Goal: Information Seeking & Learning: Check status

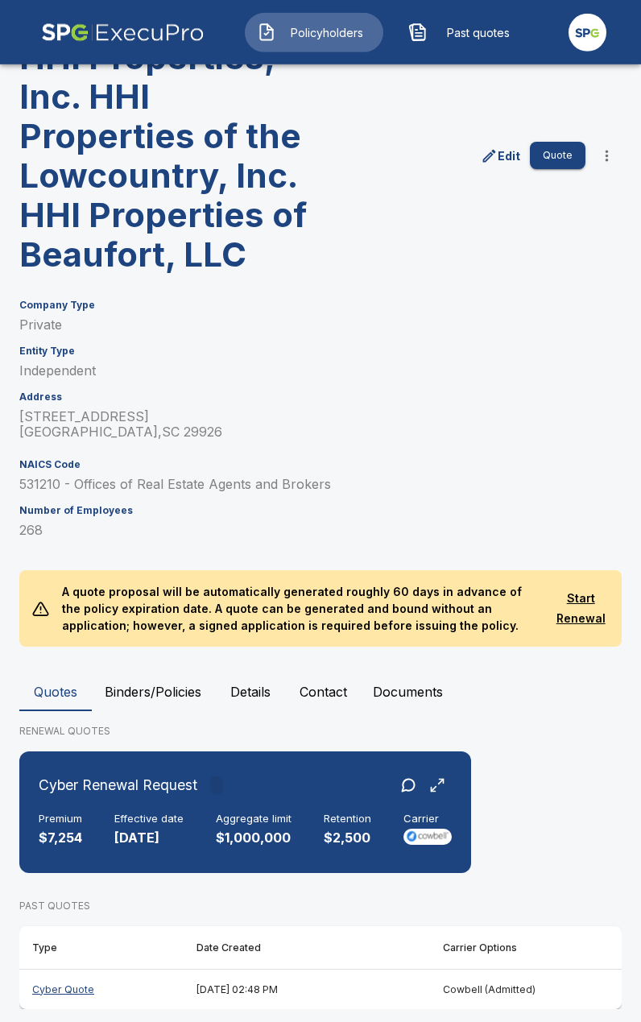
scroll to position [144, 0]
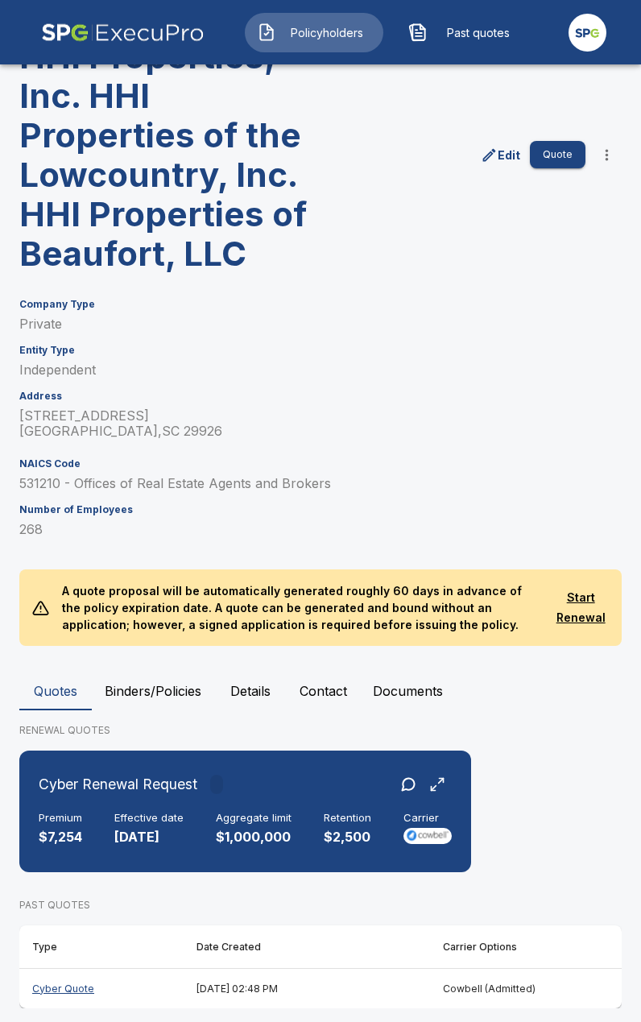
click at [180, 679] on button "Binders/Policies" at bounding box center [153, 691] width 122 height 39
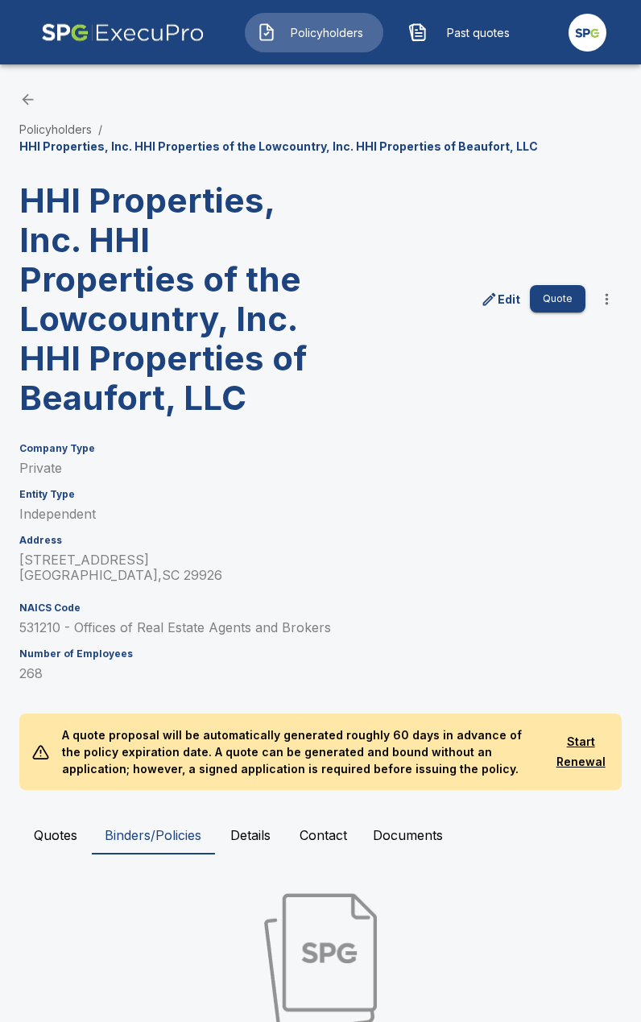
click at [60, 833] on button "Quotes" at bounding box center [55, 835] width 72 height 39
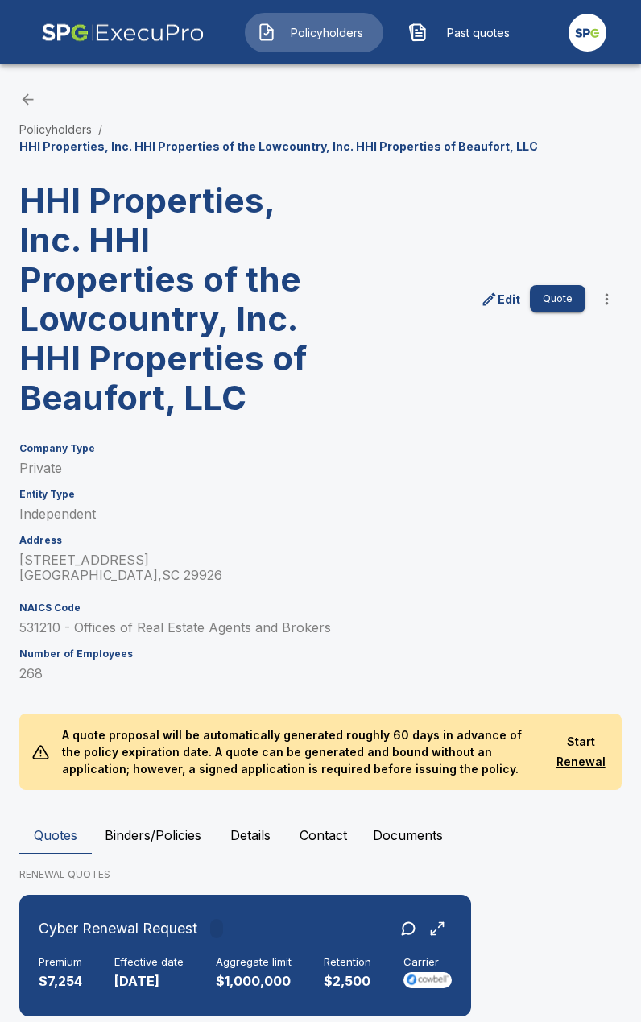
click at [34, 116] on div "Policyholders / HHI Properties, Inc. HHI Properties of the Lowcountry, Inc. HHI…" at bounding box center [320, 123] width 602 height 64
click at [43, 122] on li "Policyholders" at bounding box center [55, 129] width 72 height 17
click at [60, 127] on link "Policyholders" at bounding box center [55, 129] width 72 height 14
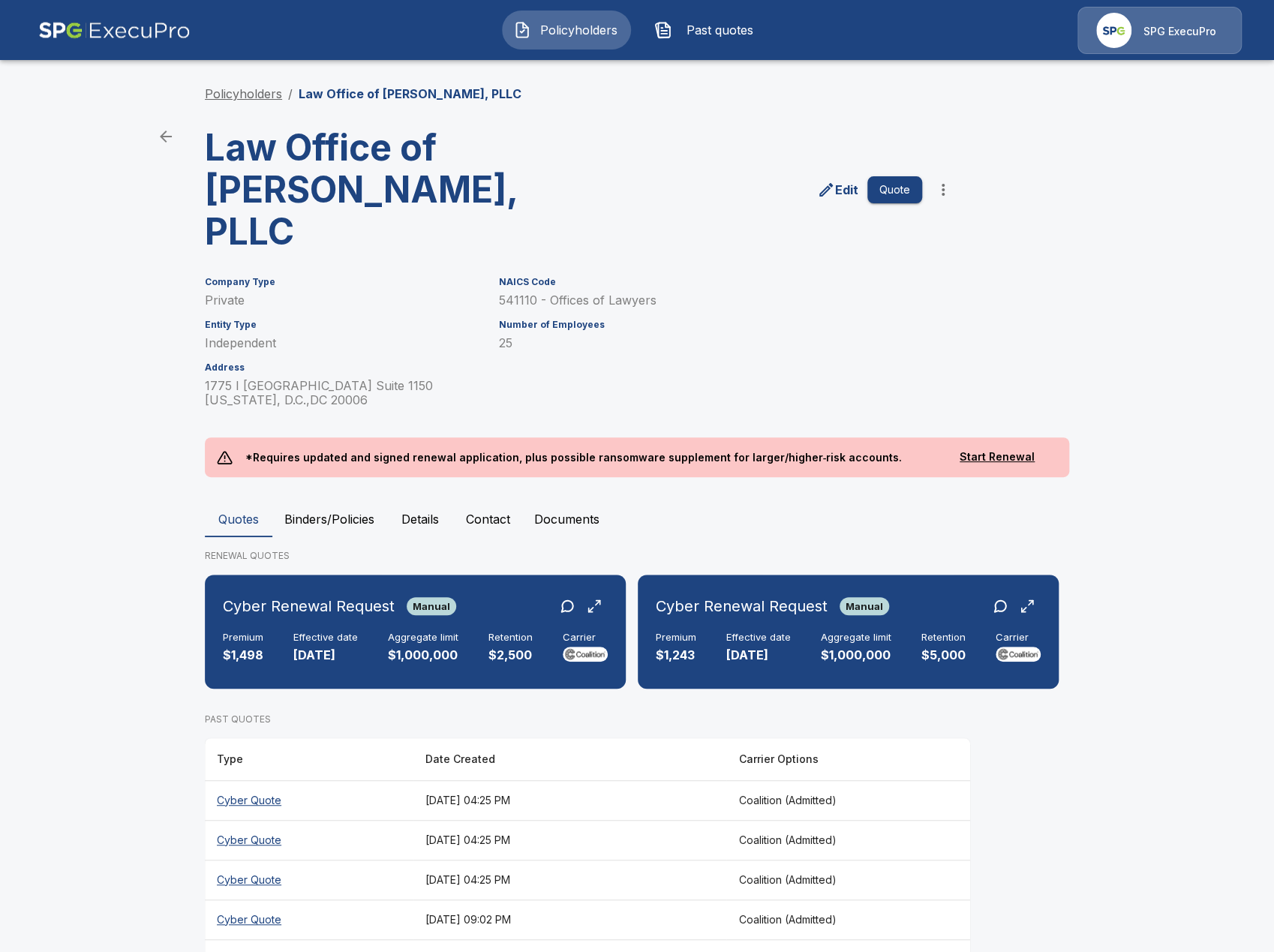
click at [251, 87] on link "Policyholders" at bounding box center [243, 94] width 77 height 15
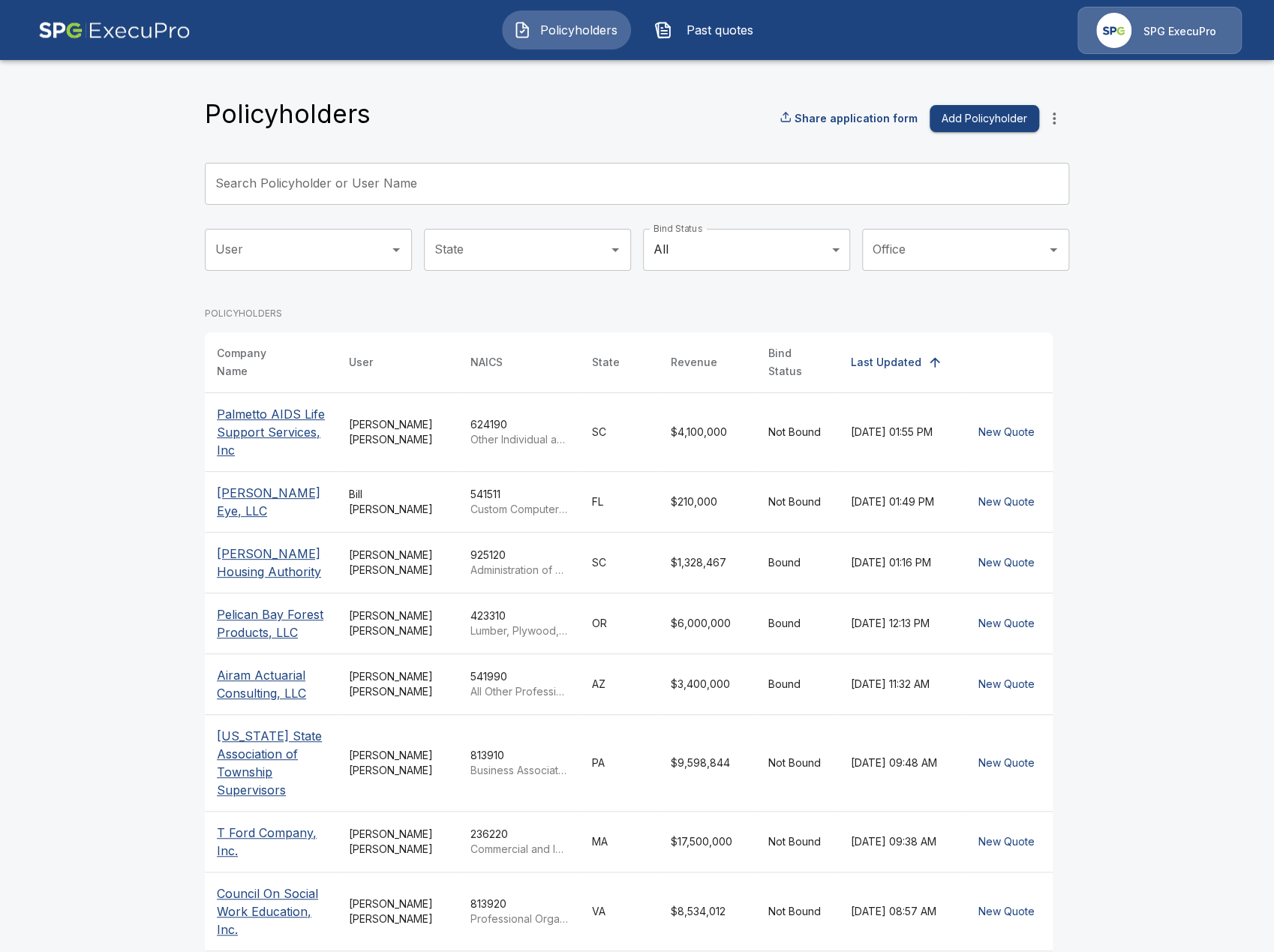
click at [597, 194] on input "Search Policyholder or User Name" at bounding box center [629, 184] width 847 height 42
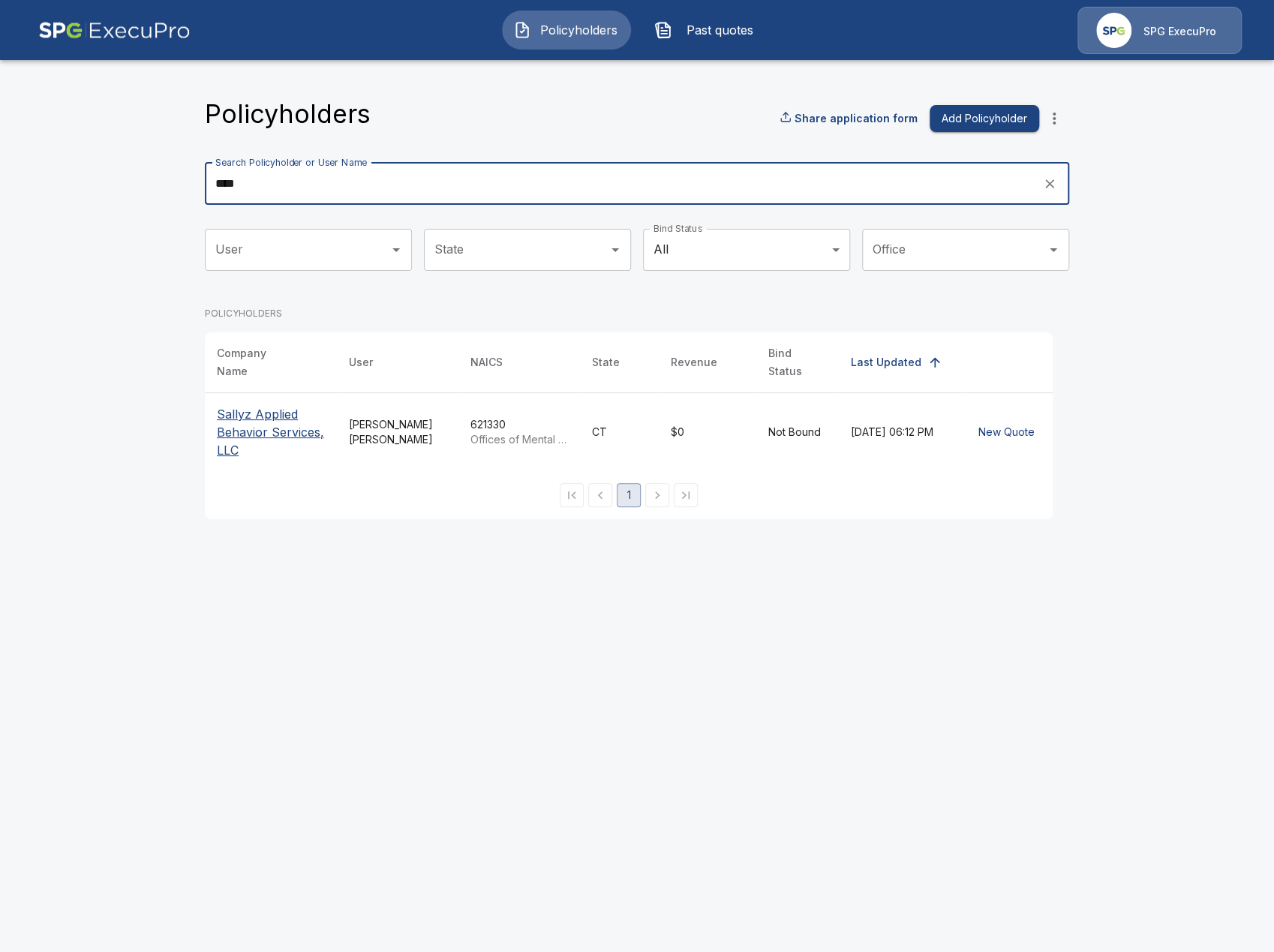
type input "****"
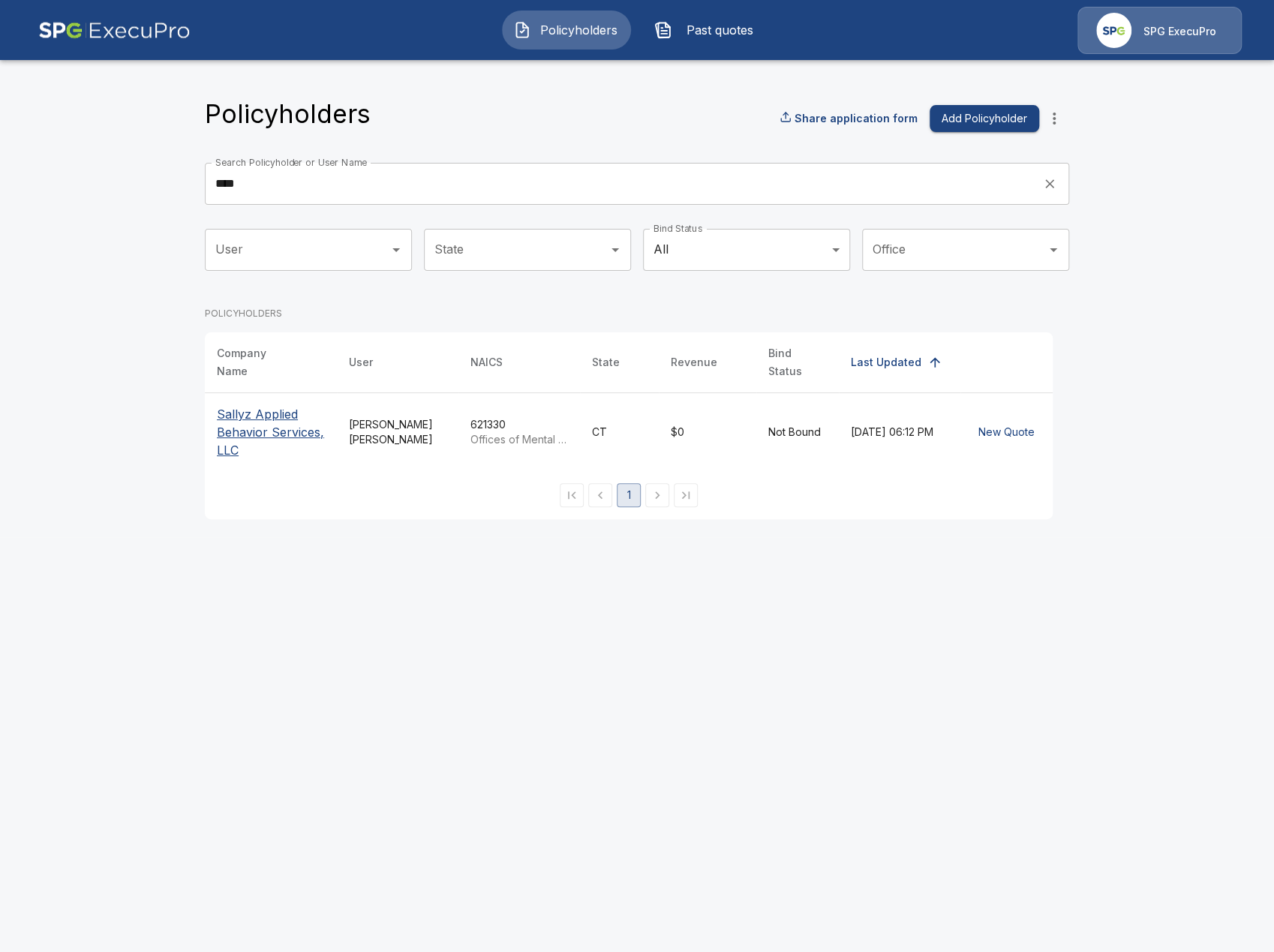
click at [274, 420] on p "Sallyz Applied Behavior Services, LLC" at bounding box center [271, 432] width 108 height 54
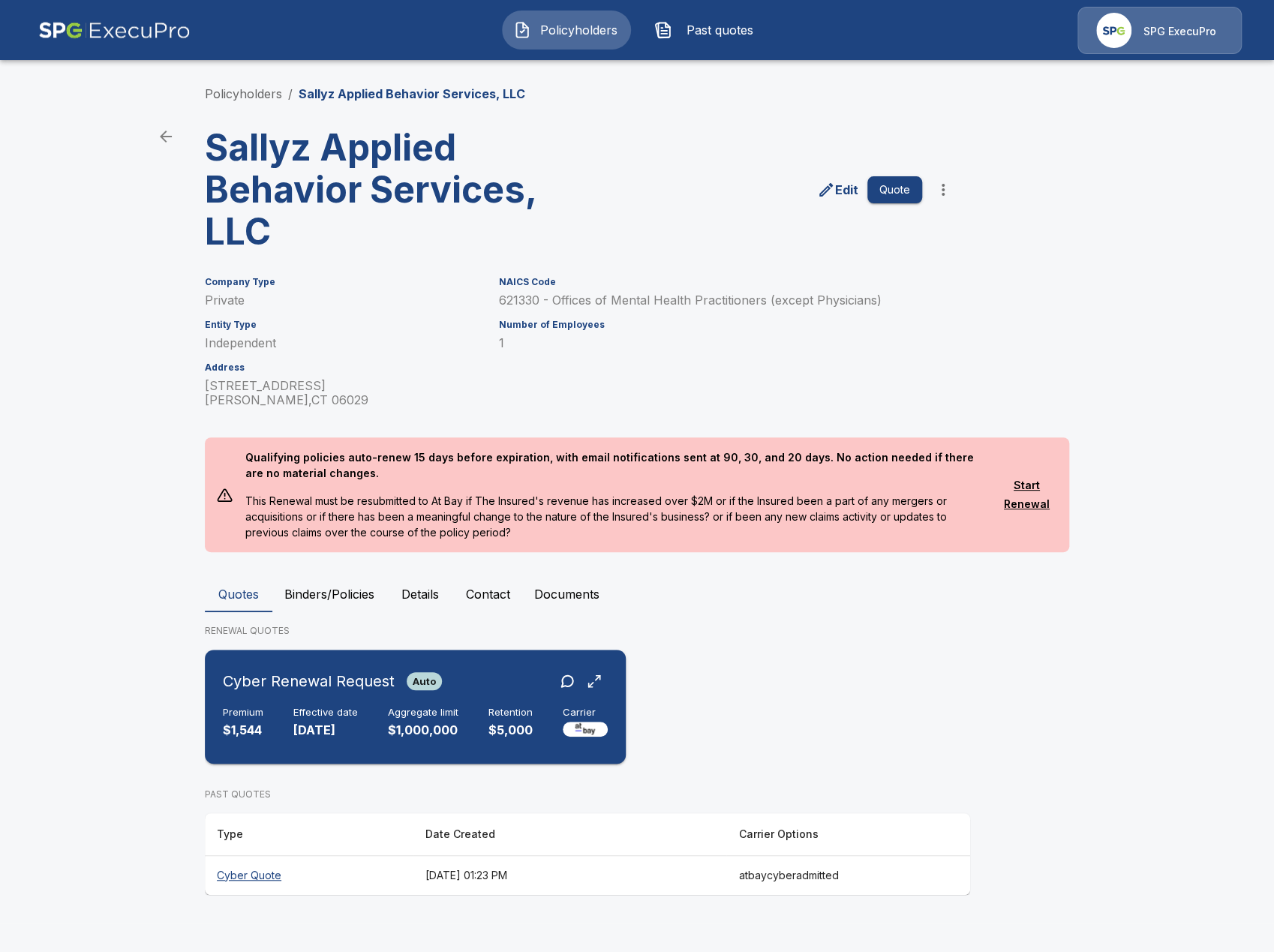
click at [425, 752] on div "Cyber Renewal Request Auto Premium $1,544 Effective date 9/9/2024 Aggregate lim…" at bounding box center [414, 707] width 409 height 102
click at [230, 98] on link "Policyholders" at bounding box center [243, 94] width 77 height 15
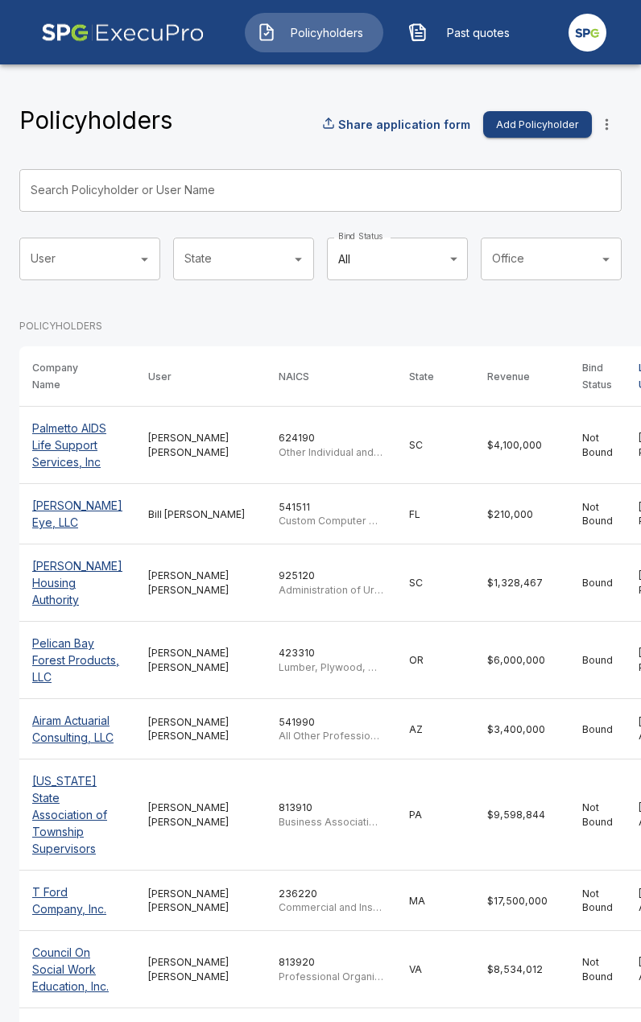
click at [197, 192] on input "Search Policyholder or User Name" at bounding box center [311, 190] width 585 height 43
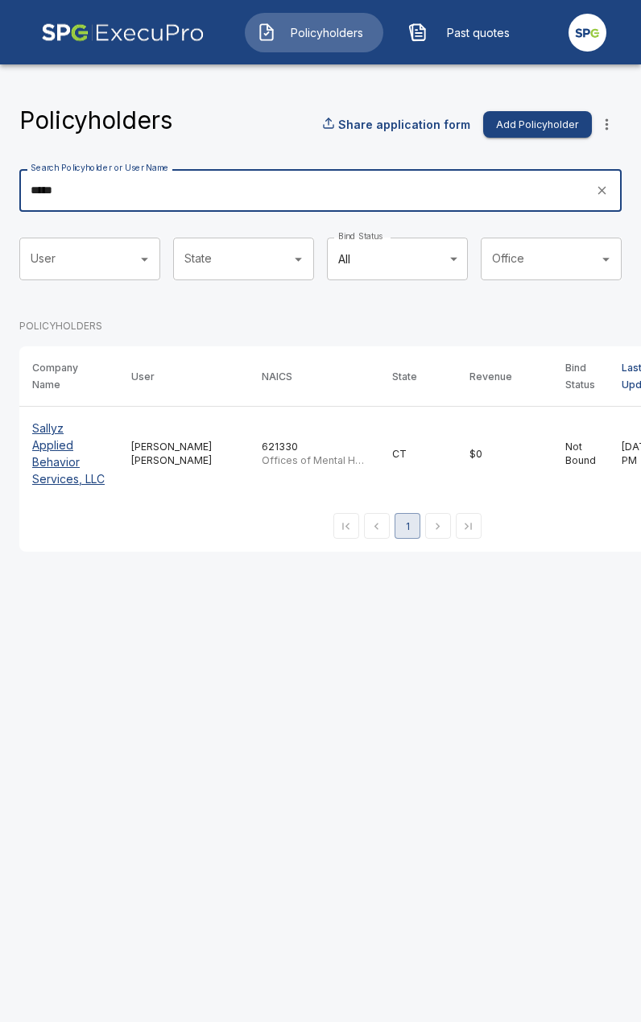
type input "*****"
click at [60, 455] on p "Sallyz Applied Behavior Services, LLC" at bounding box center [68, 454] width 73 height 68
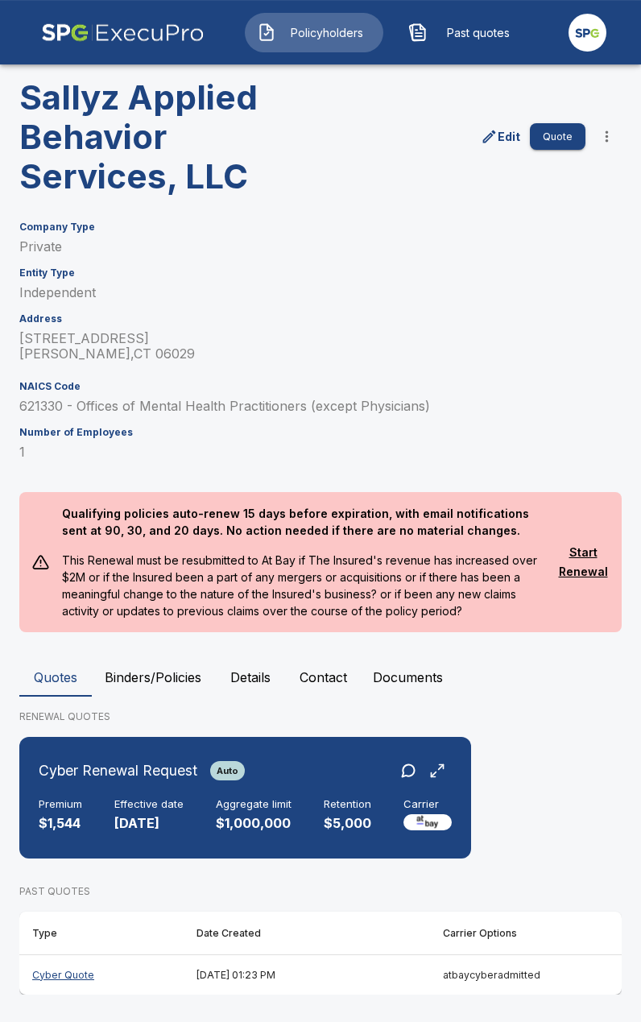
scroll to position [89, 0]
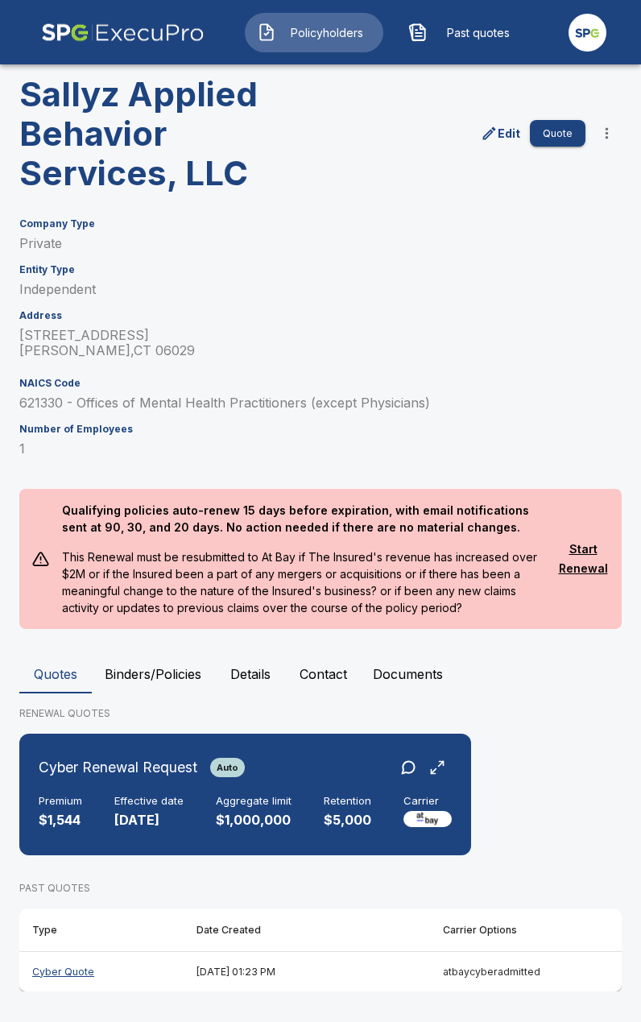
click at [306, 972] on th "June 30, 2025 at 01:23 PM" at bounding box center [307, 971] width 246 height 40
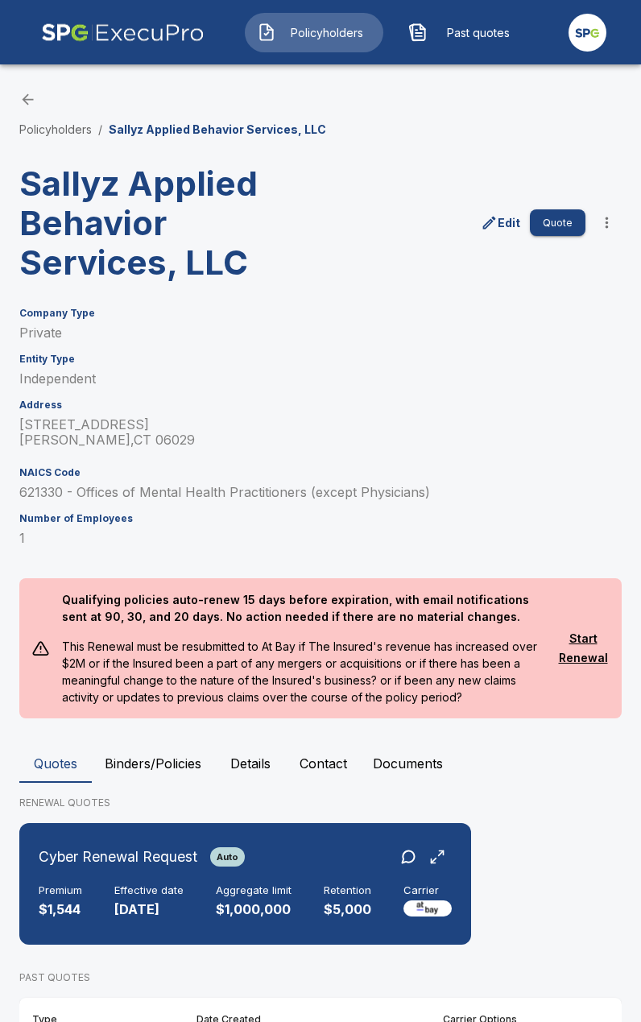
click at [257, 246] on h3 "Sallyz Applied Behavior Services, LLC" at bounding box center [166, 223] width 295 height 118
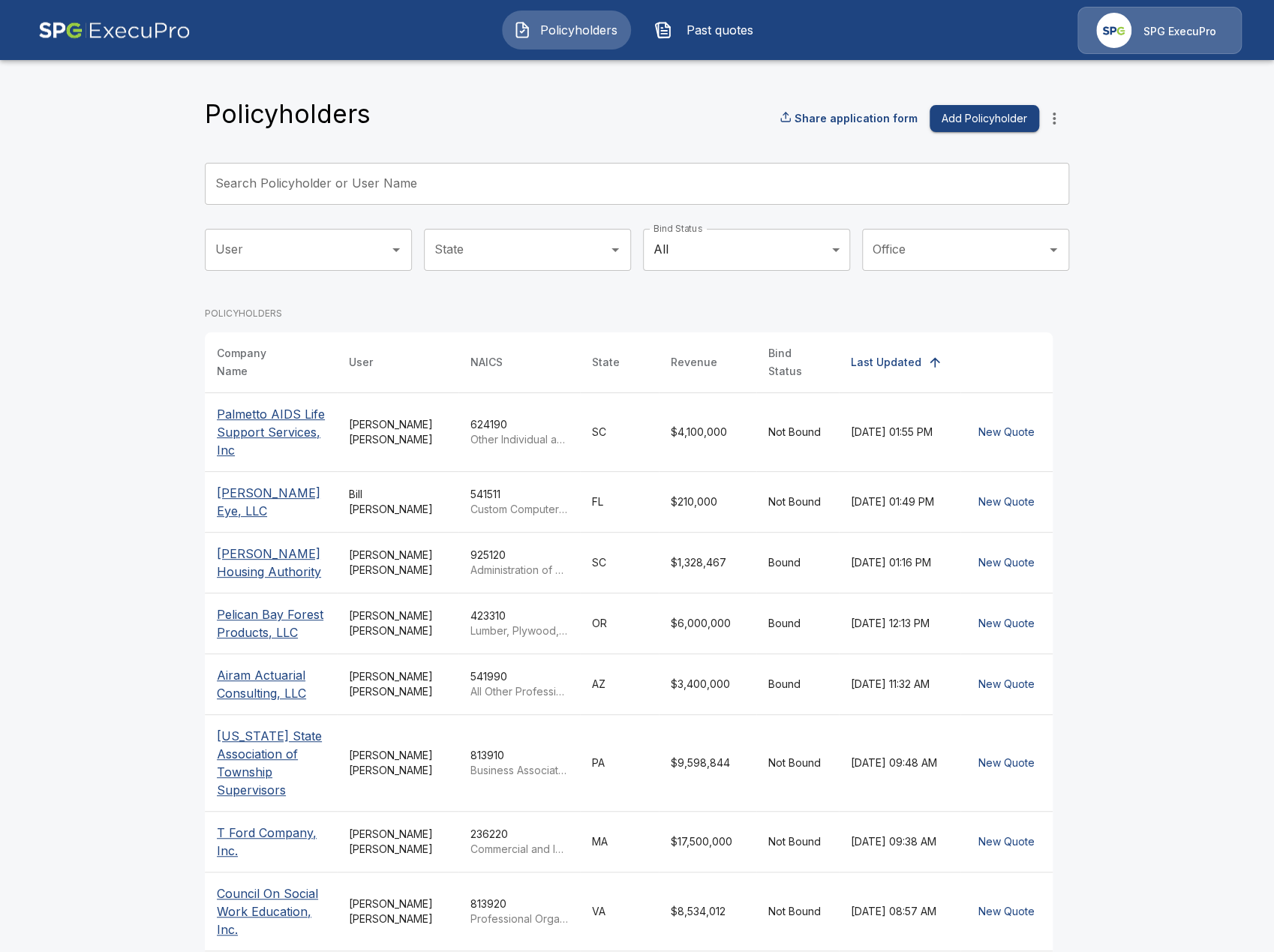
click at [129, 43] on img at bounding box center [115, 30] width 153 height 48
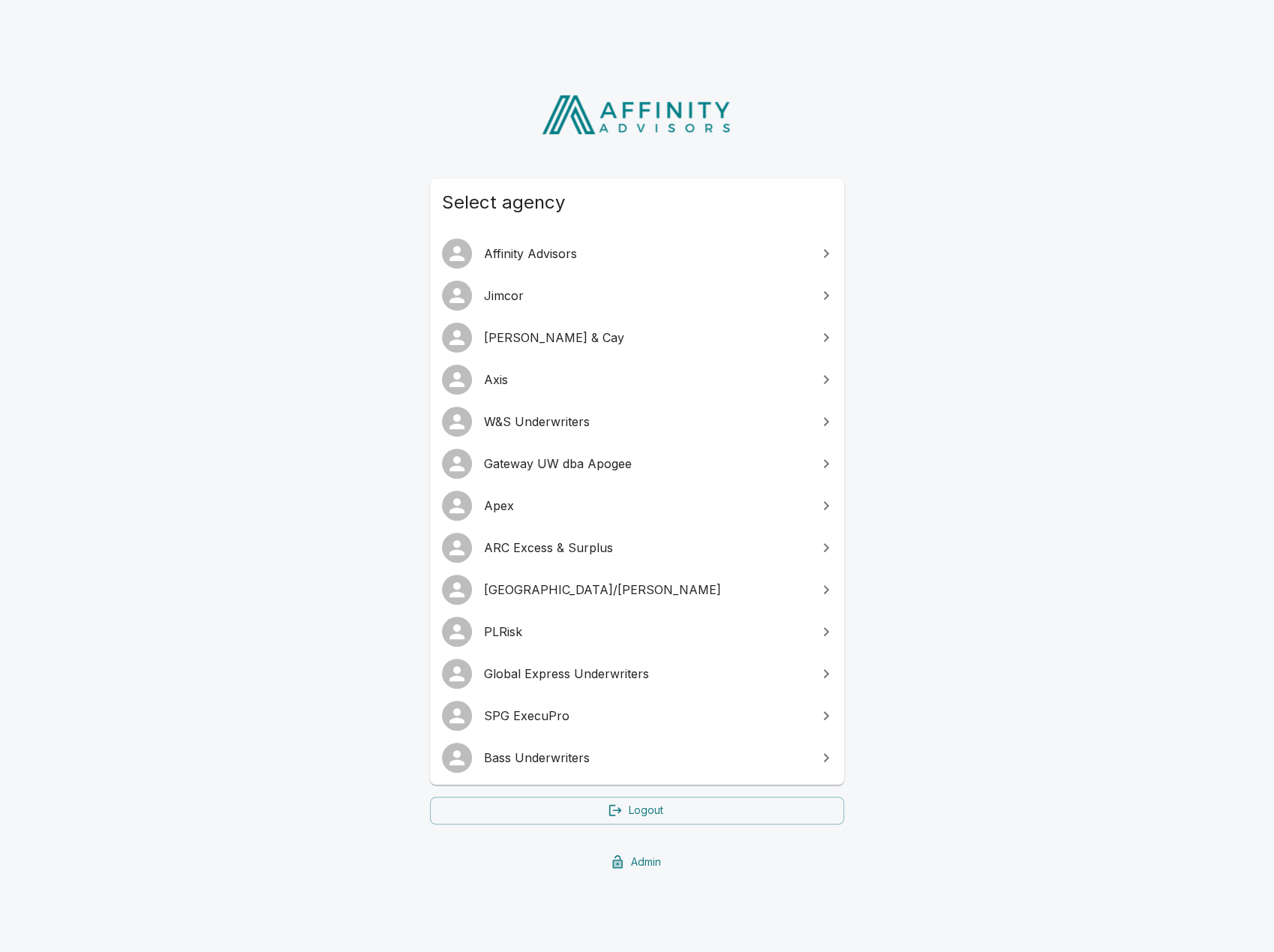
click at [665, 752] on span "Bass Underwriters" at bounding box center [646, 757] width 324 height 18
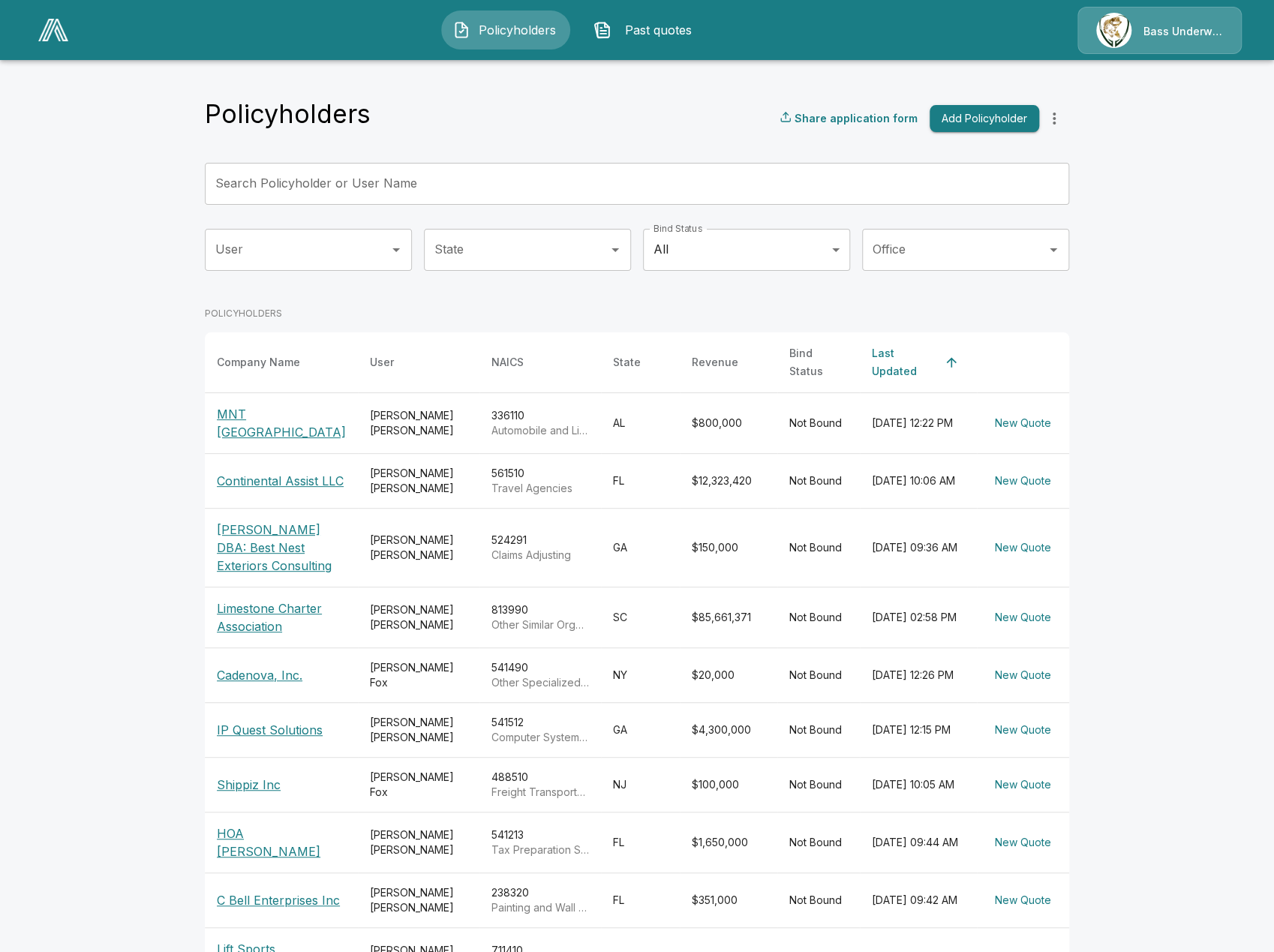
click at [827, 250] on body "Policyholders Past quotes Bass Underwriters Policyholders Share application for…" at bounding box center [637, 527] width 1274 height 1054
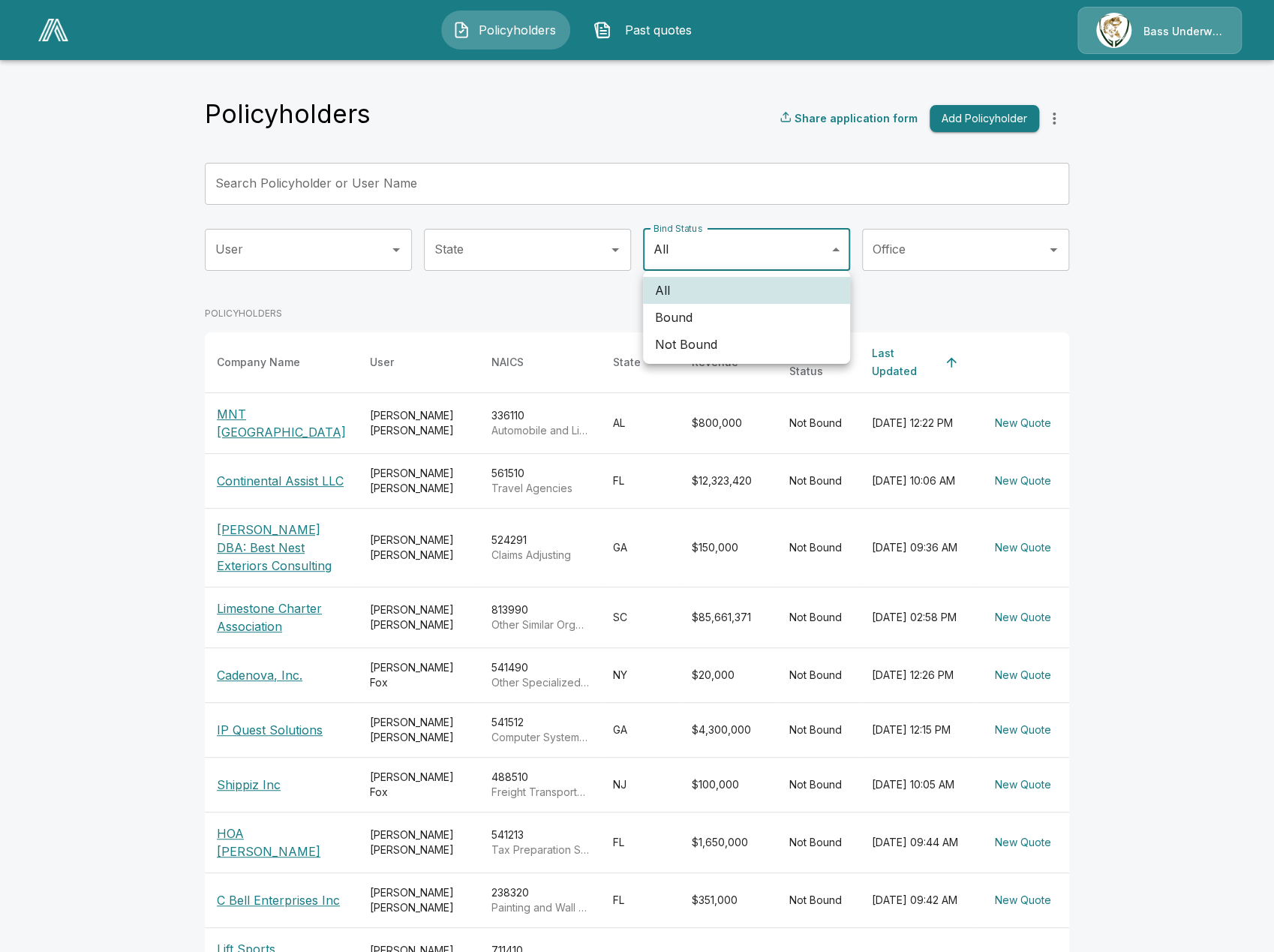
click at [544, 256] on div at bounding box center [637, 476] width 1274 height 952
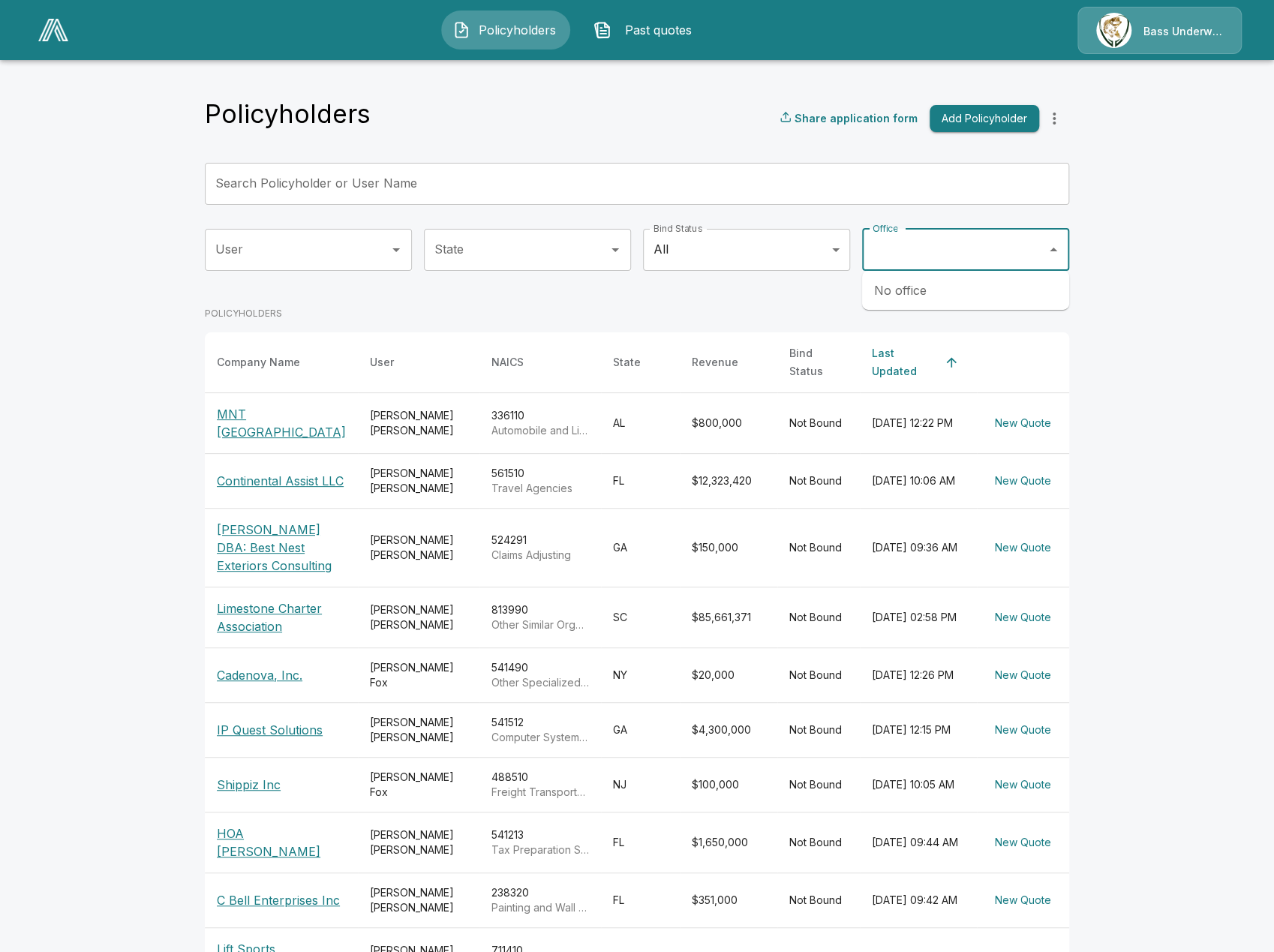
click at [904, 256] on input "Office" at bounding box center [955, 250] width 171 height 29
click at [657, 38] on span "Past quotes" at bounding box center [658, 30] width 83 height 18
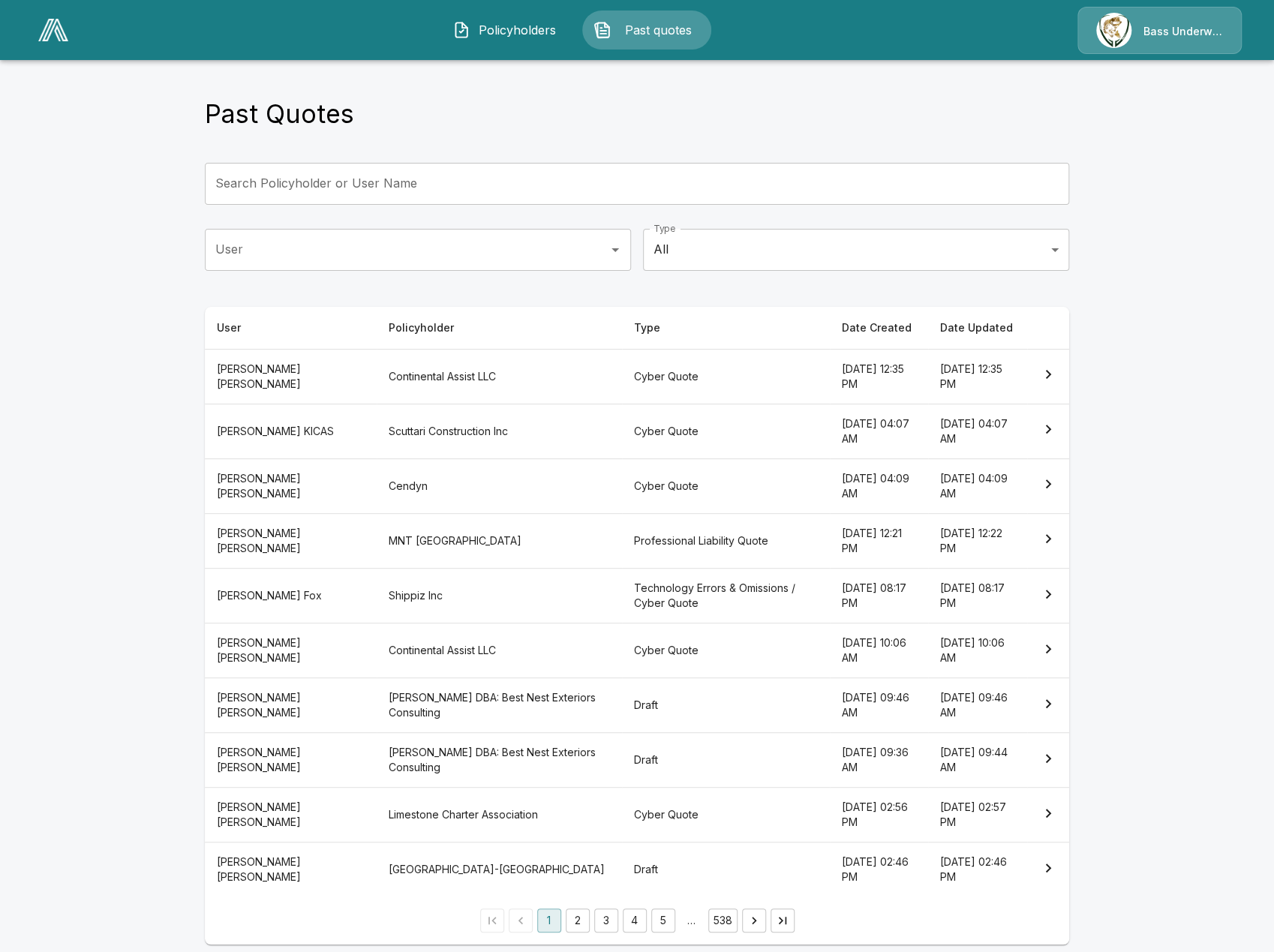
click at [896, 254] on body "Policyholders Past quotes Bass Underwriters Past Quotes Search Policyholder or …" at bounding box center [637, 481] width 1274 height 962
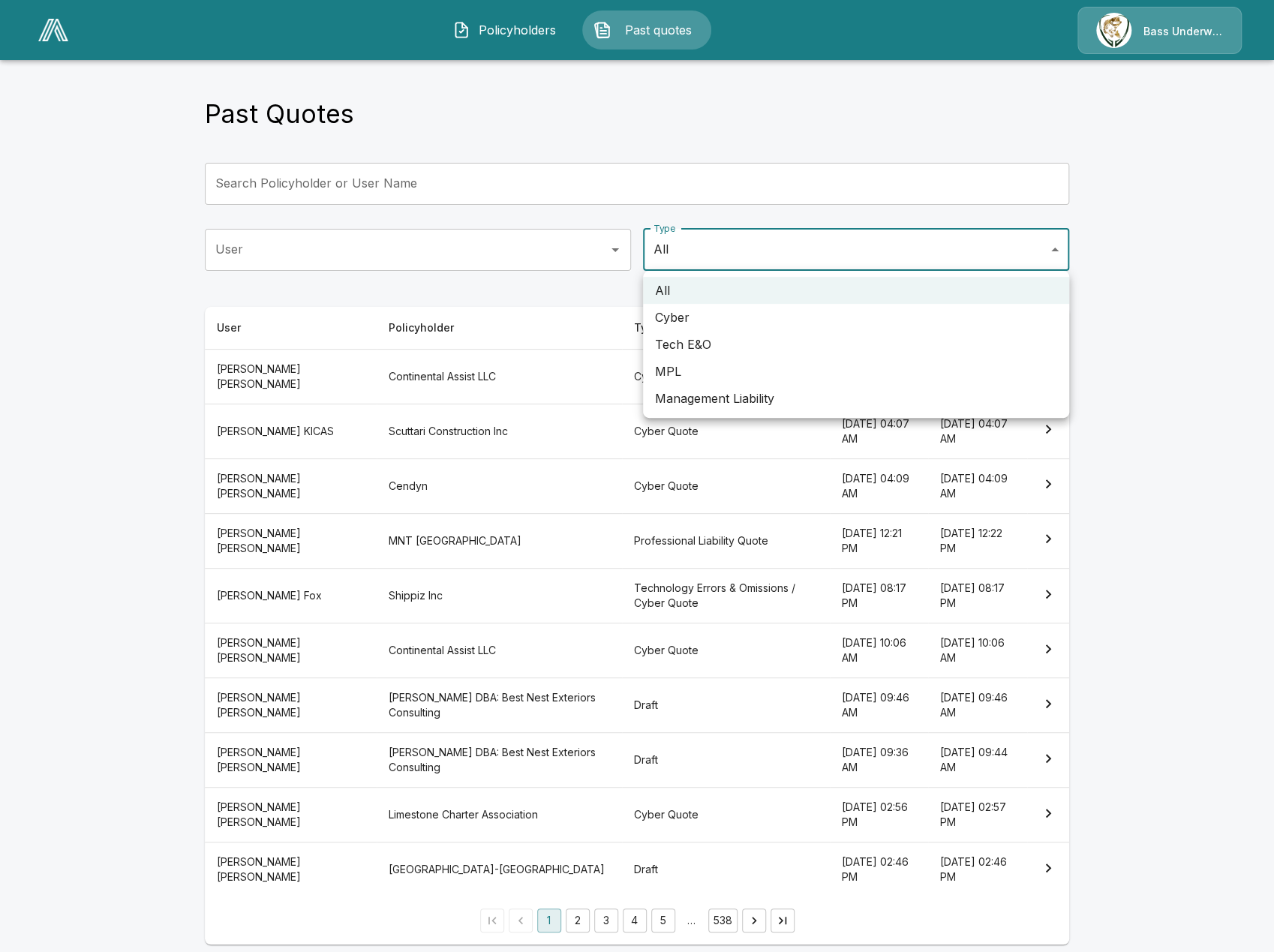
click at [842, 377] on li "MPL" at bounding box center [855, 371] width 426 height 27
type input "***"
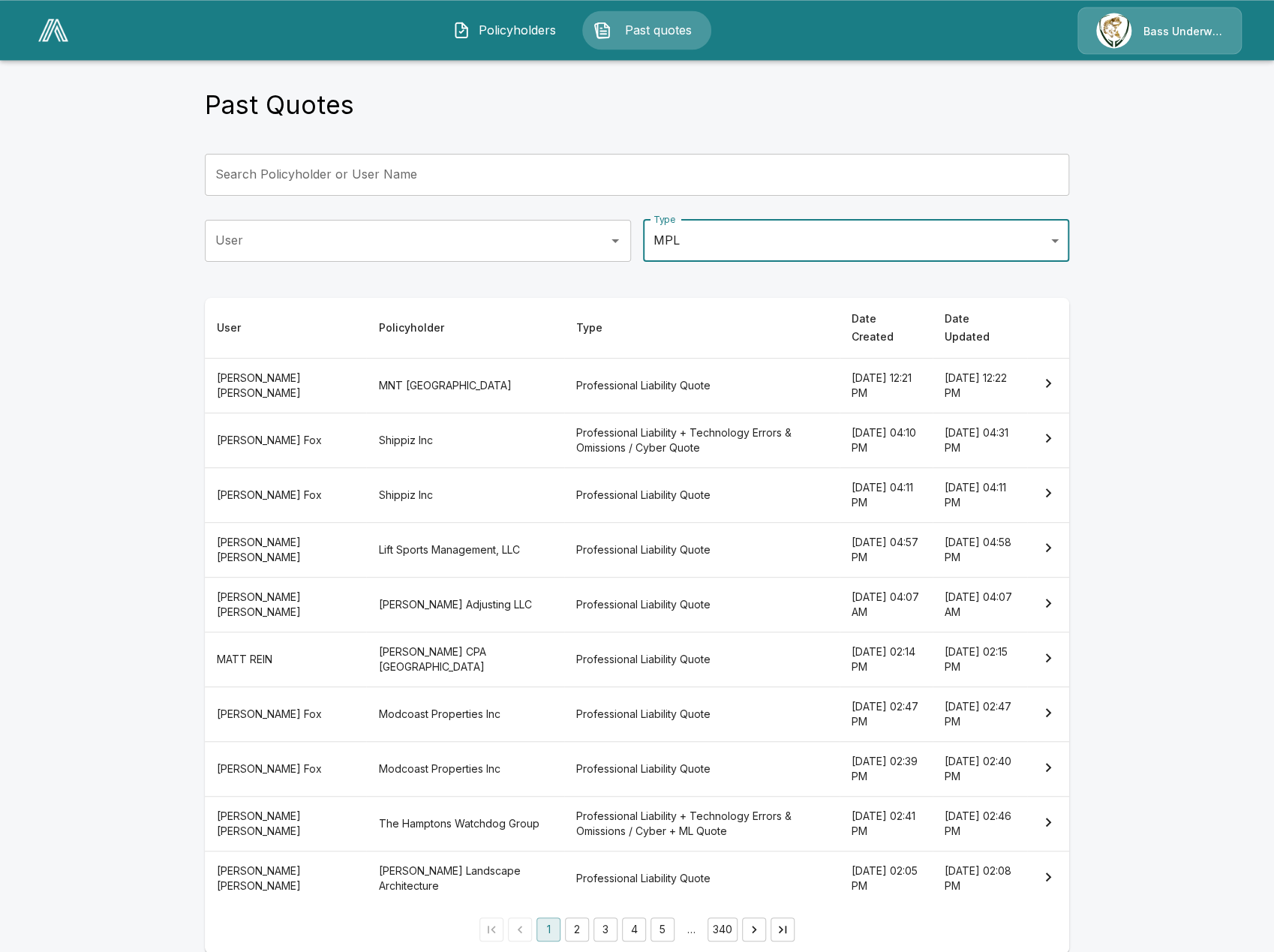
scroll to position [9, 0]
click at [732, 764] on th "Professional Liability Quote" at bounding box center [702, 769] width 276 height 55
click at [665, 602] on th "Professional Liability Quote" at bounding box center [702, 605] width 276 height 55
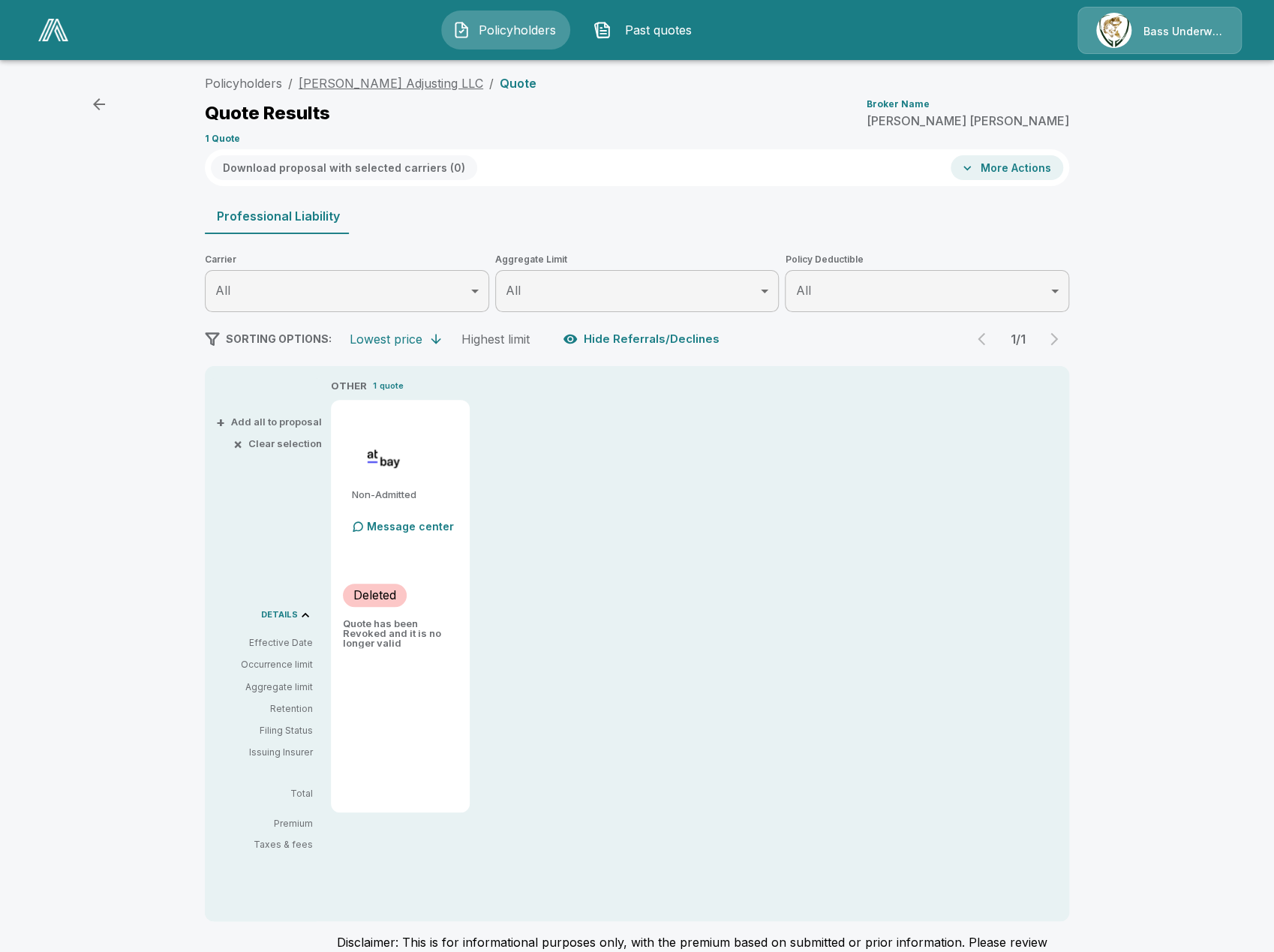
click at [349, 87] on link "Roos Adjusting LLC" at bounding box center [391, 83] width 184 height 15
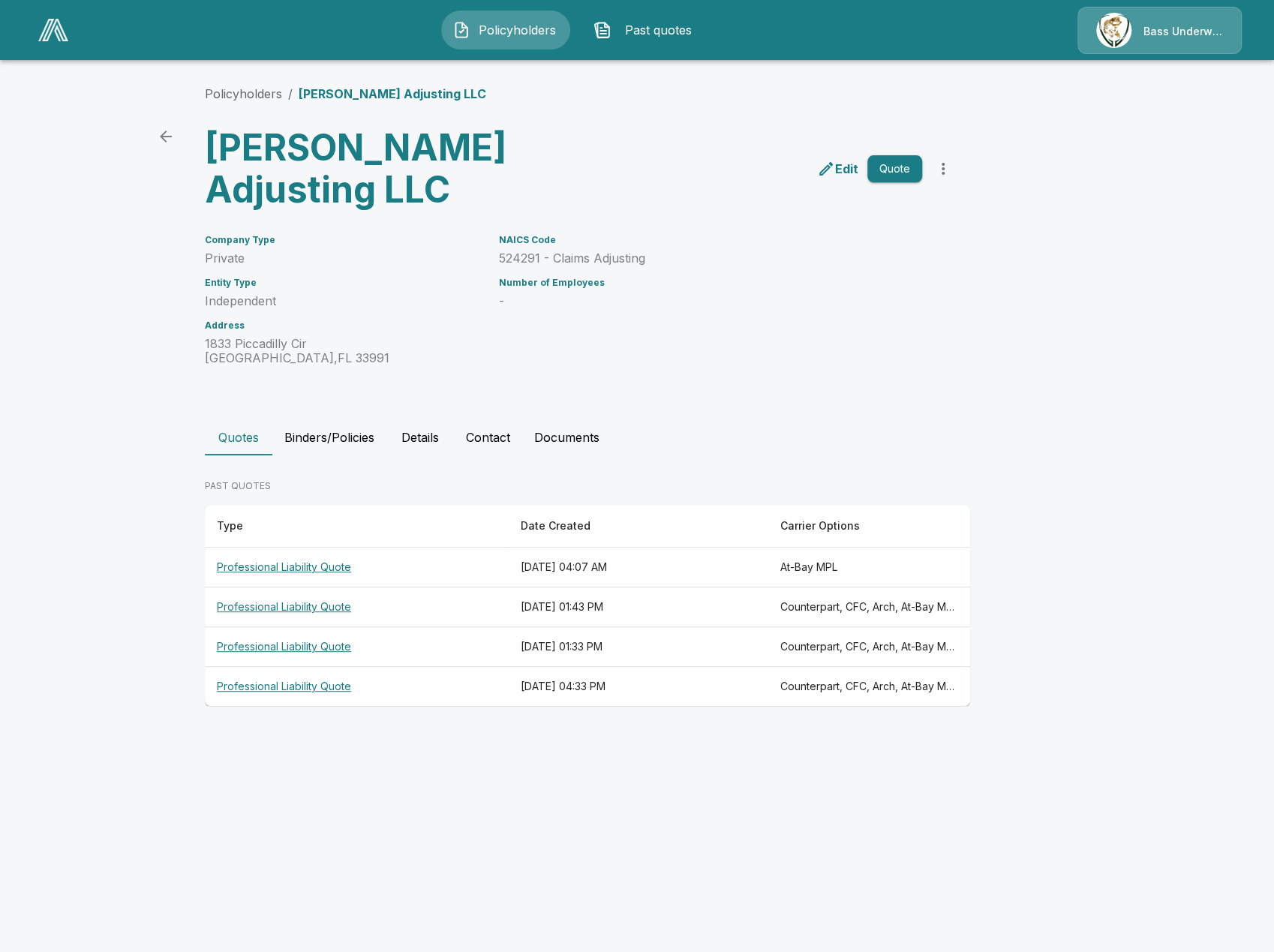
click at [440, 548] on th "Professional Liability Quote" at bounding box center [357, 567] width 304 height 40
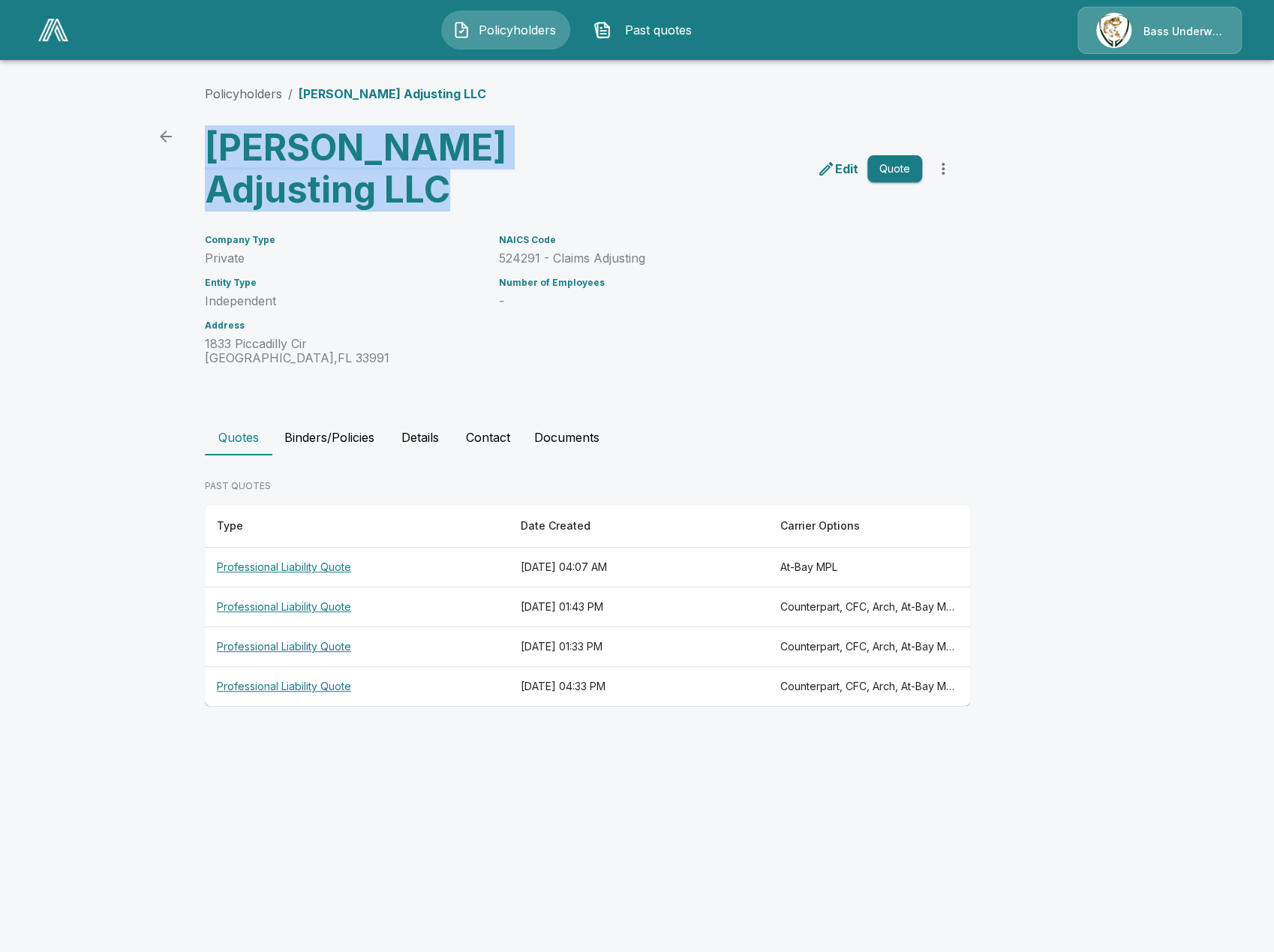
drag, startPoint x: 210, startPoint y: 148, endPoint x: 589, endPoint y: 160, distance: 379.2
click at [589, 160] on div "Roos Adjusting LLC Edit Quote" at bounding box center [576, 162] width 766 height 96
copy h3 "Roos Adjusting LLC"
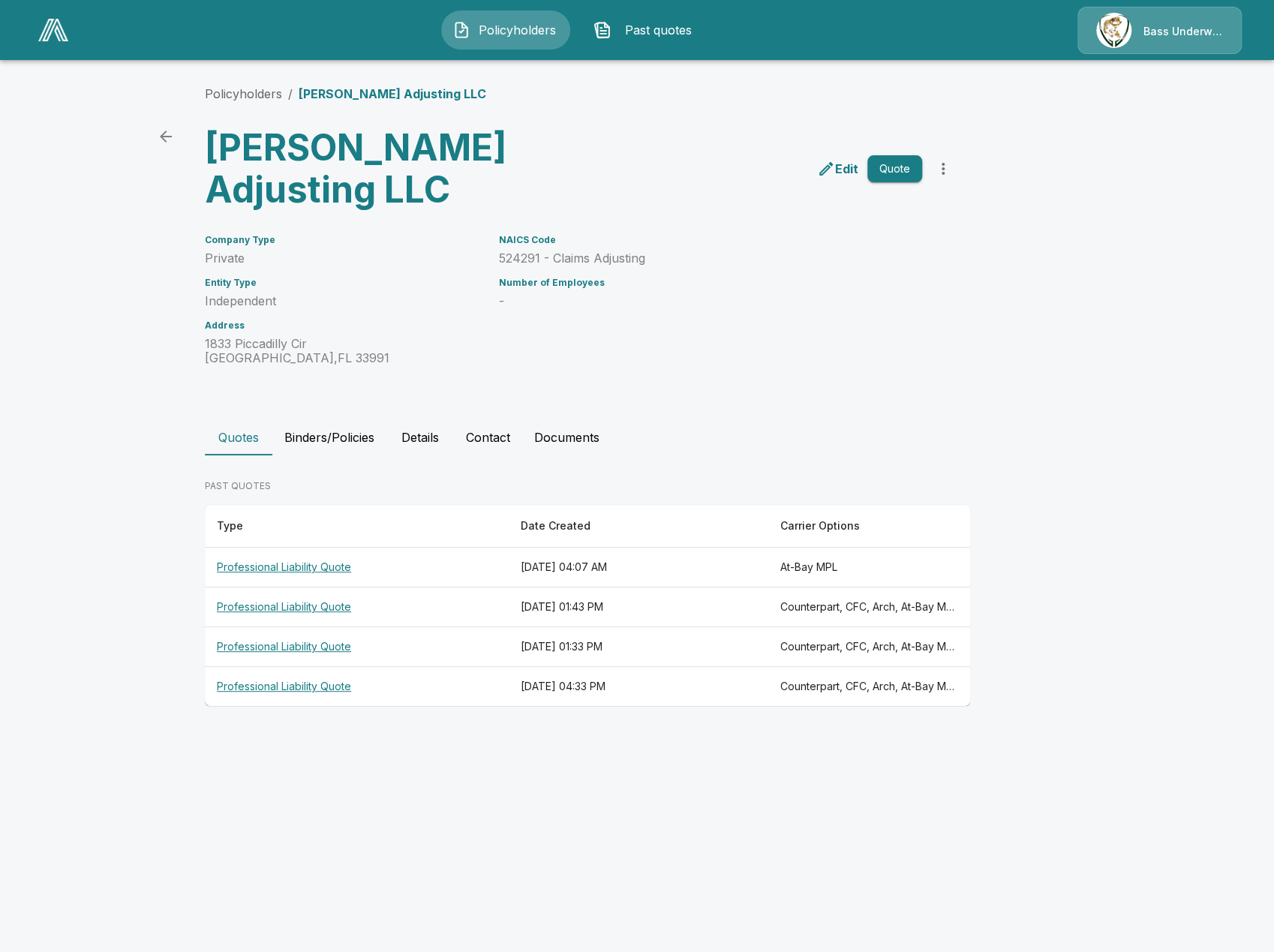
click at [521, 548] on th "August 16, 2025 at 04:07 AM" at bounding box center [638, 567] width 260 height 40
click at [240, 92] on link "Policyholders" at bounding box center [243, 94] width 77 height 15
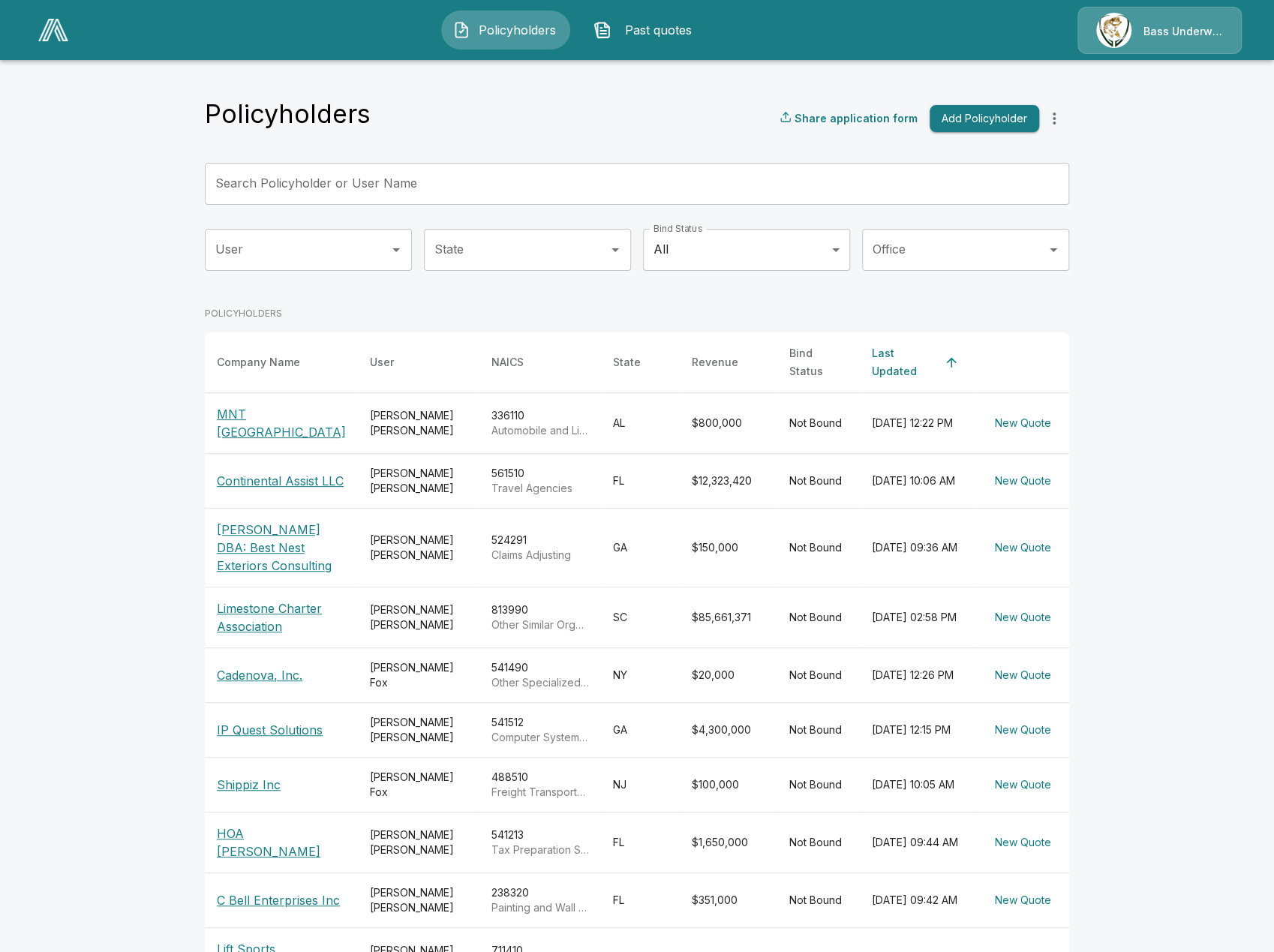
click at [515, 260] on input "State" at bounding box center [516, 250] width 171 height 29
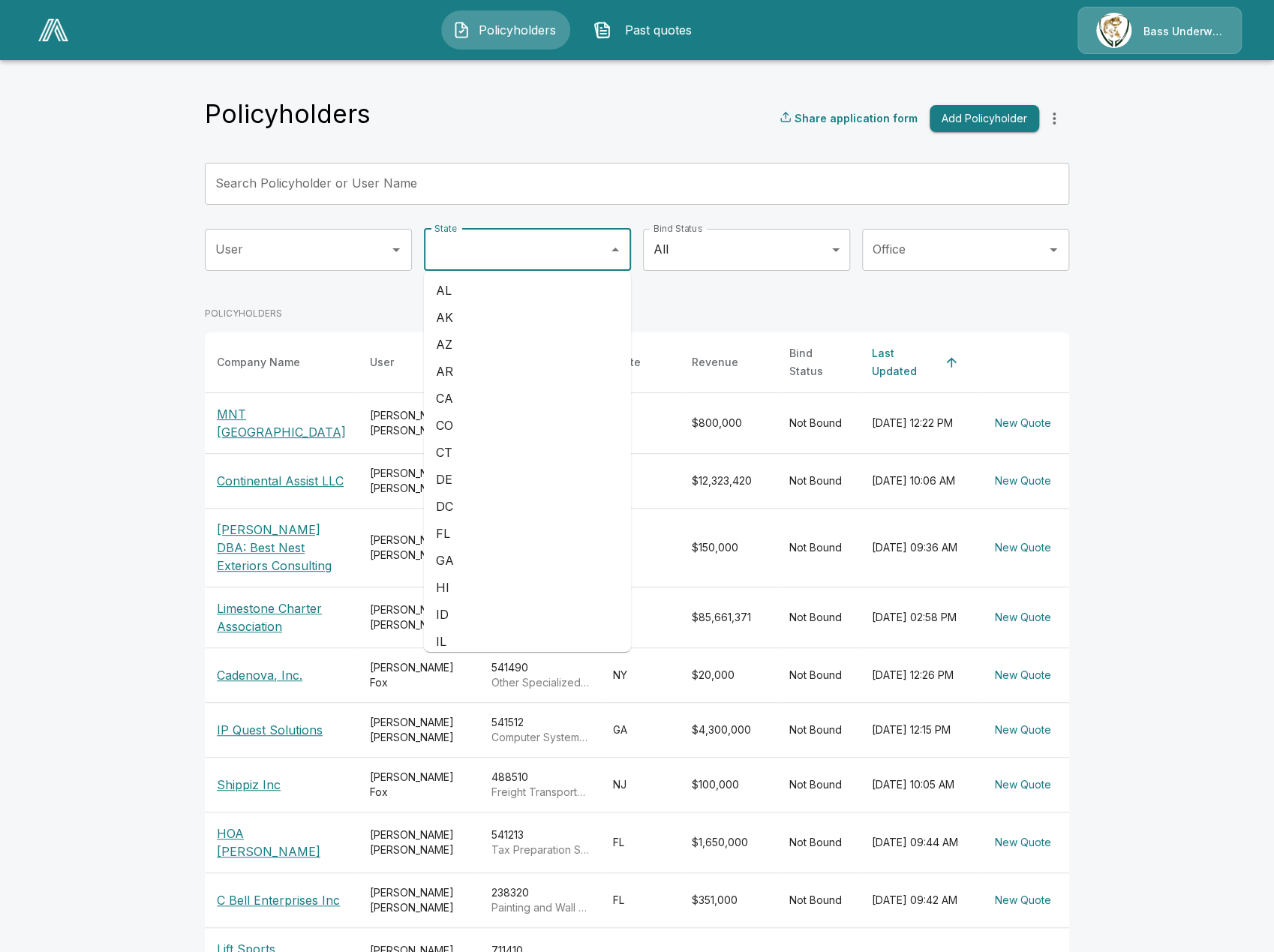
click at [515, 194] on input "Search Policyholder or User Name" at bounding box center [629, 184] width 847 height 42
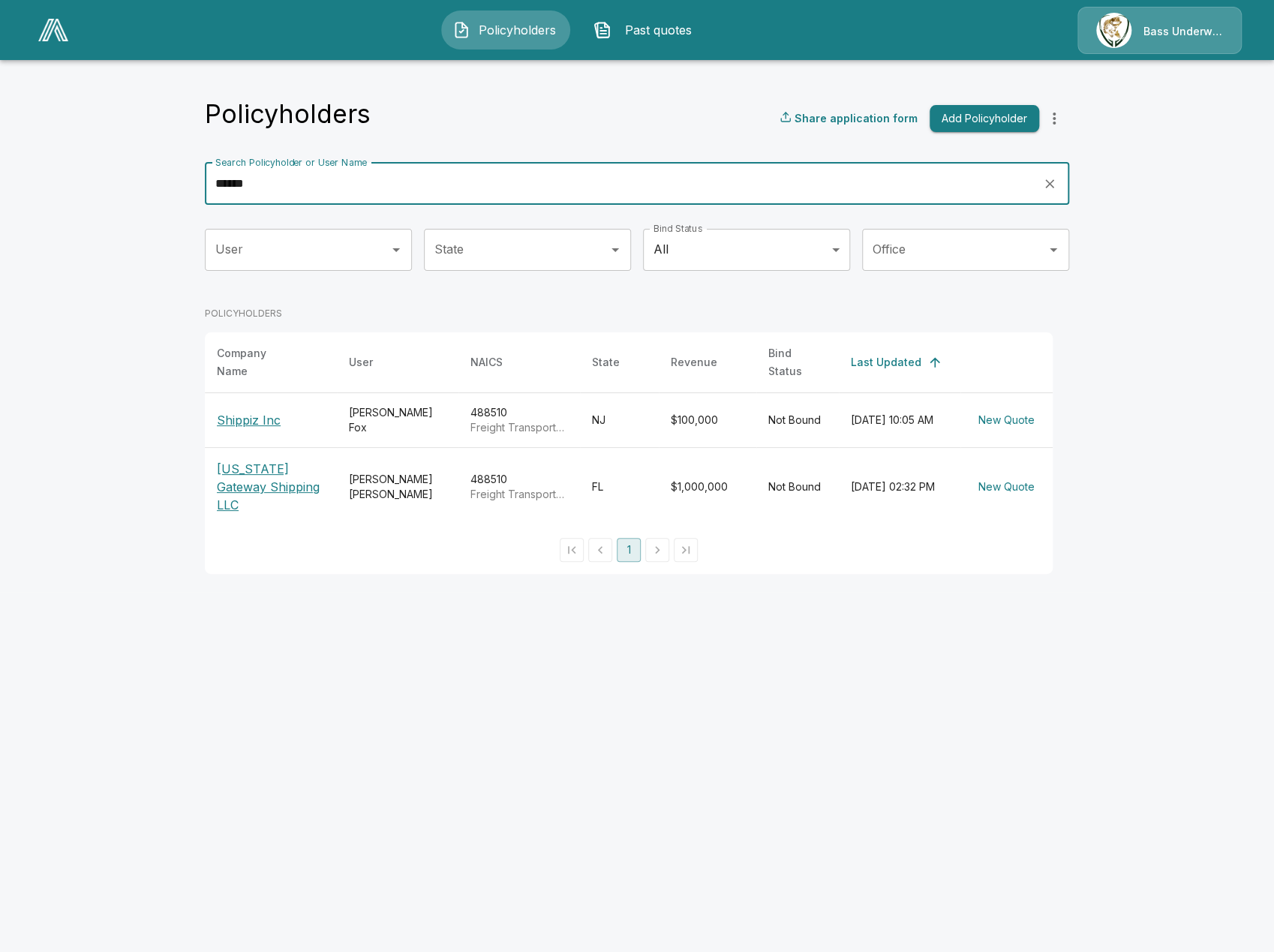
type input "******"
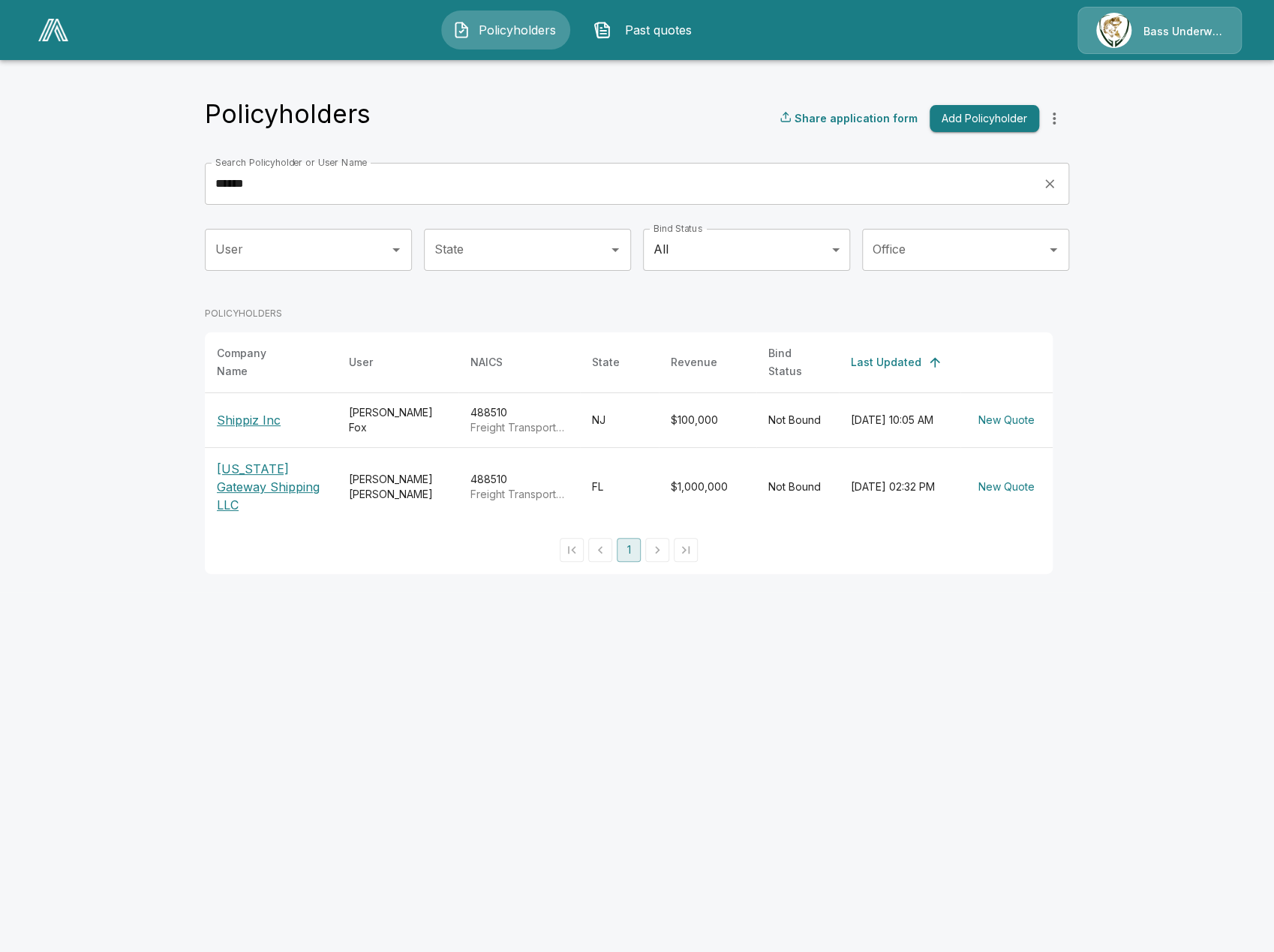
click at [256, 425] on th "Shippiz Inc" at bounding box center [271, 419] width 132 height 55
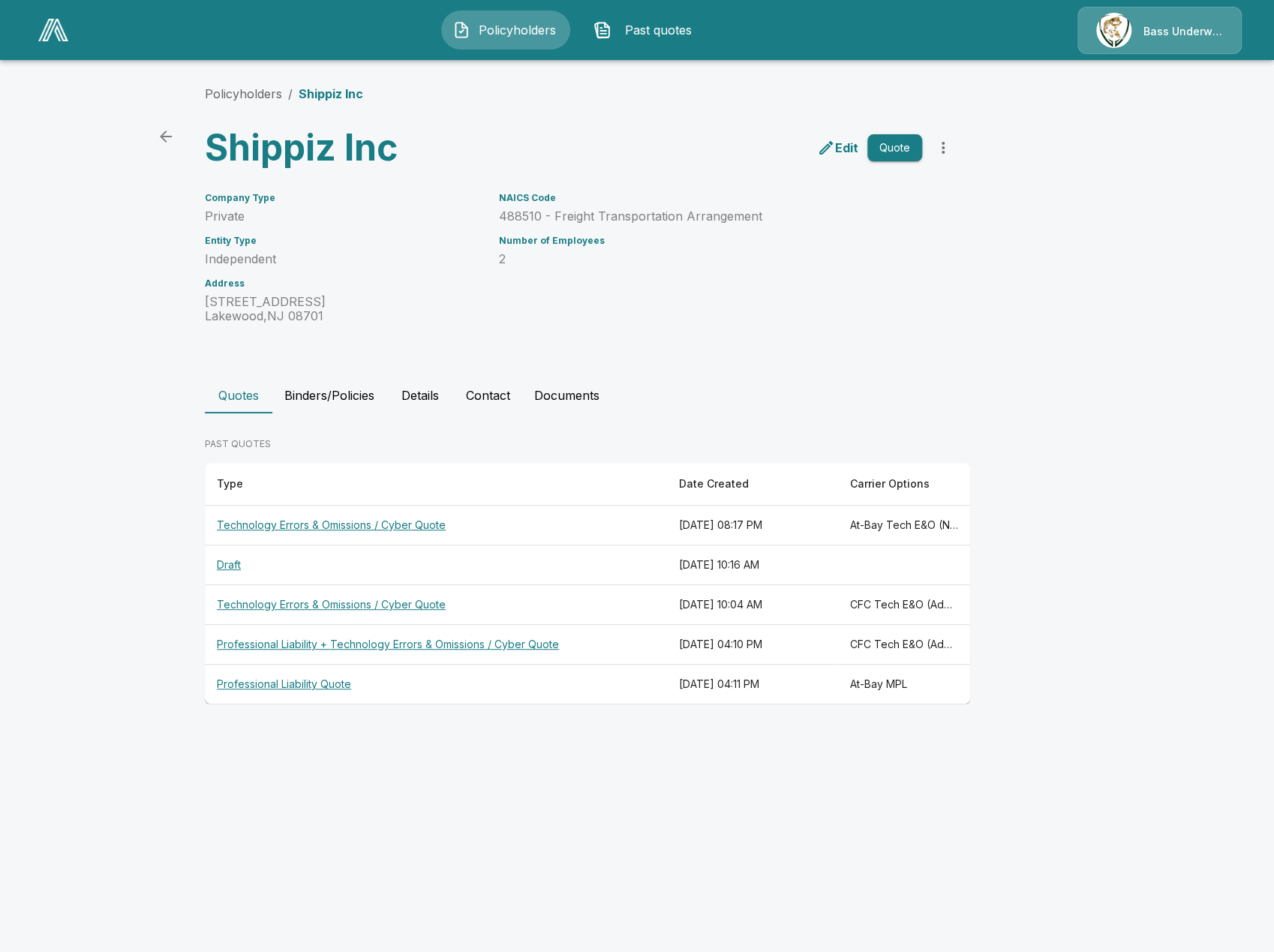
click at [318, 732] on html "Policyholders Past quotes Bass Underwriters Policyholders / Shippiz Inc Shippiz…" at bounding box center [637, 366] width 1274 height 732
click at [346, 732] on html "Policyholders Past quotes Bass Underwriters Policyholders / Shippiz Inc Shippiz…" at bounding box center [637, 366] width 1274 height 732
click at [365, 690] on th "Professional Liability Quote" at bounding box center [436, 685] width 462 height 40
click at [682, 732] on html "Policyholders Past quotes Bass Underwriters Policyholders / Shippiz Inc Shippiz…" at bounding box center [637, 366] width 1274 height 732
click at [421, 681] on th "Professional Liability Quote" at bounding box center [436, 685] width 462 height 40
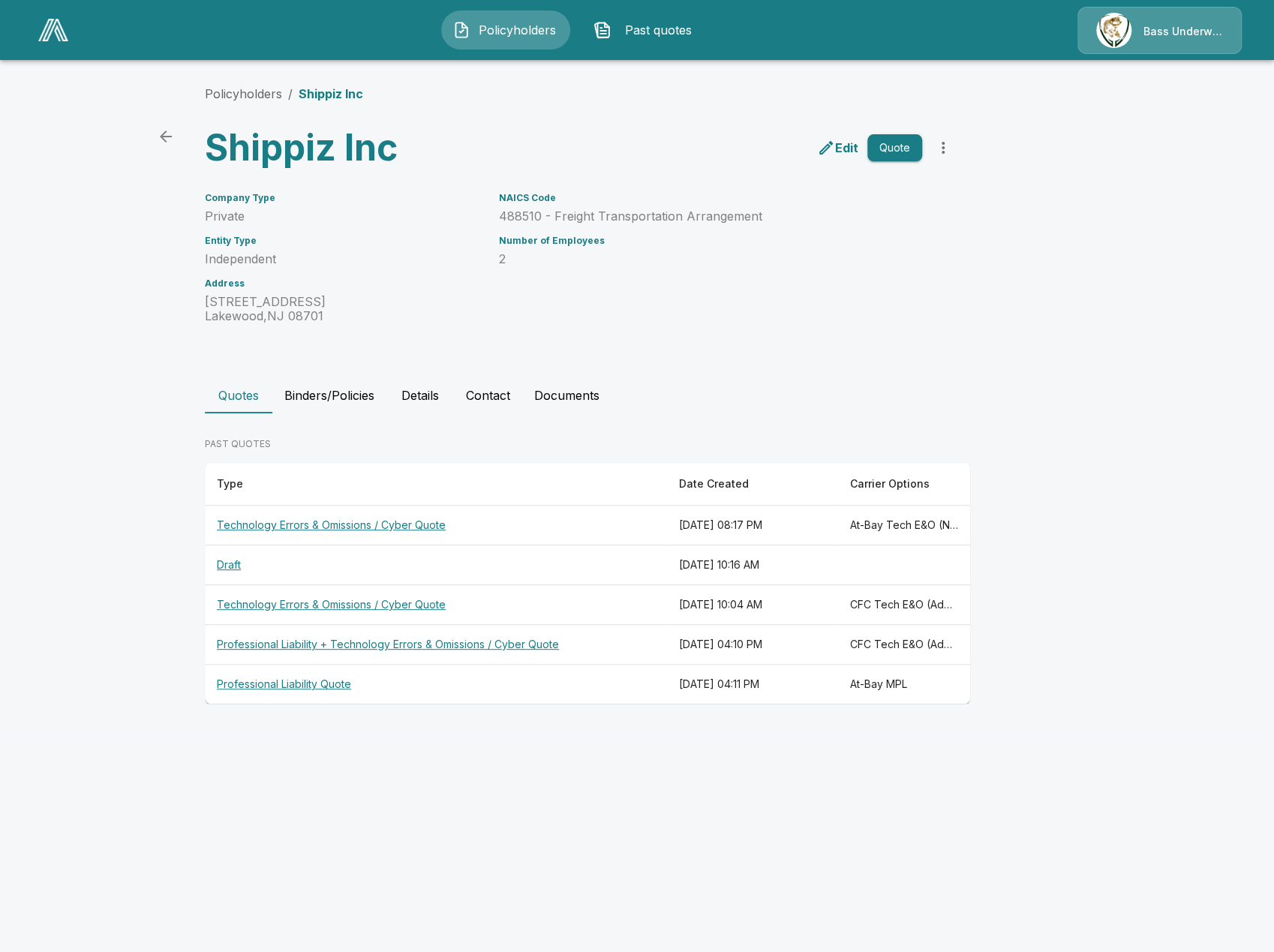
click at [501, 692] on th "Professional Liability Quote" at bounding box center [436, 685] width 462 height 40
click at [587, 732] on html "Policyholders Past quotes Bass Underwriters Policyholders / Shippiz Inc Shippiz…" at bounding box center [635, 366] width 1270 height 732
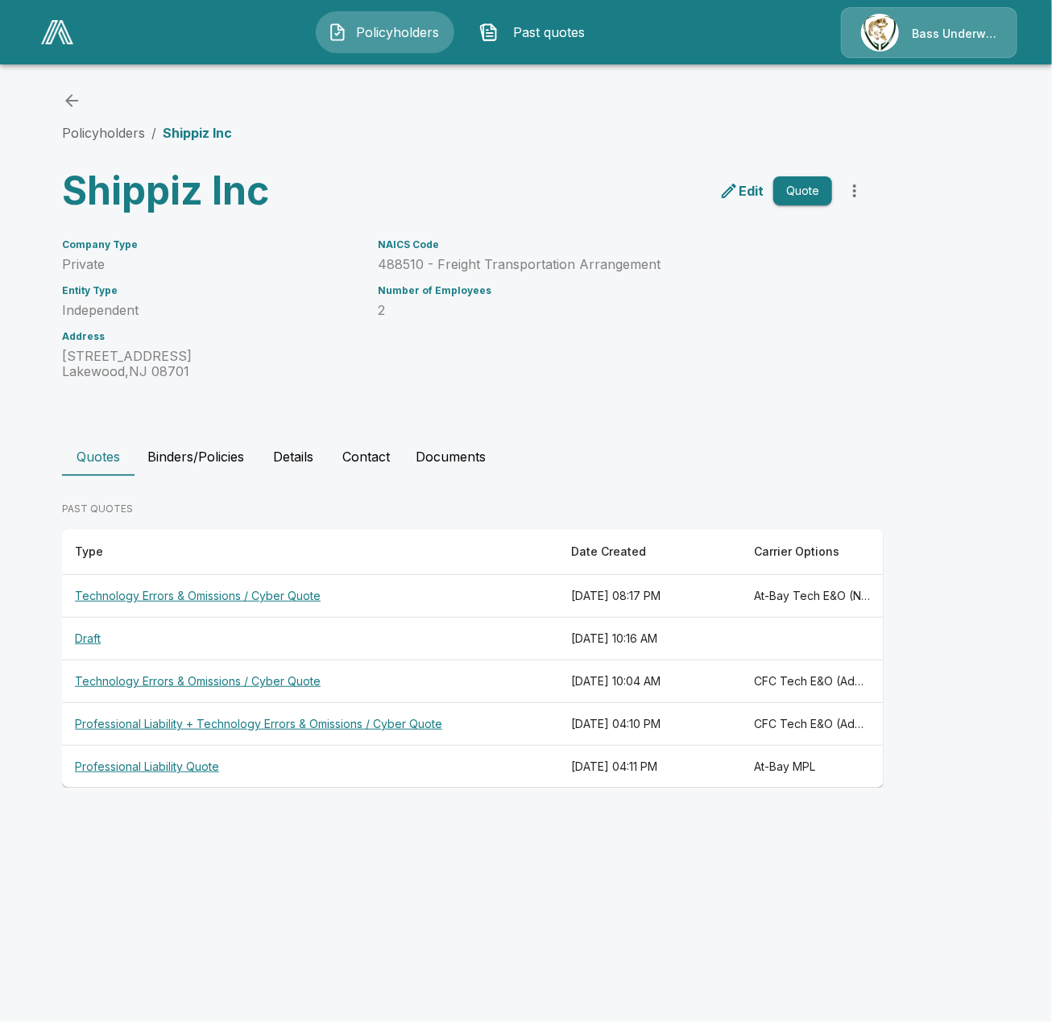
click at [703, 818] on html "Policyholders Past quotes Bass Underwriters Policyholders / Shippiz Inc Shippiz…" at bounding box center [526, 409] width 1052 height 818
click at [499, 128] on div "Policyholders / Shippiz Inc" at bounding box center [526, 117] width 928 height 52
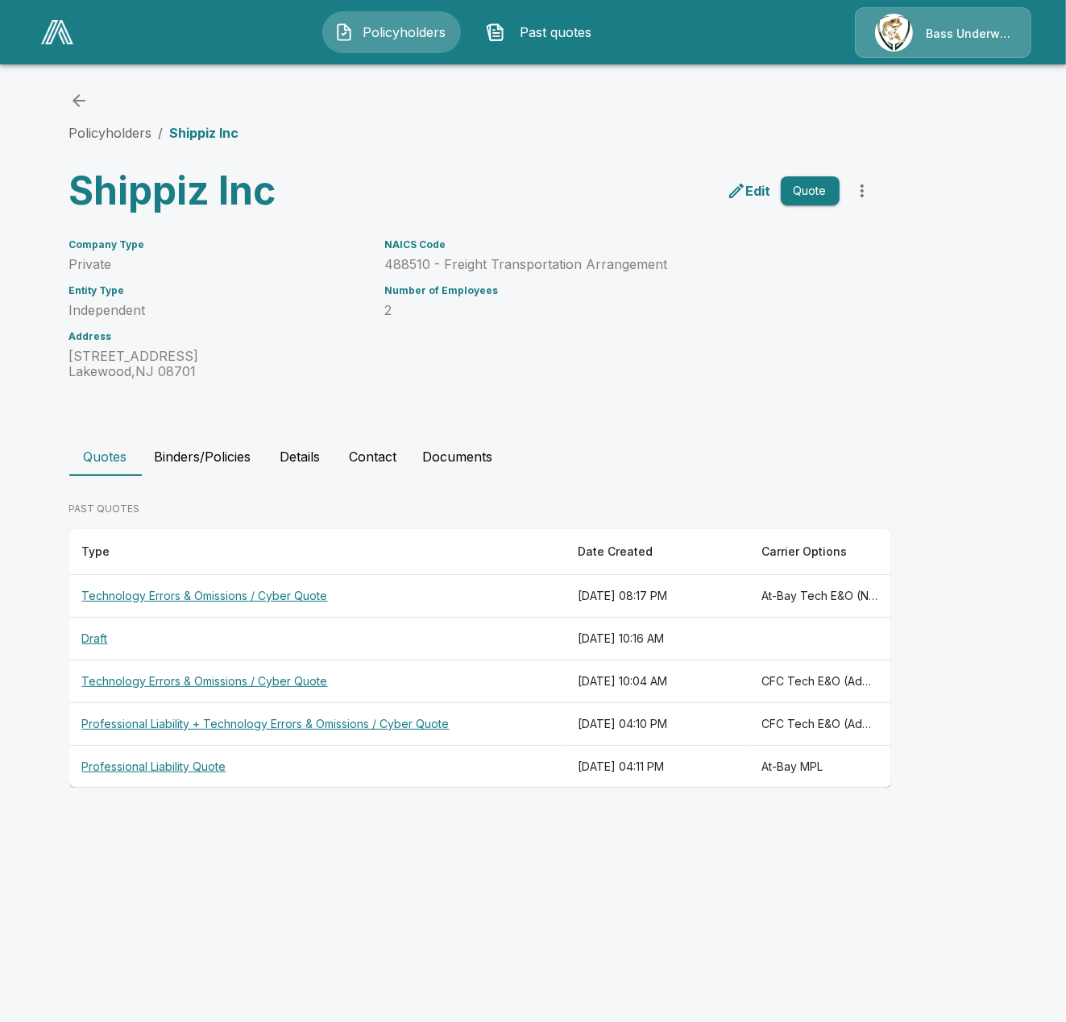
click at [50, 28] on img at bounding box center [57, 32] width 32 height 24
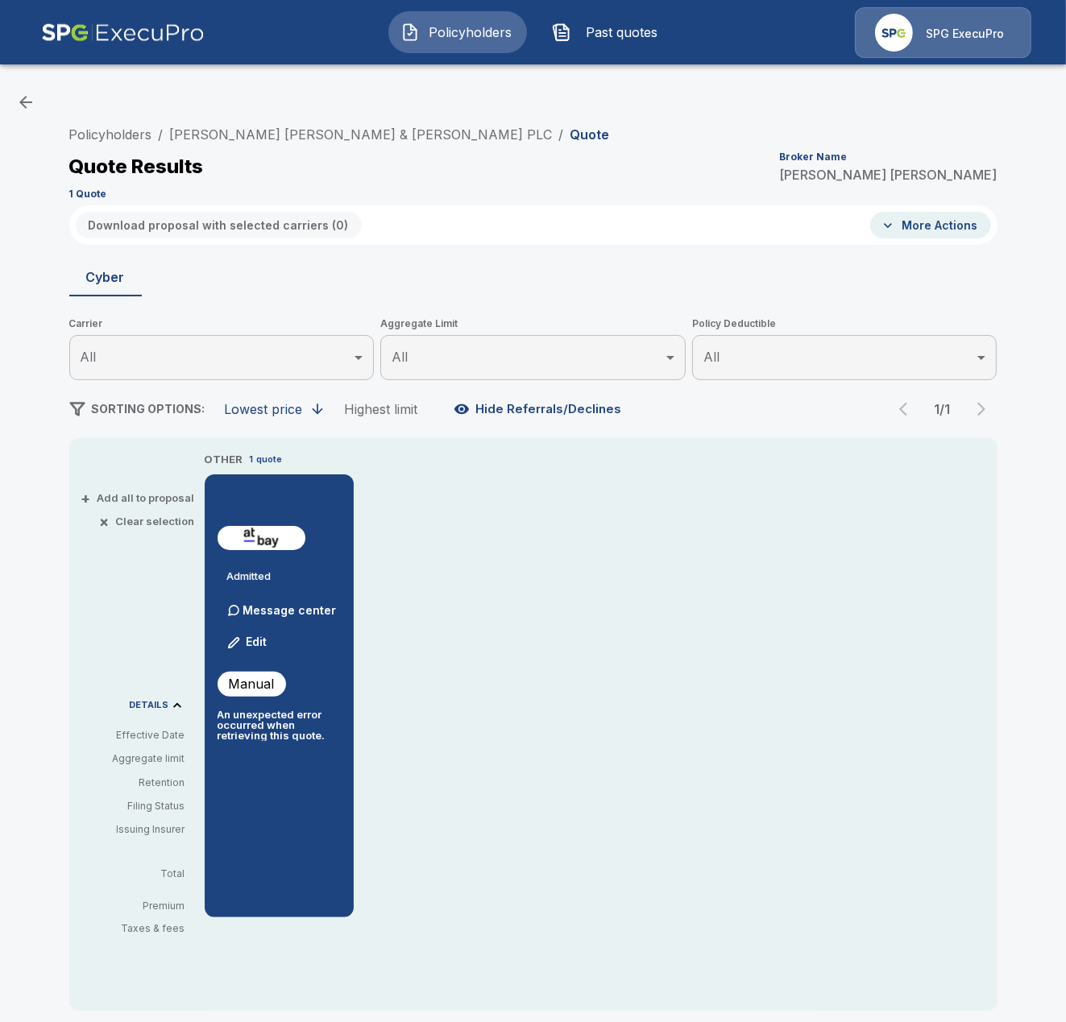
drag, startPoint x: 528, startPoint y: 243, endPoint x: 521, endPoint y: 255, distance: 13.7
click at [528, 244] on div "Download proposal with selected carriers ( 0 ) More Actions" at bounding box center [533, 224] width 928 height 39
click at [670, 156] on div "Quote Results Broker Name [PERSON_NAME]" at bounding box center [533, 166] width 928 height 29
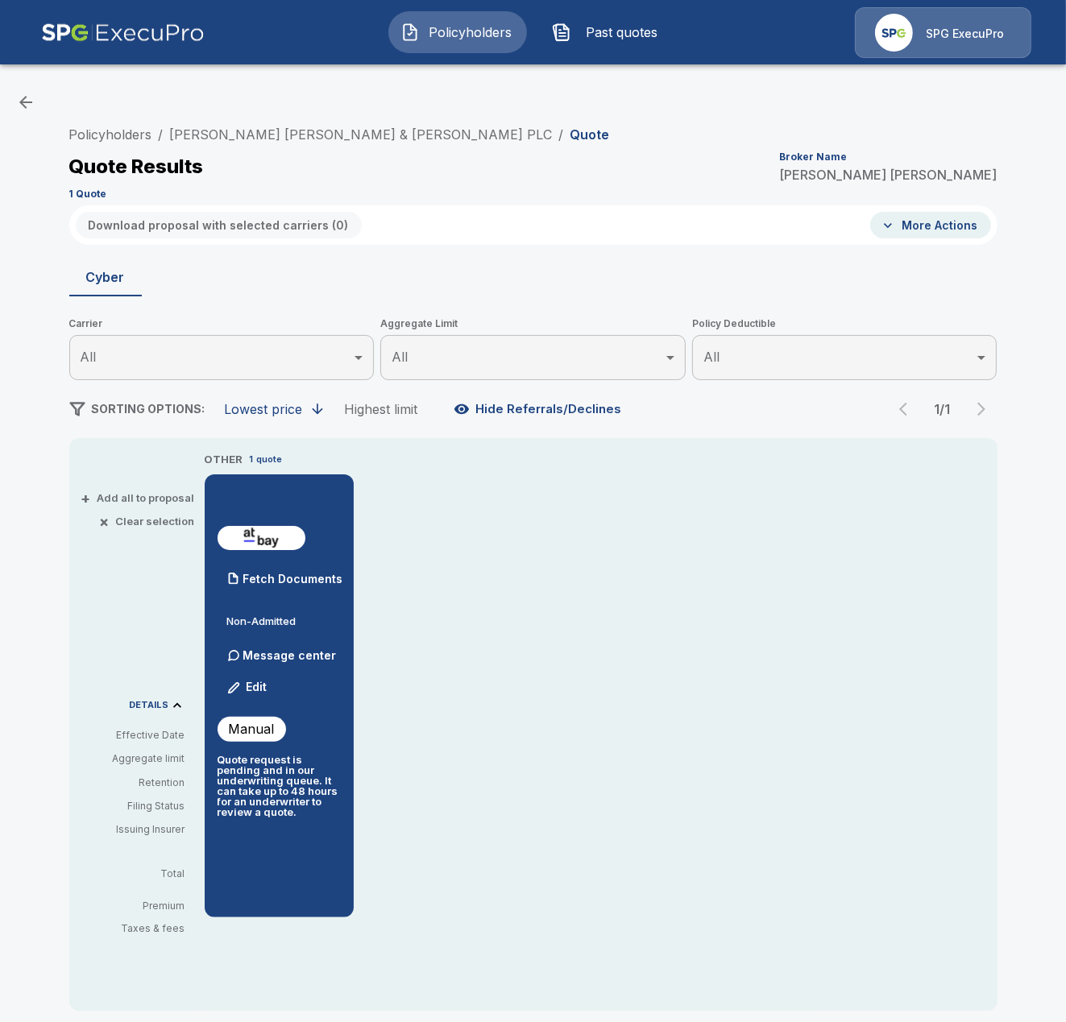
click at [556, 176] on div "Quote Results Broker Name Cherie Tolbert" at bounding box center [533, 166] width 928 height 29
click at [243, 134] on link "Thompson Miller & Simpson PLC" at bounding box center [361, 134] width 383 height 16
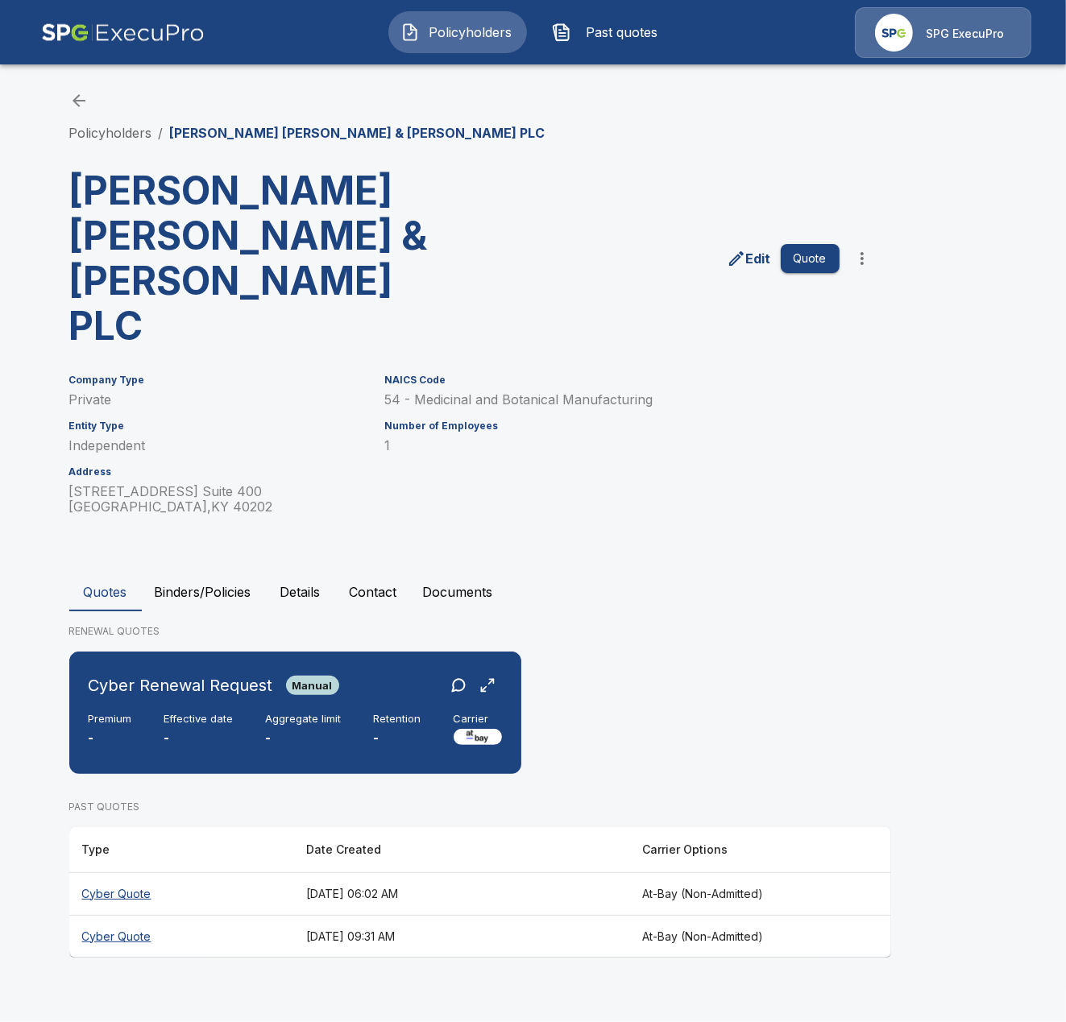
click at [201, 573] on button "Binders/Policies" at bounding box center [203, 592] width 122 height 39
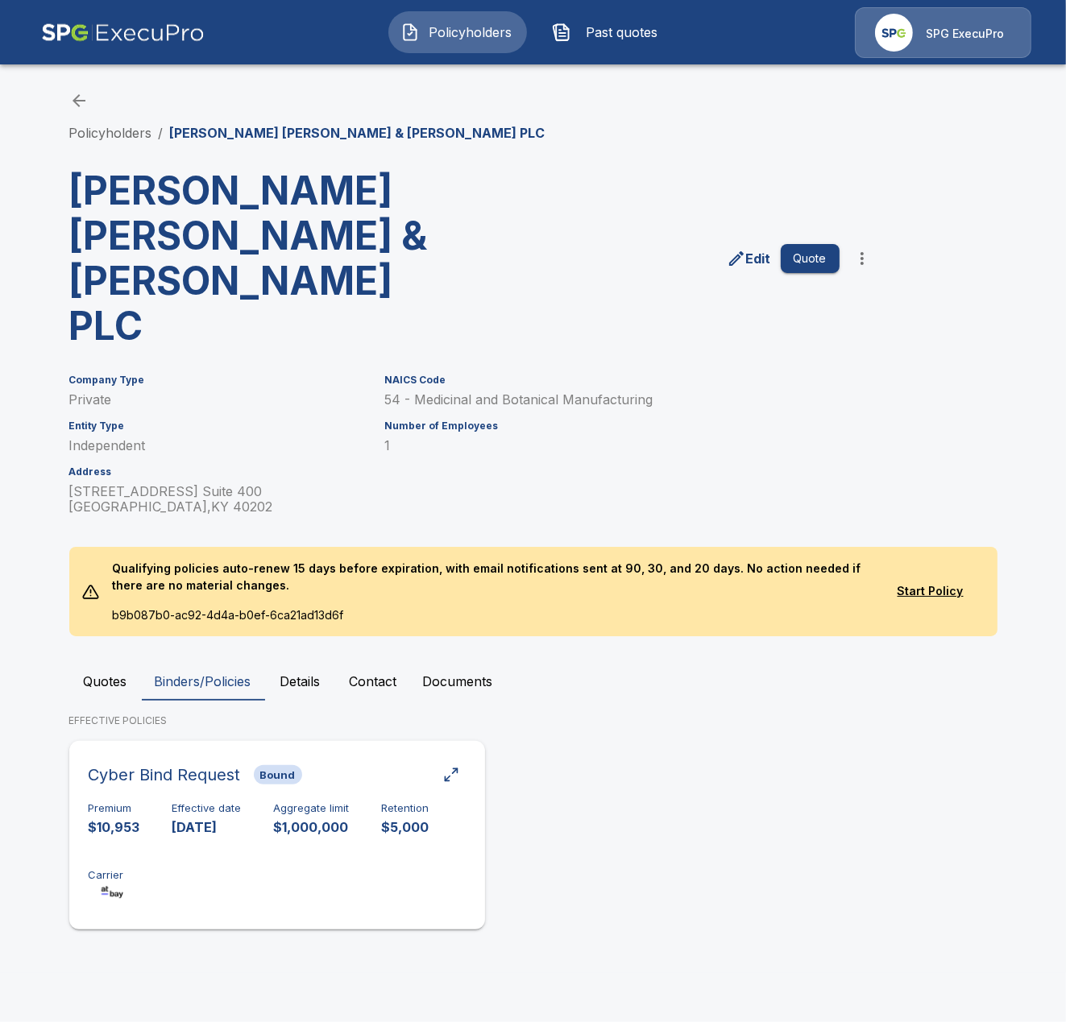
click at [342, 805] on div "Premium $10,953 Effective date [DATE] Aggregate limit $1,000,000 Retention $5,0…" at bounding box center [277, 852] width 377 height 101
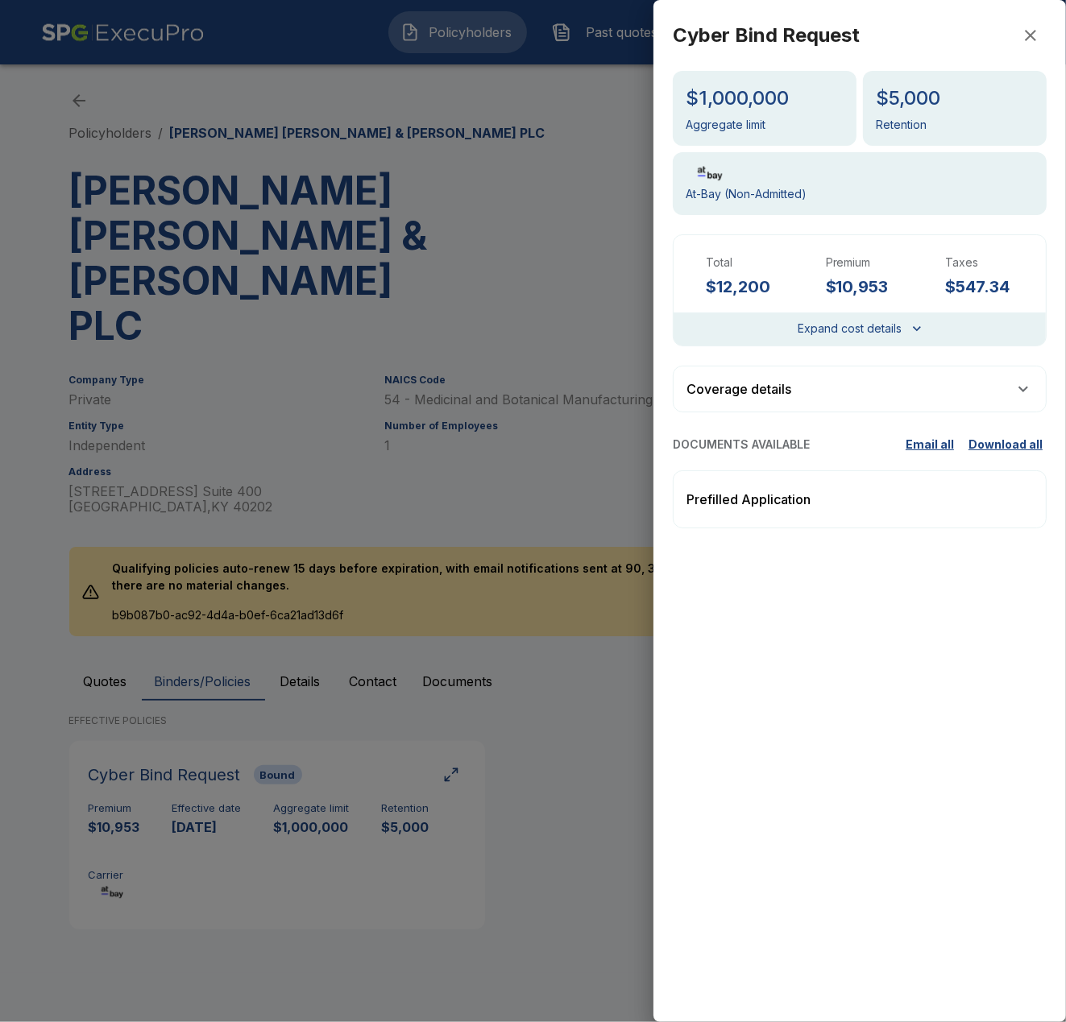
click at [573, 786] on div at bounding box center [533, 511] width 1066 height 1022
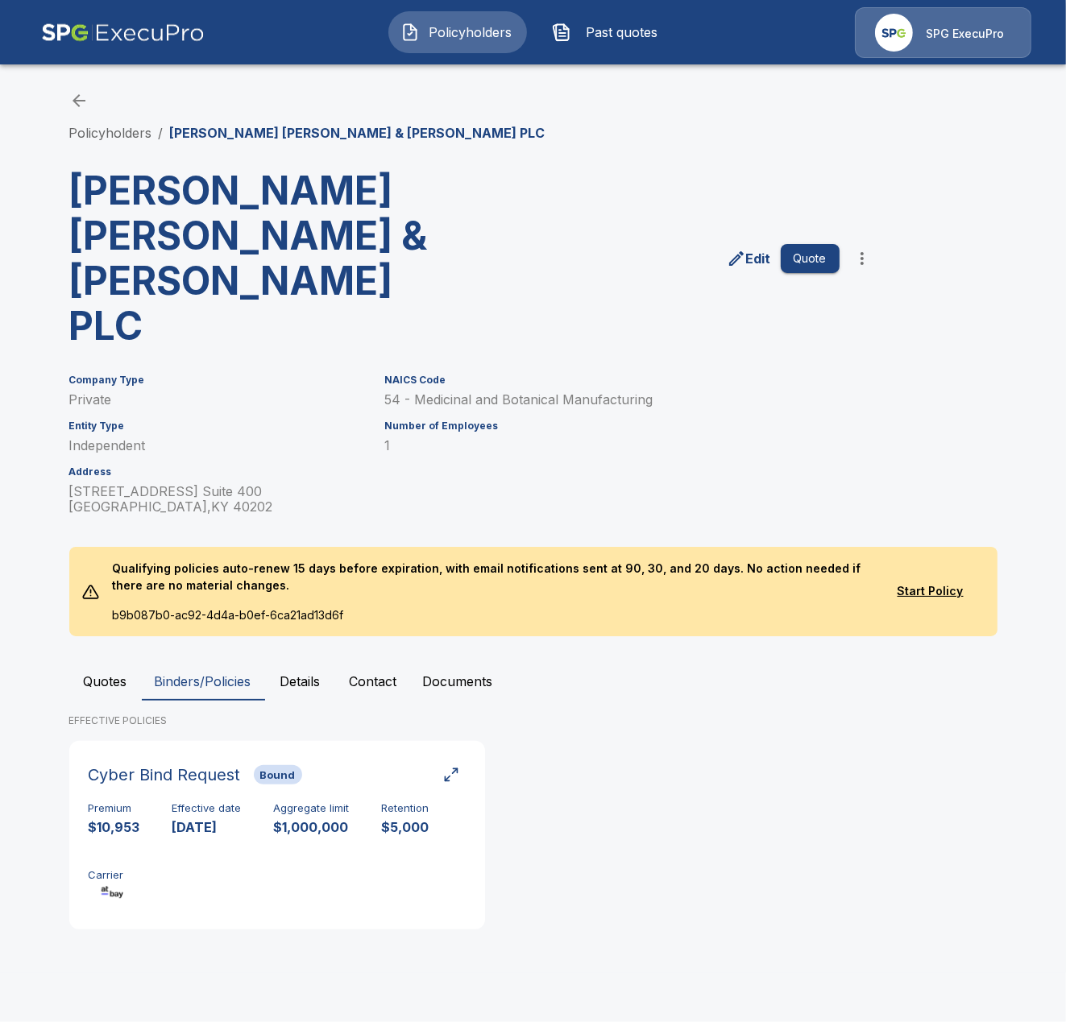
click at [105, 662] on button "Quotes" at bounding box center [105, 681] width 72 height 39
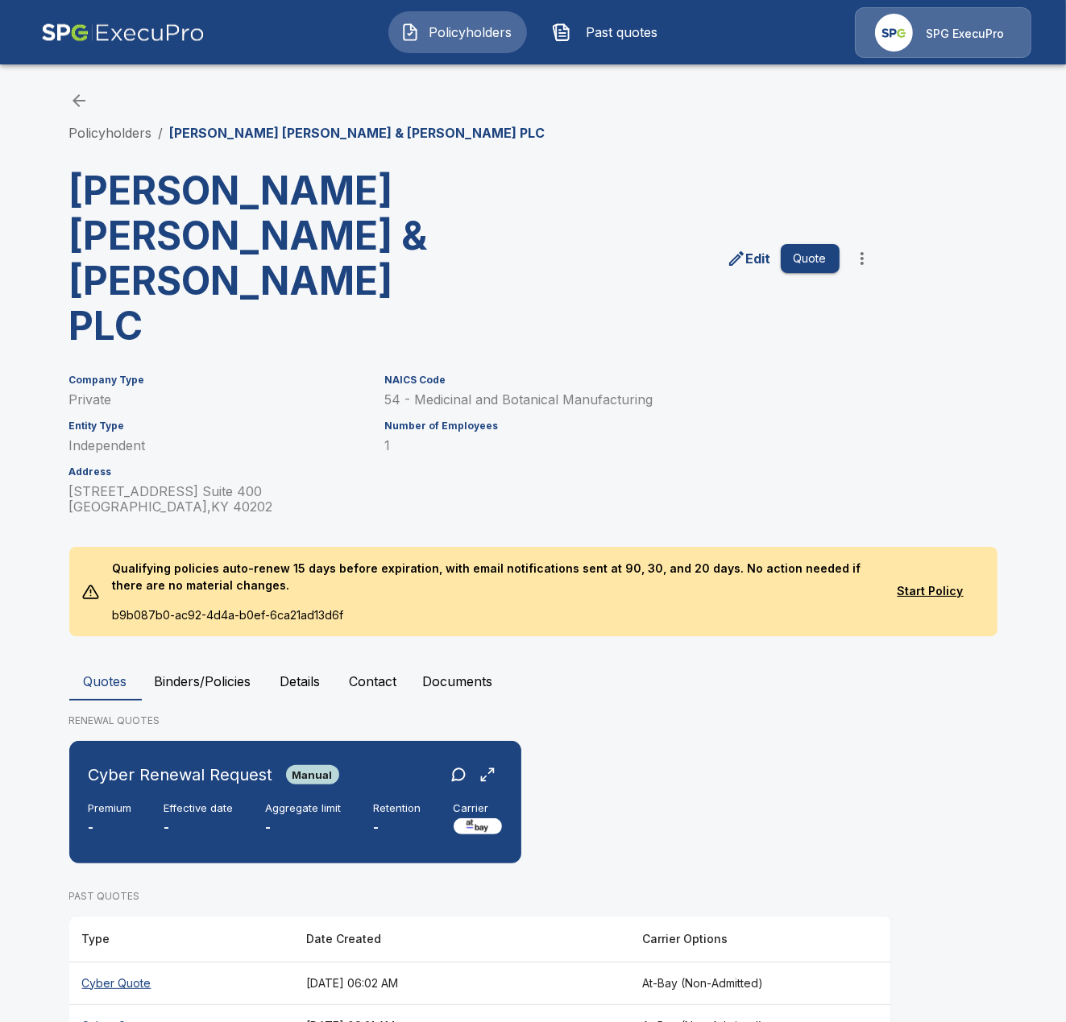
click at [401, 962] on th "[DATE] 06:02 AM" at bounding box center [461, 983] width 336 height 43
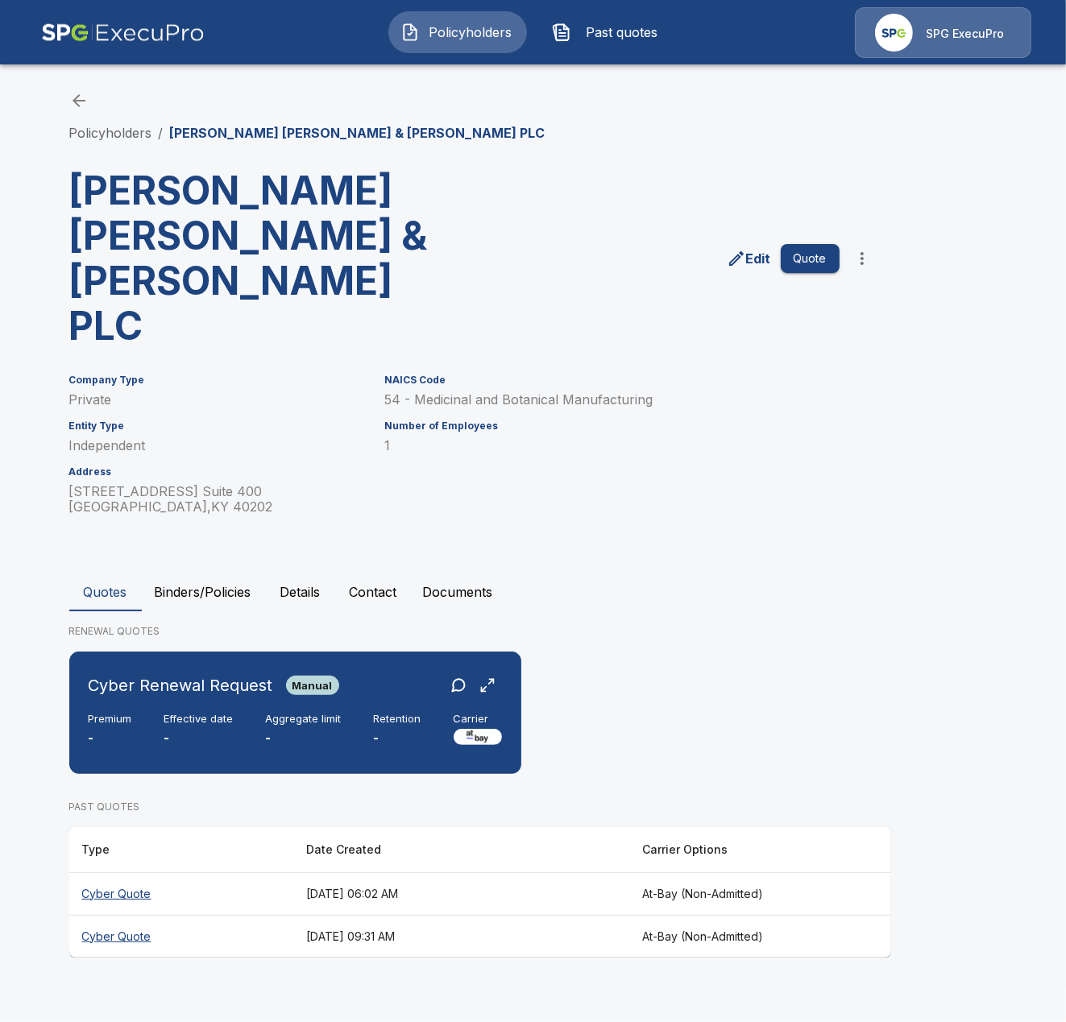
click at [373, 915] on th "[DATE] 09:31 AM" at bounding box center [461, 936] width 336 height 43
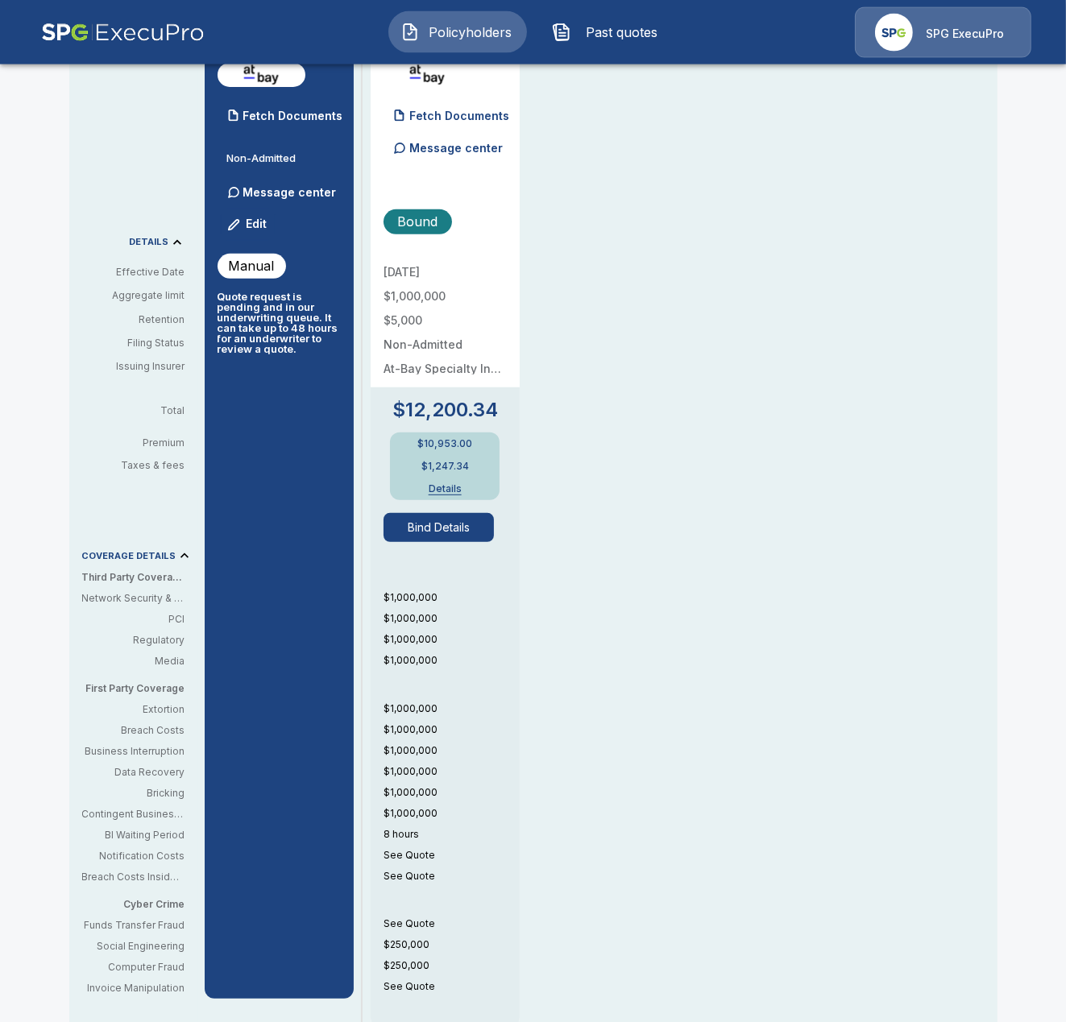
scroll to position [464, 0]
click at [448, 531] on button "Bind Details" at bounding box center [438, 526] width 111 height 29
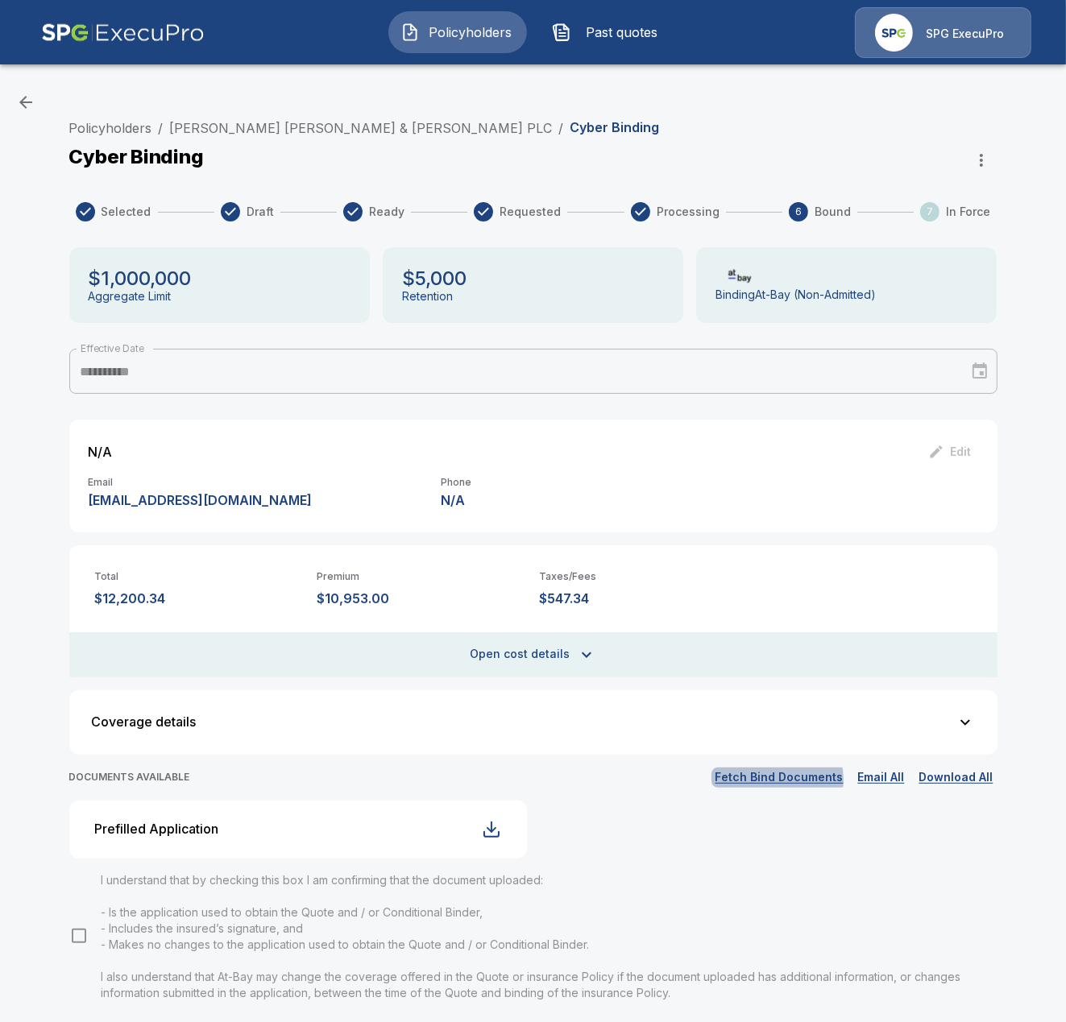
click at [772, 780] on button "Fetch Bind Documents" at bounding box center [779, 778] width 136 height 20
click at [813, 780] on button "Fetch Bind Documents" at bounding box center [779, 778] width 136 height 20
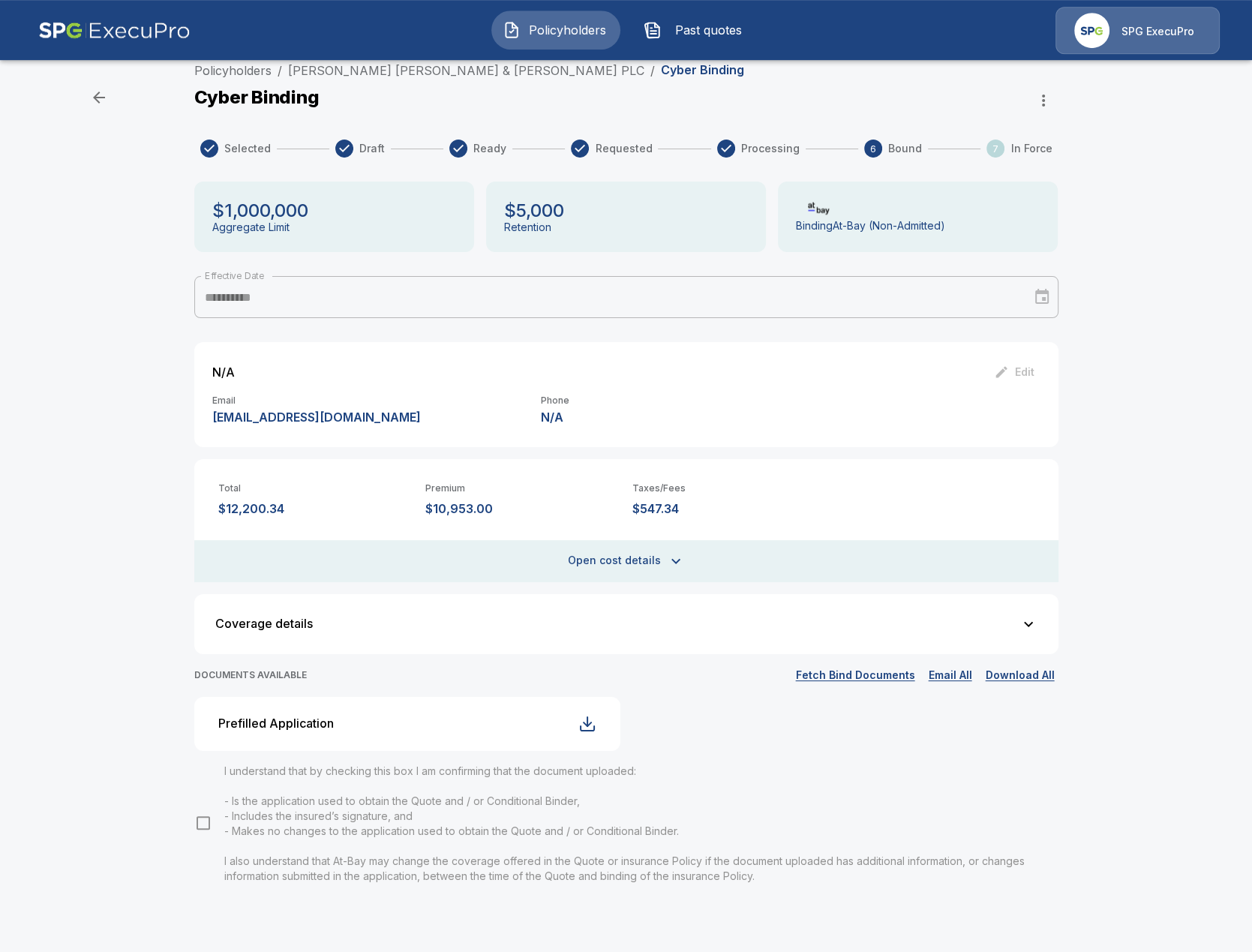
scroll to position [20, 0]
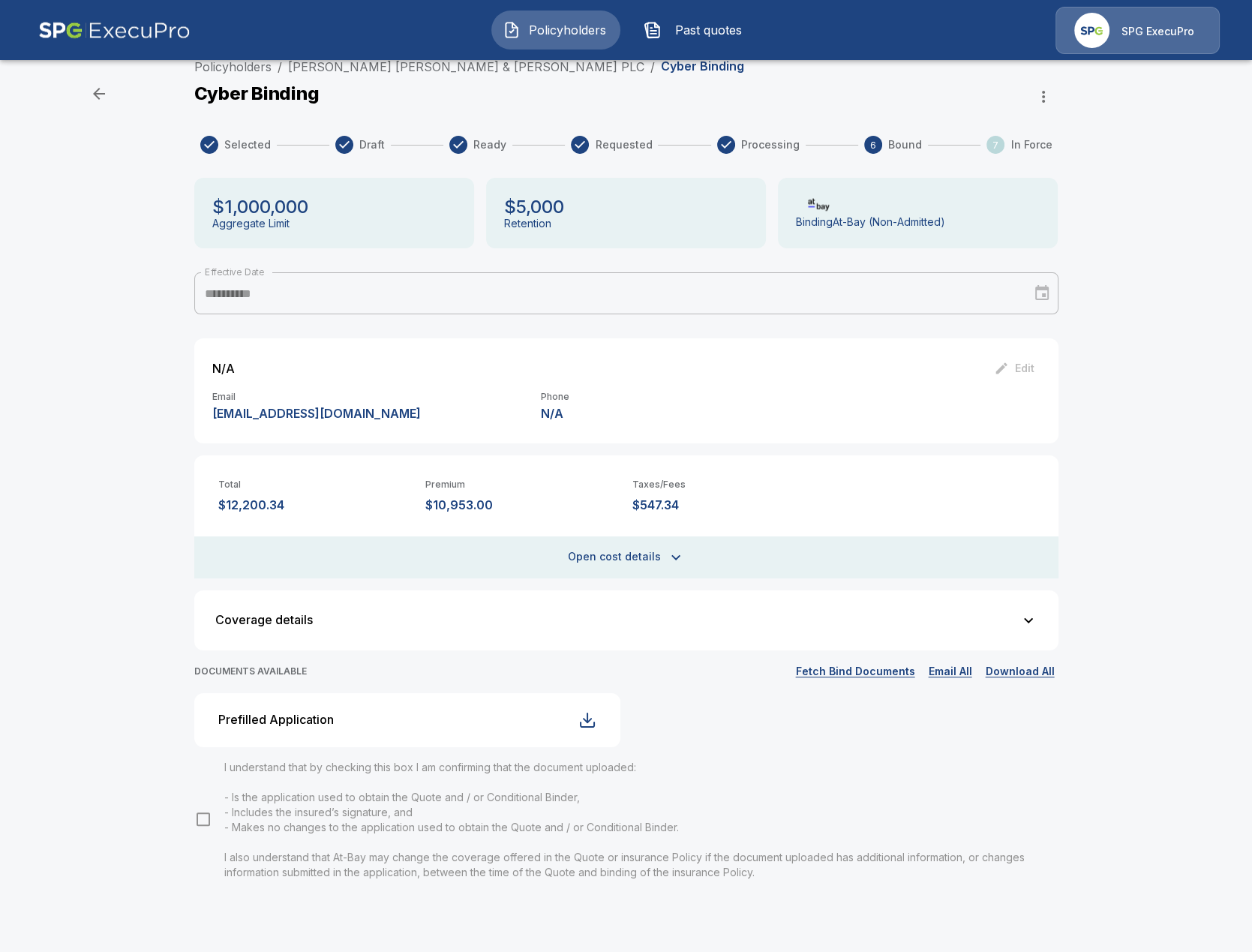
click at [848, 675] on button "Fetch Bind Documents" at bounding box center [856, 672] width 127 height 19
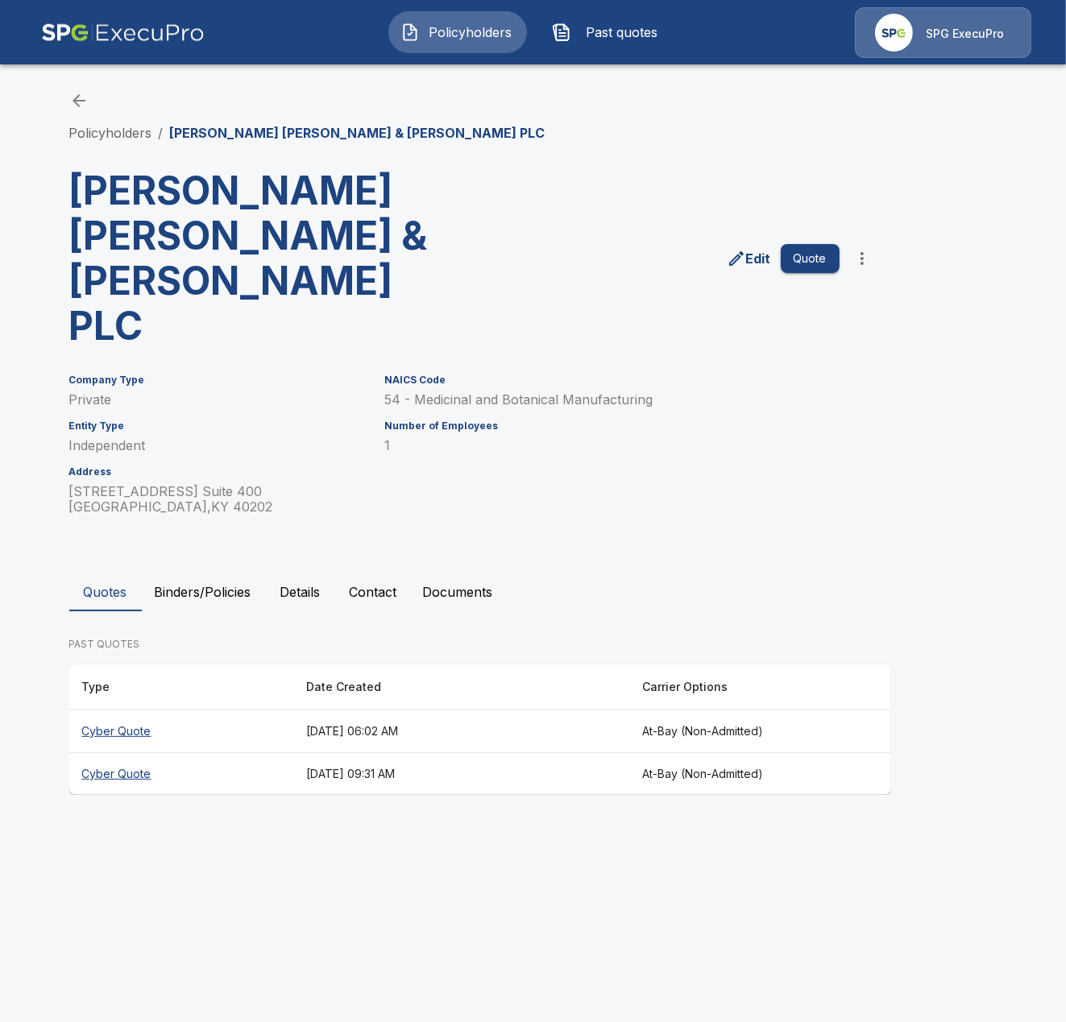
click at [295, 573] on button "Details" at bounding box center [300, 592] width 72 height 39
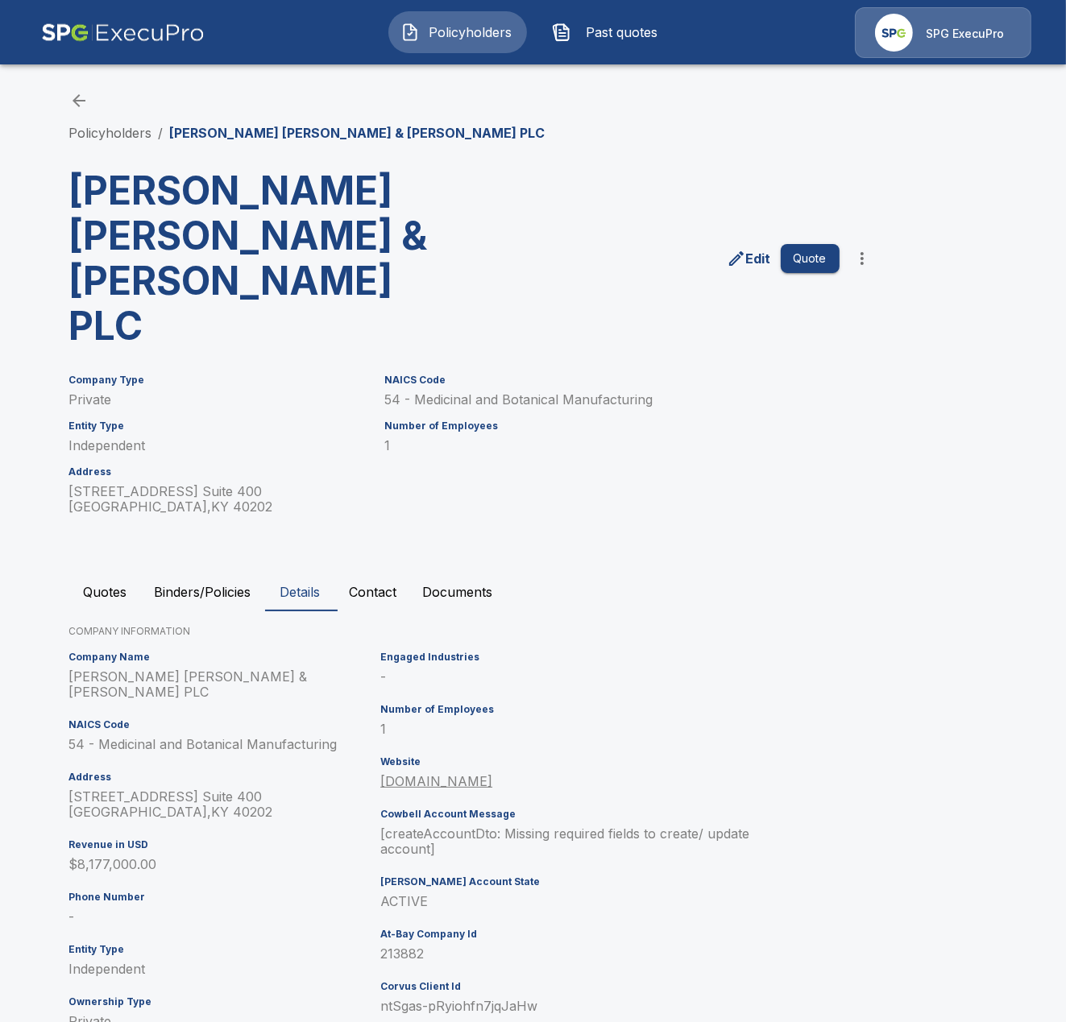
click at [417, 946] on p "213882" at bounding box center [571, 953] width 383 height 15
copy p "213882"
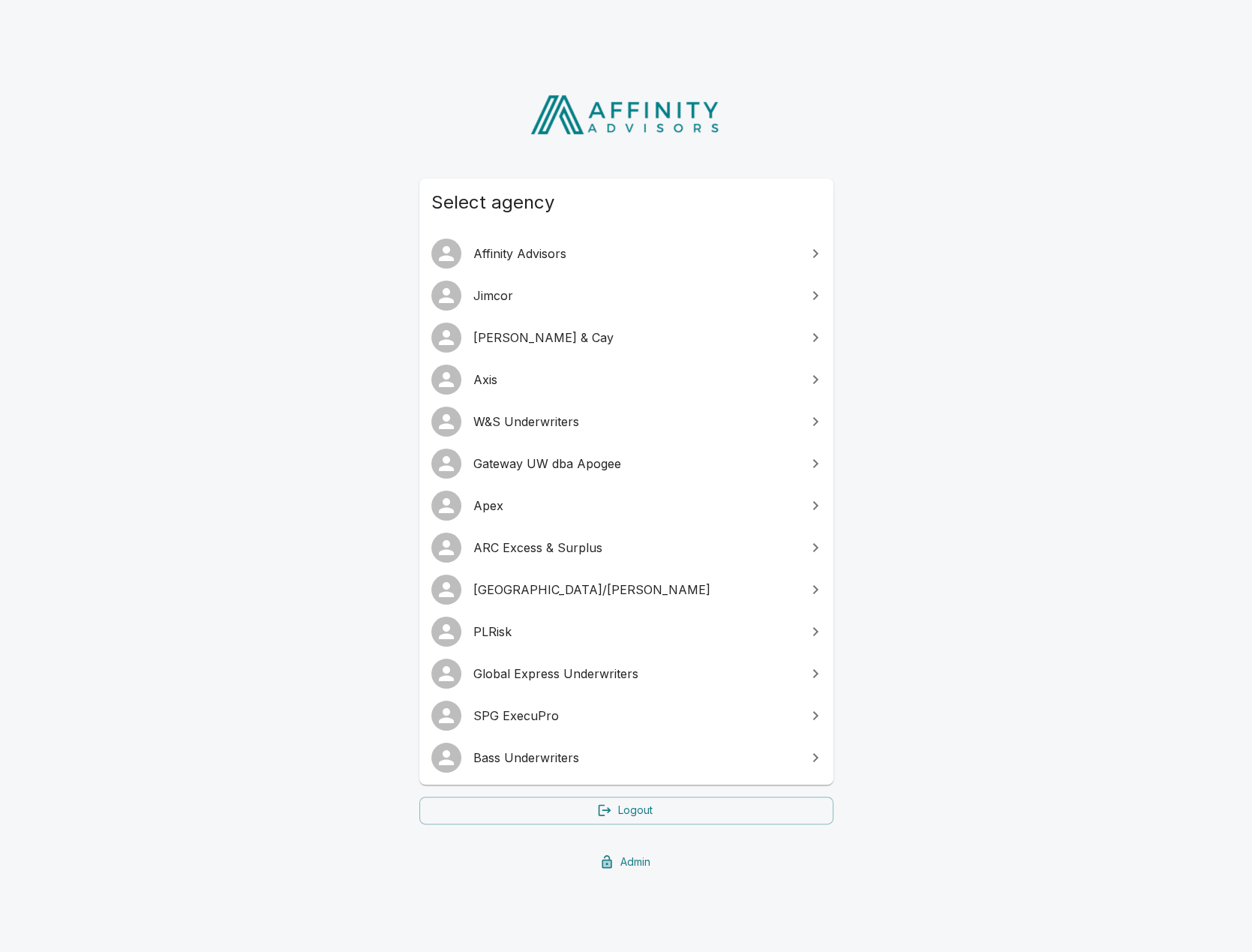
click at [550, 715] on span "SPG ExecuPro" at bounding box center [635, 715] width 324 height 18
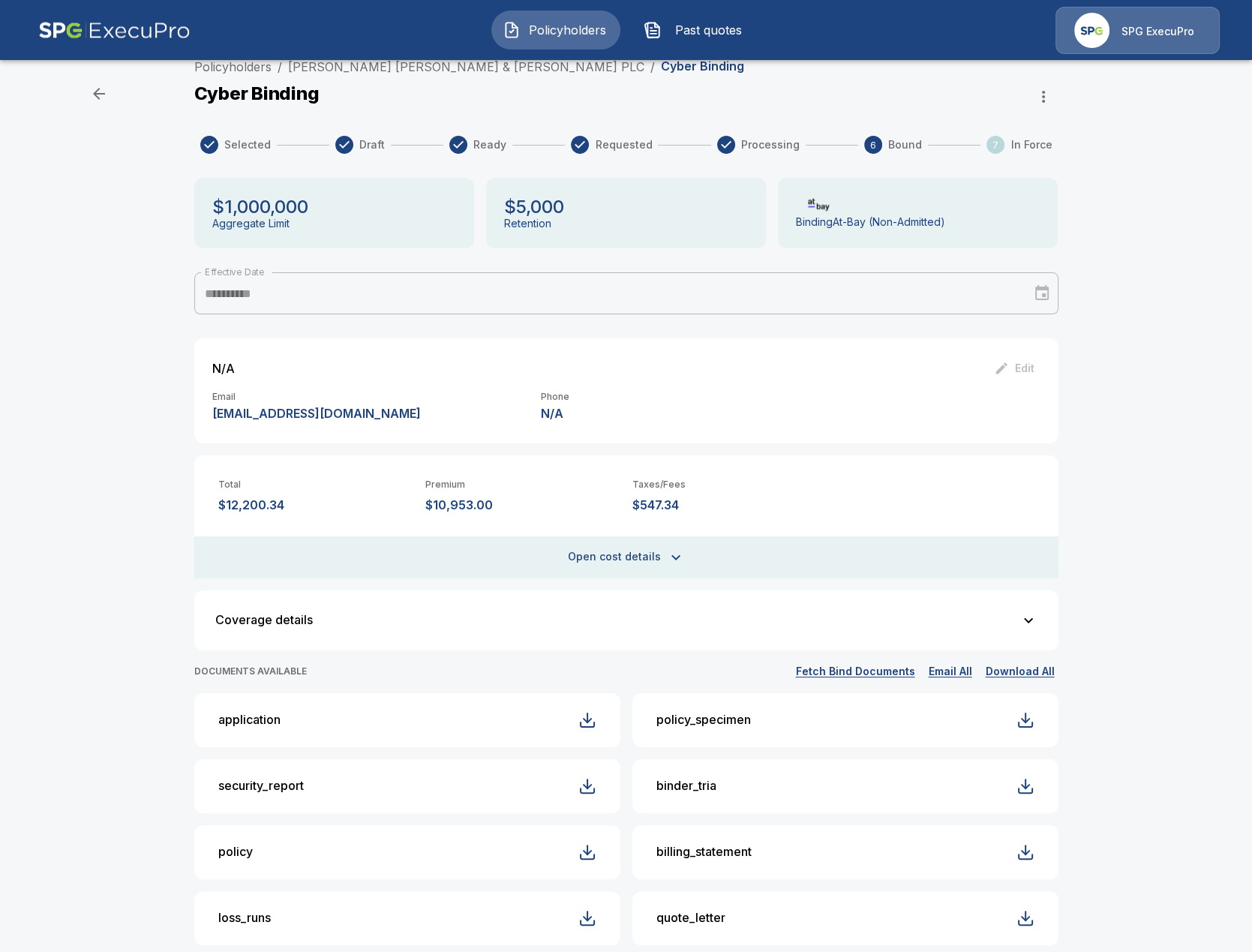
scroll to position [20, 0]
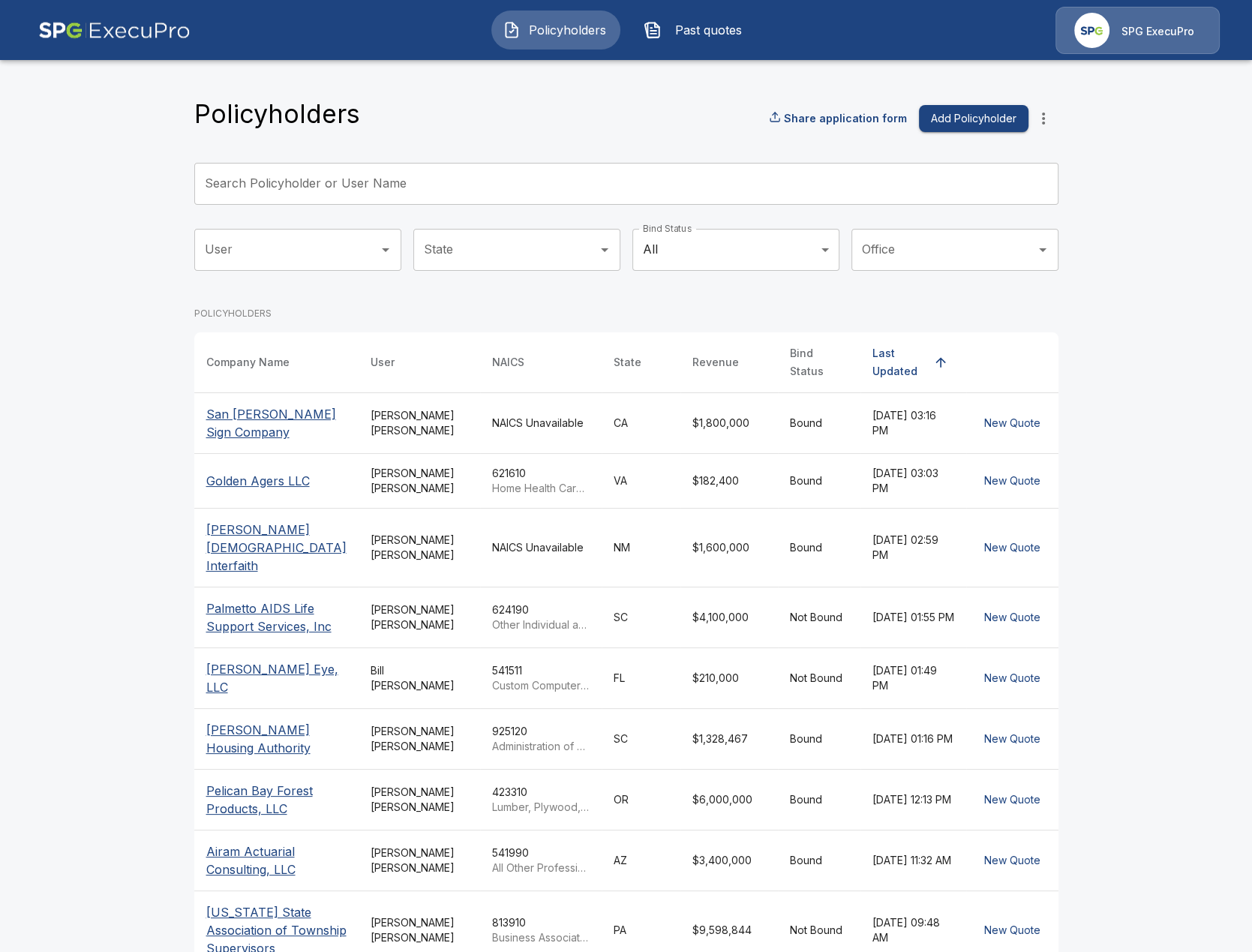
click at [349, 191] on input "Search Policyholder or User Name" at bounding box center [619, 184] width 848 height 42
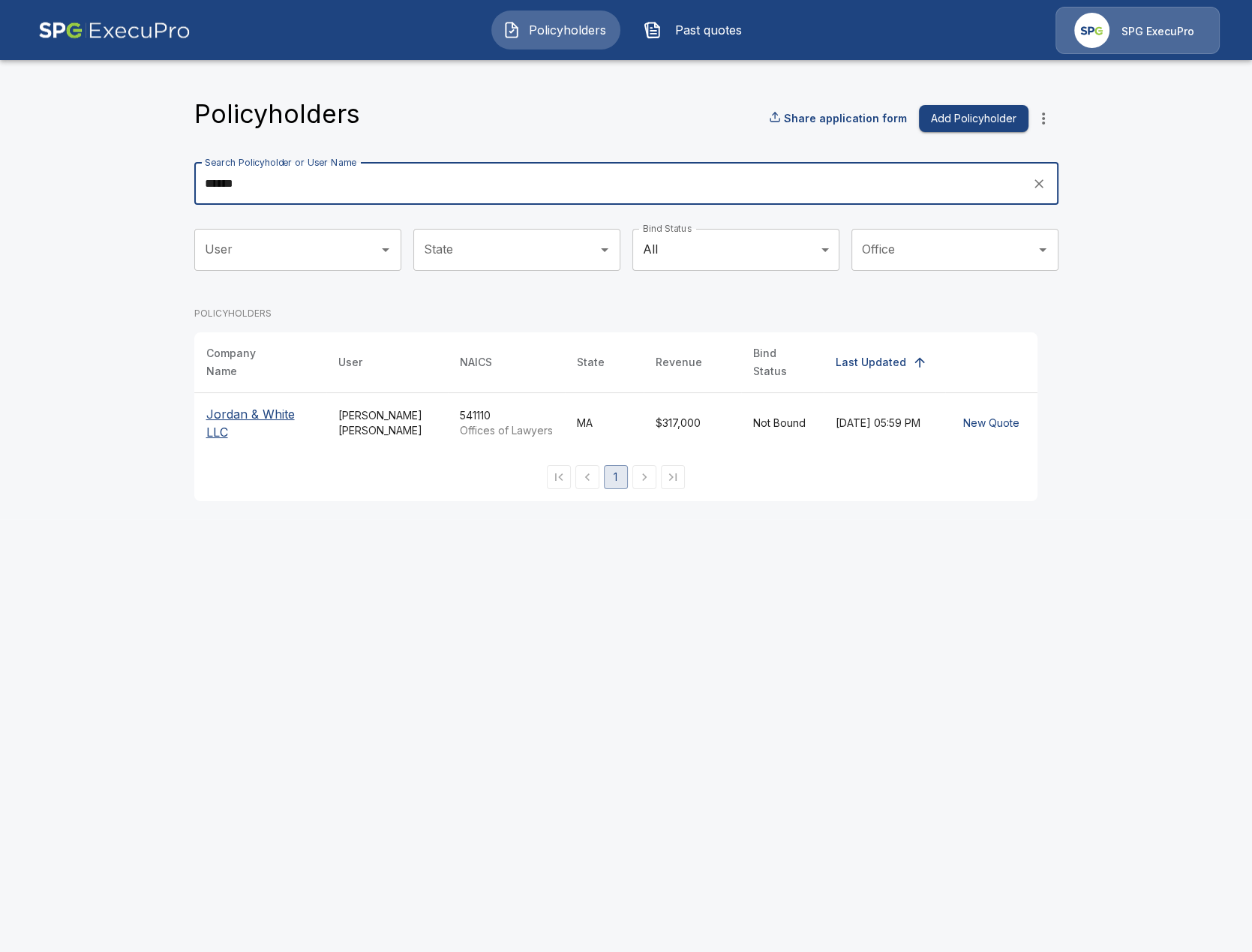
type input "******"
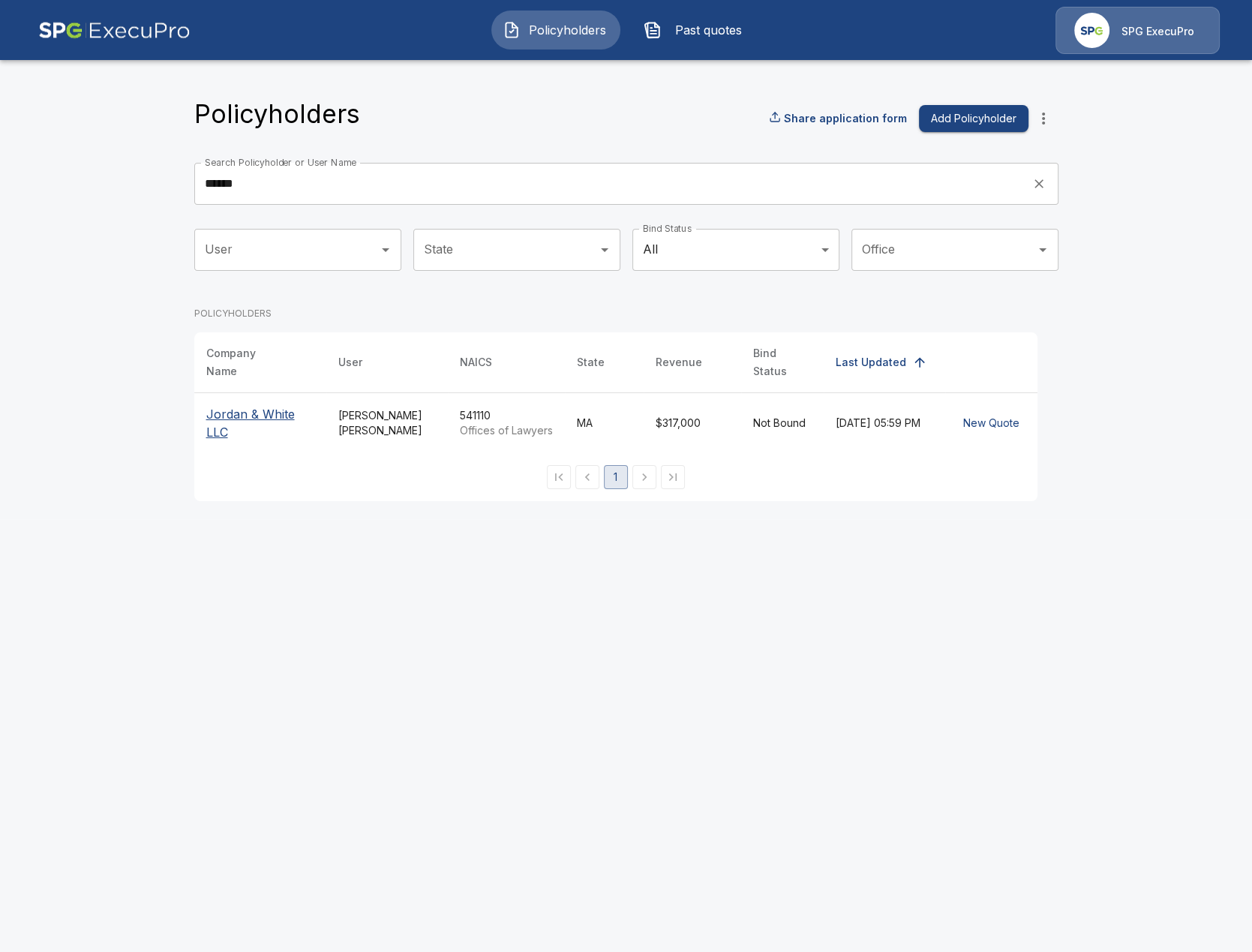
click at [236, 411] on p "Jordan & White LLC" at bounding box center [260, 423] width 108 height 36
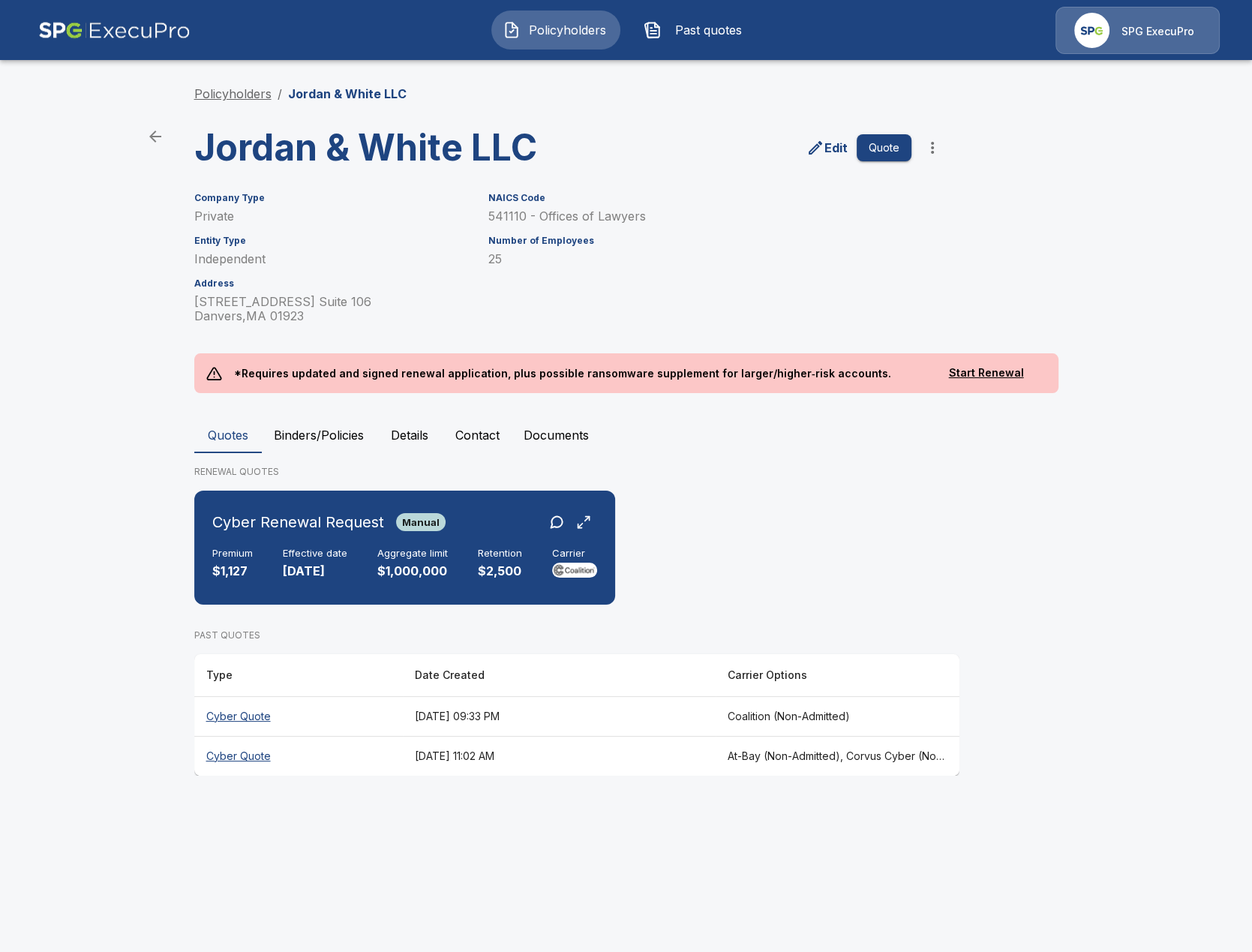
click at [236, 94] on link "Policyholders" at bounding box center [233, 94] width 77 height 15
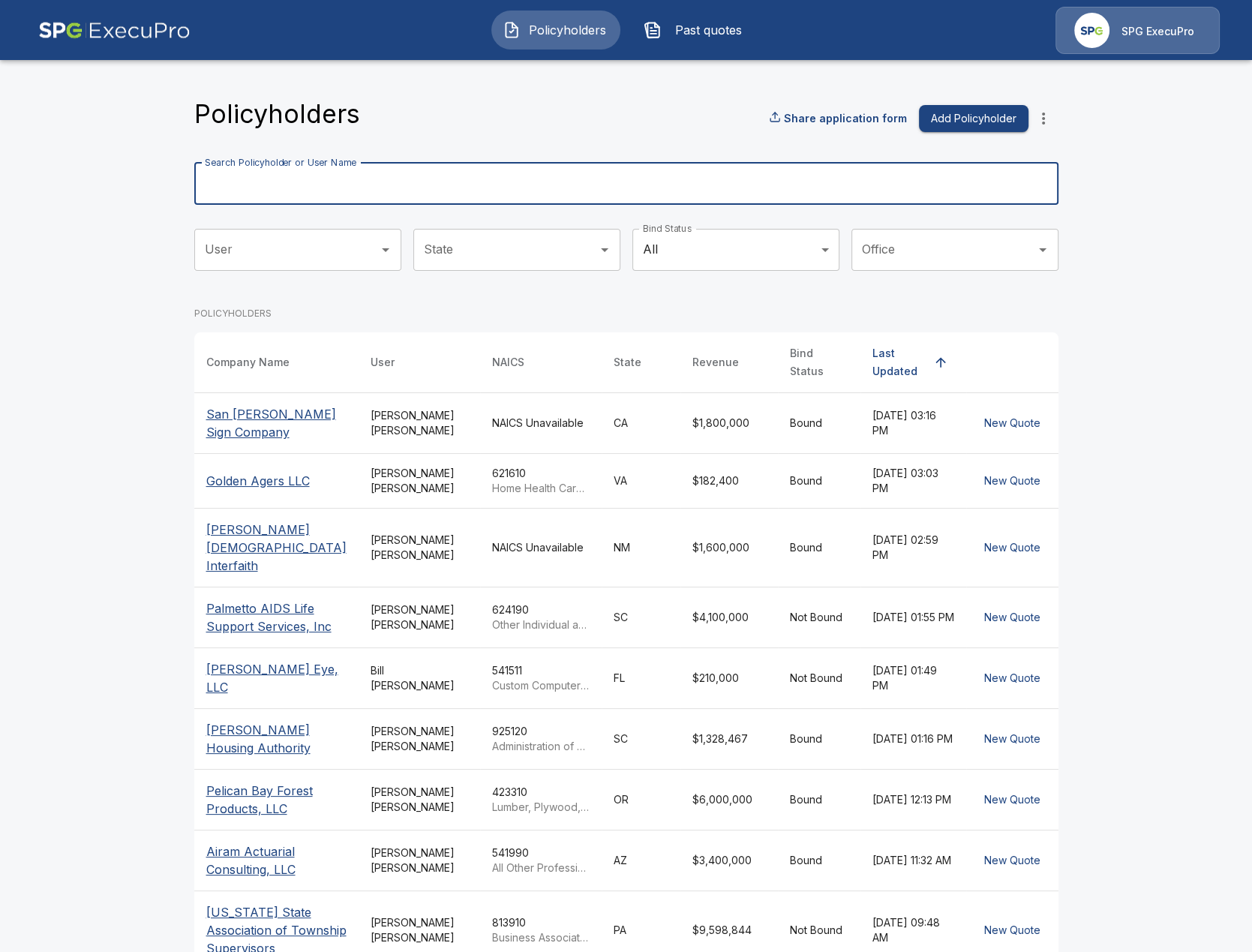
click at [482, 183] on input "Search Policyholder or User Name" at bounding box center [619, 184] width 848 height 42
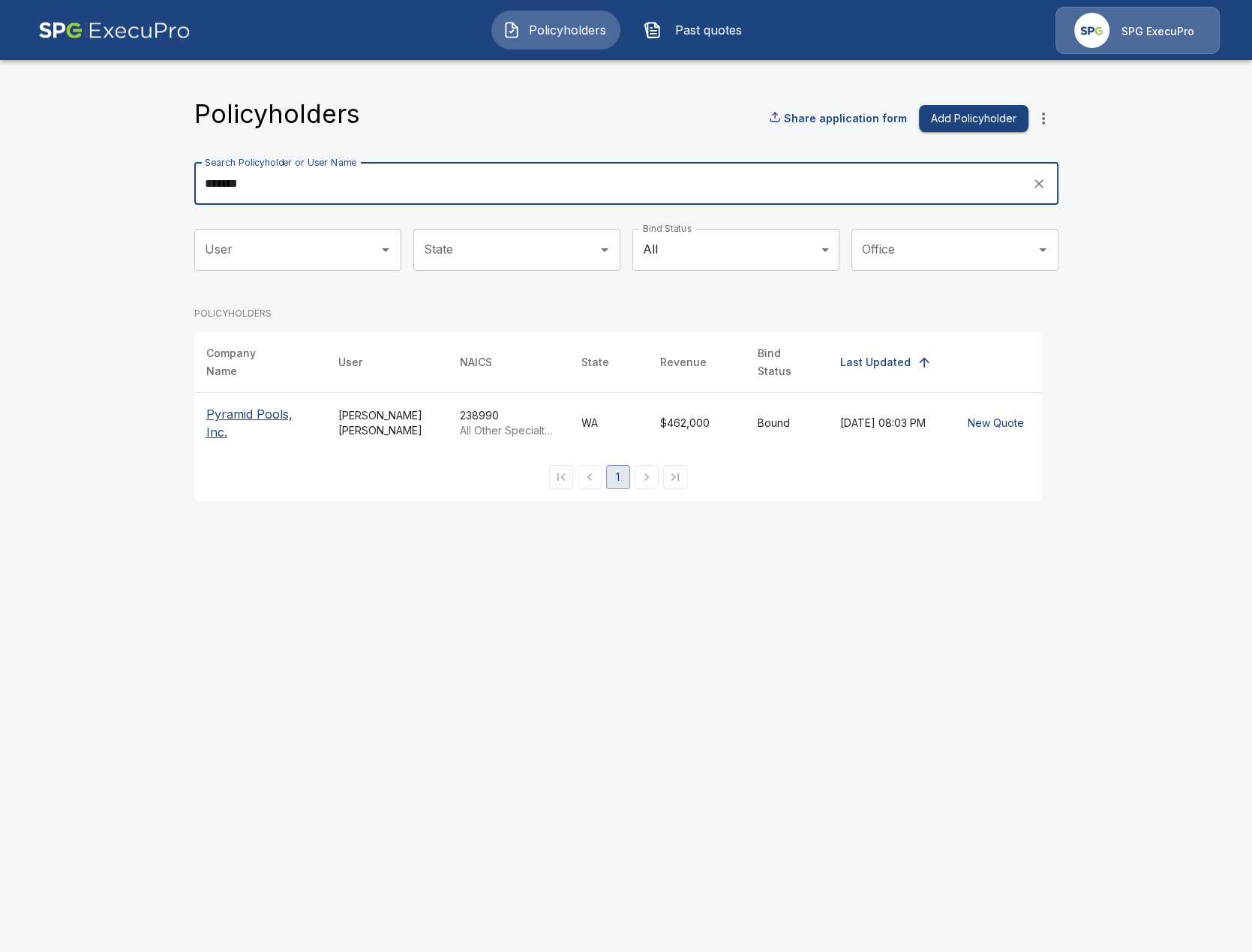
type input "*******"
click at [260, 413] on p "Pyramid Pools, Inc." at bounding box center [260, 423] width 108 height 36
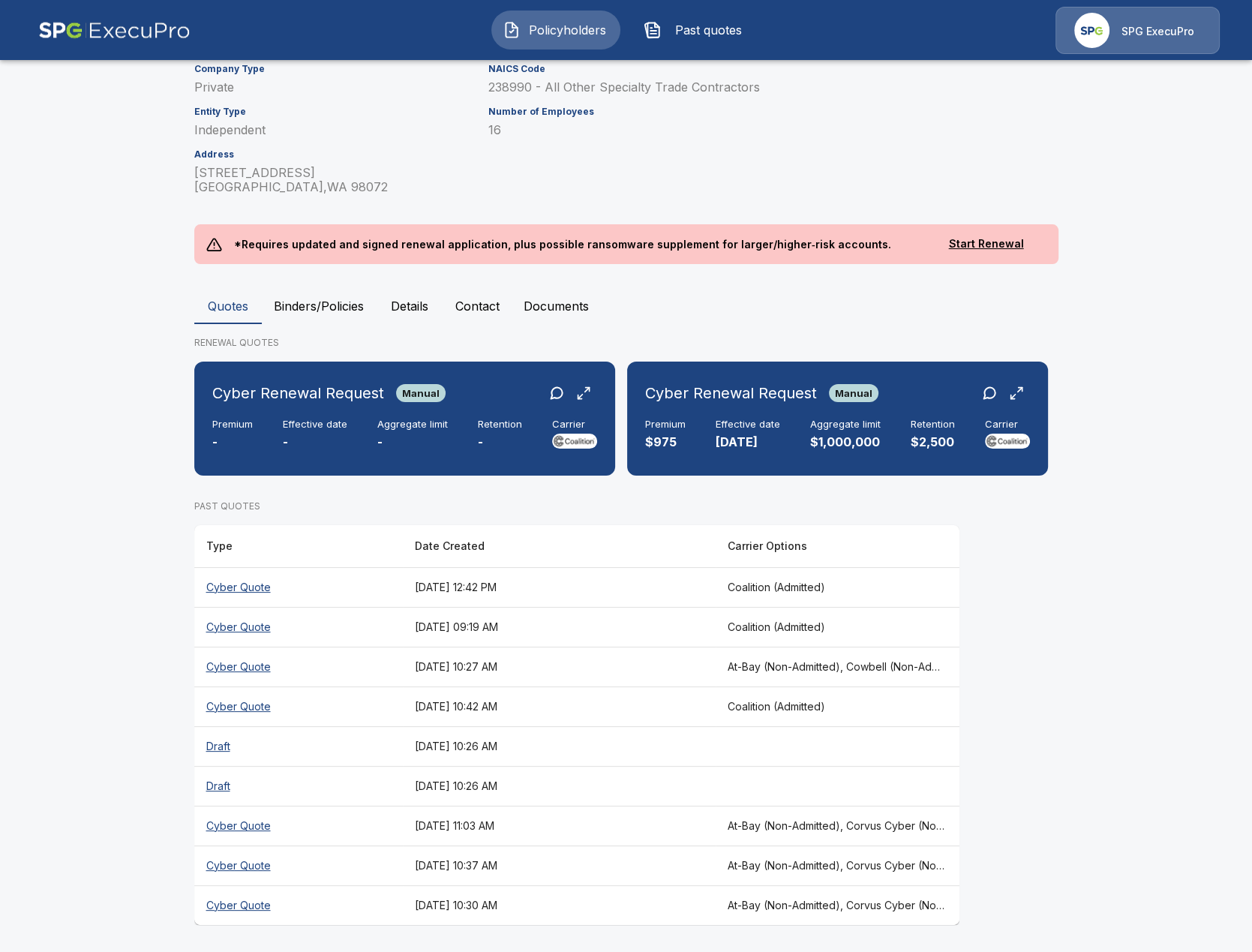
click at [830, 883] on th "At-Bay (Non-Admitted), Corvus Cyber (Non-Admitted), Tokio Marine TMHCC (Non-Adm…" at bounding box center [837, 865] width 244 height 40
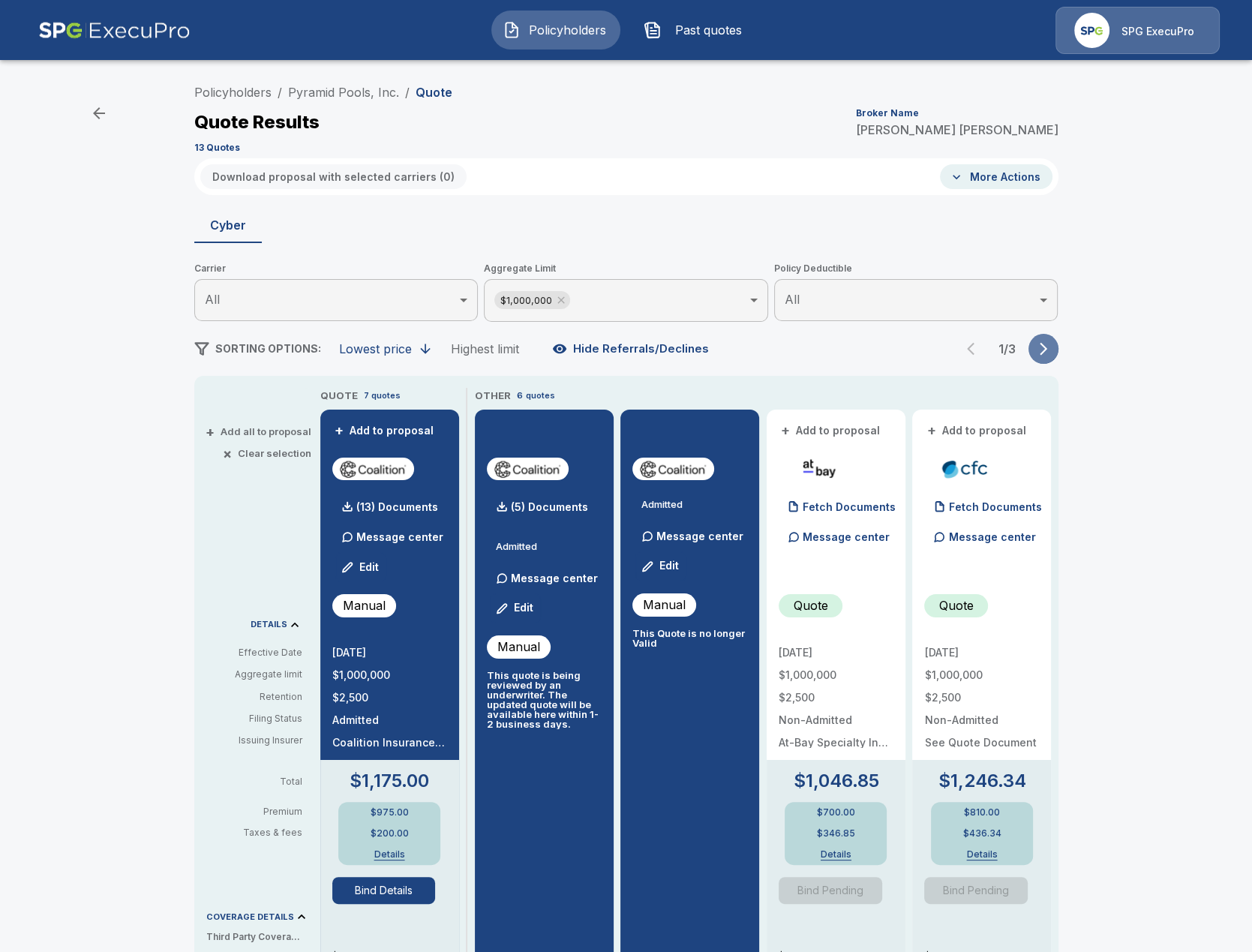
click at [1043, 349] on icon "button" at bounding box center [1043, 348] width 15 height 15
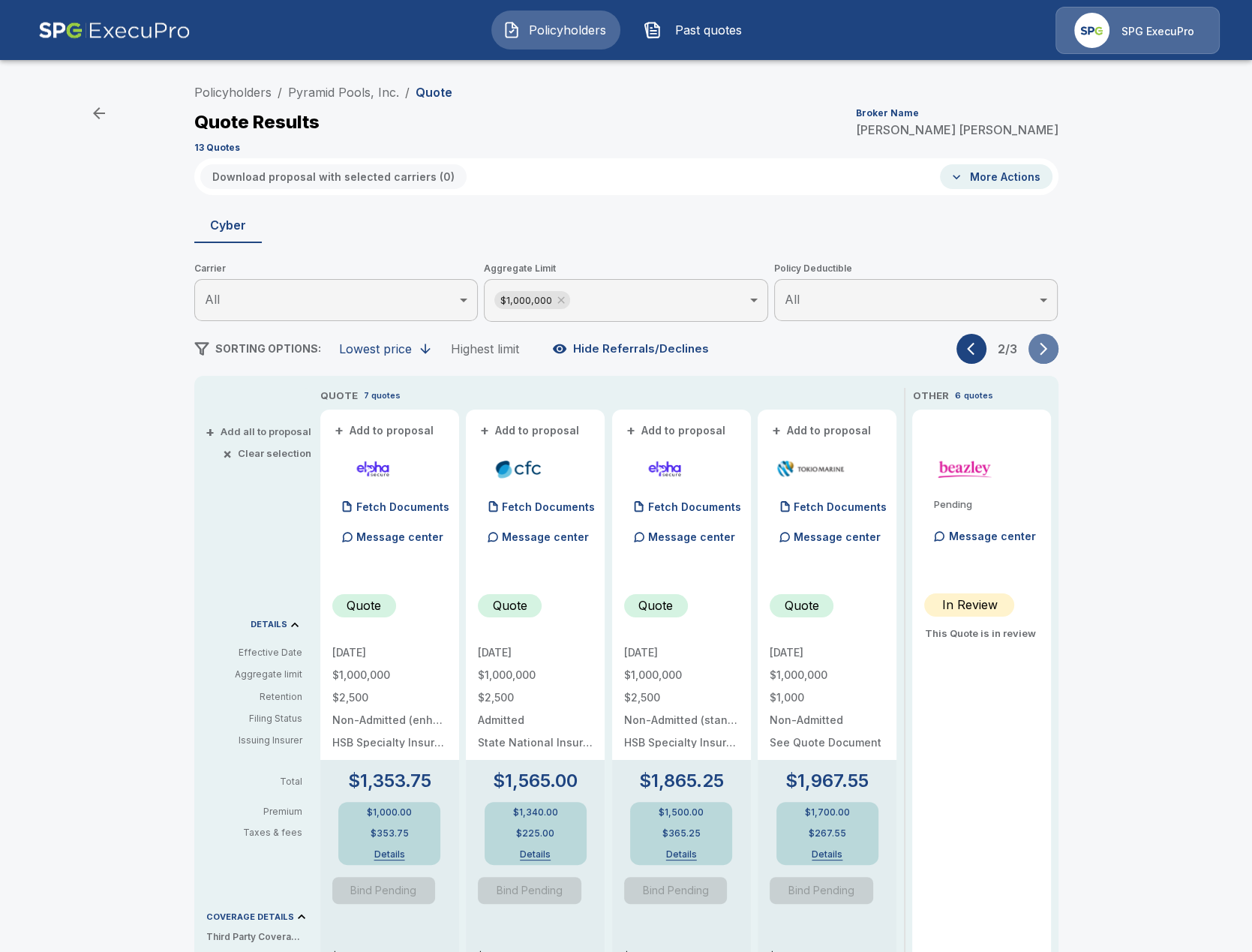
click at [1043, 349] on icon "button" at bounding box center [1043, 348] width 15 height 15
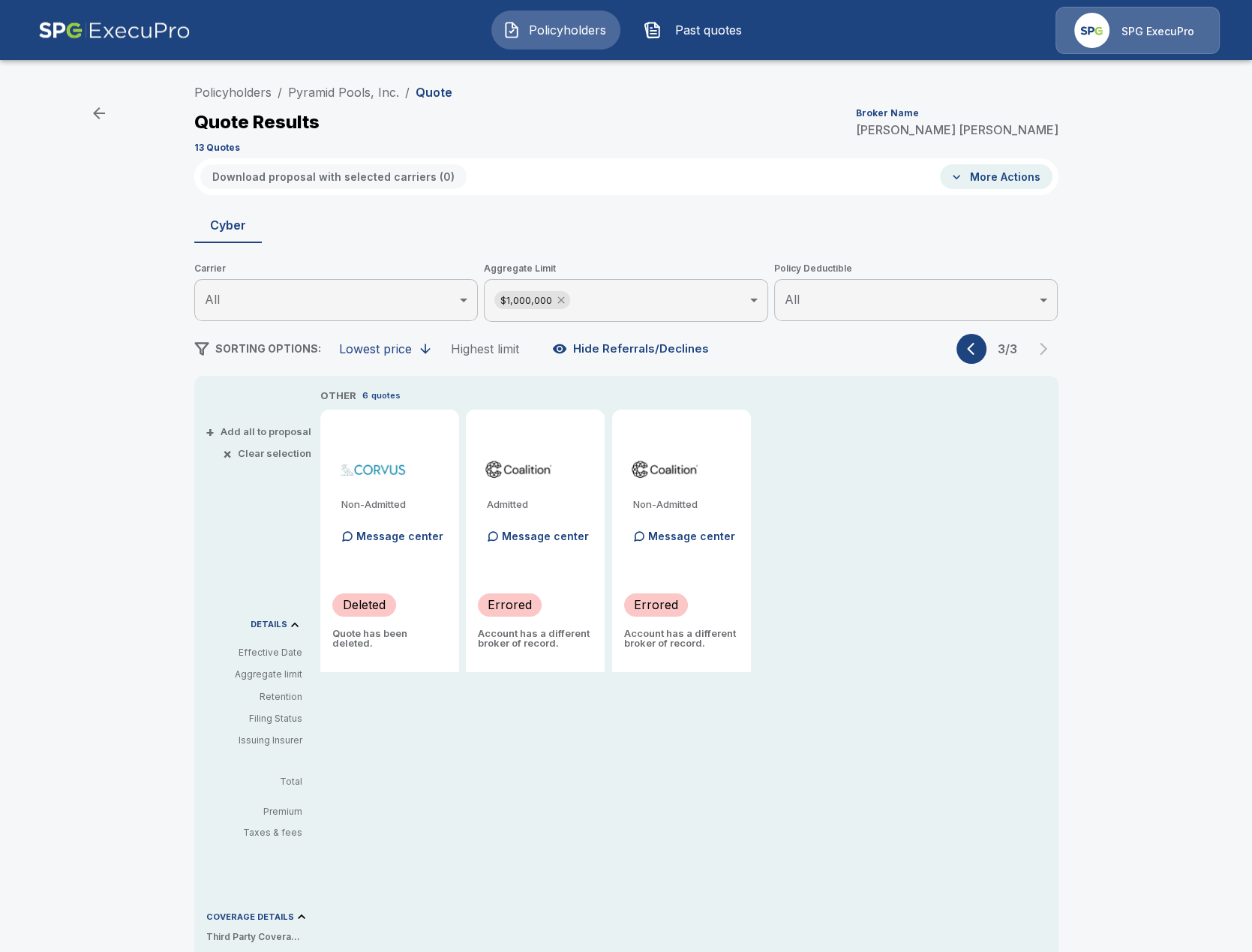
click at [564, 306] on icon at bounding box center [561, 300] width 12 height 12
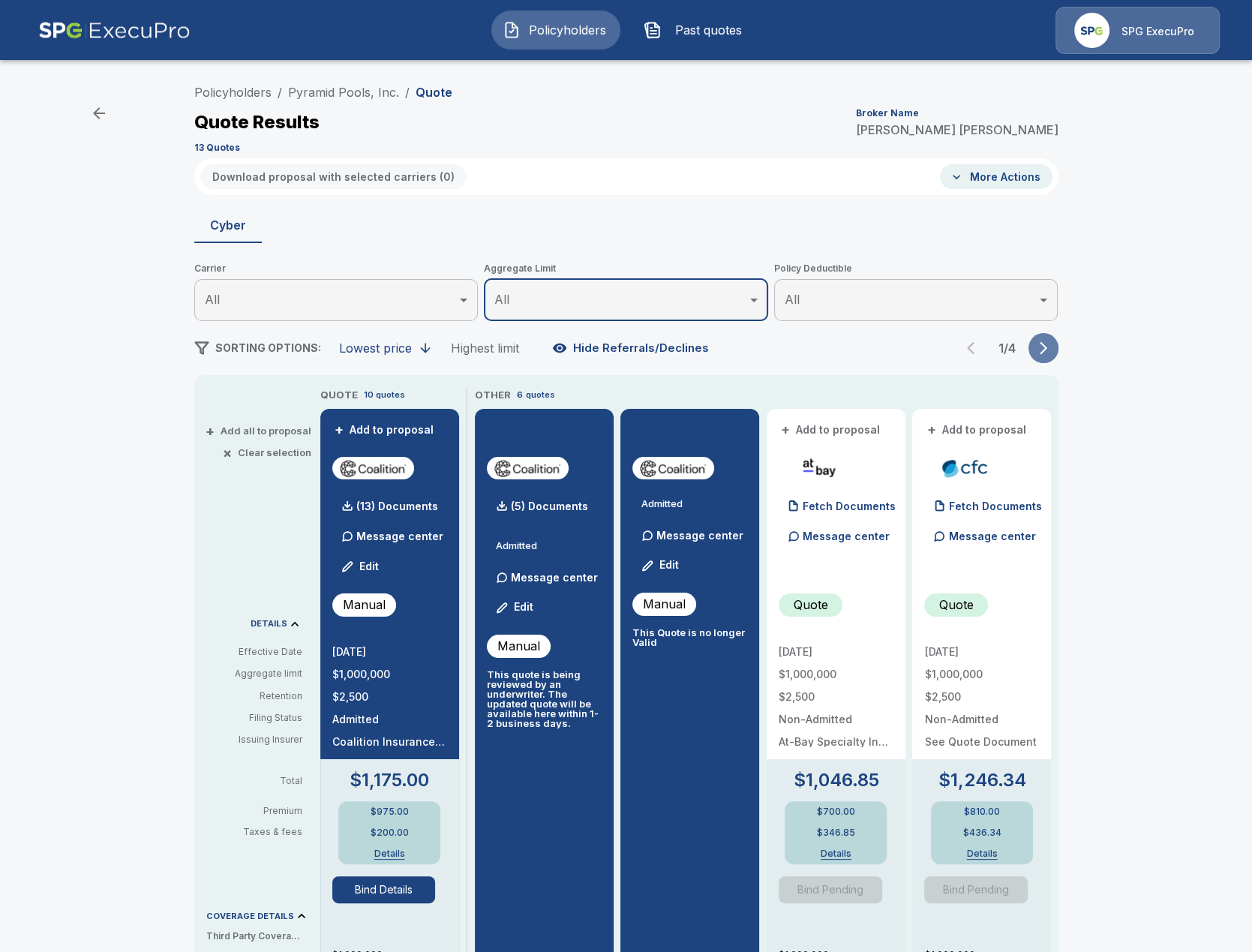
click at [1041, 357] on button "button" at bounding box center [1043, 348] width 30 height 30
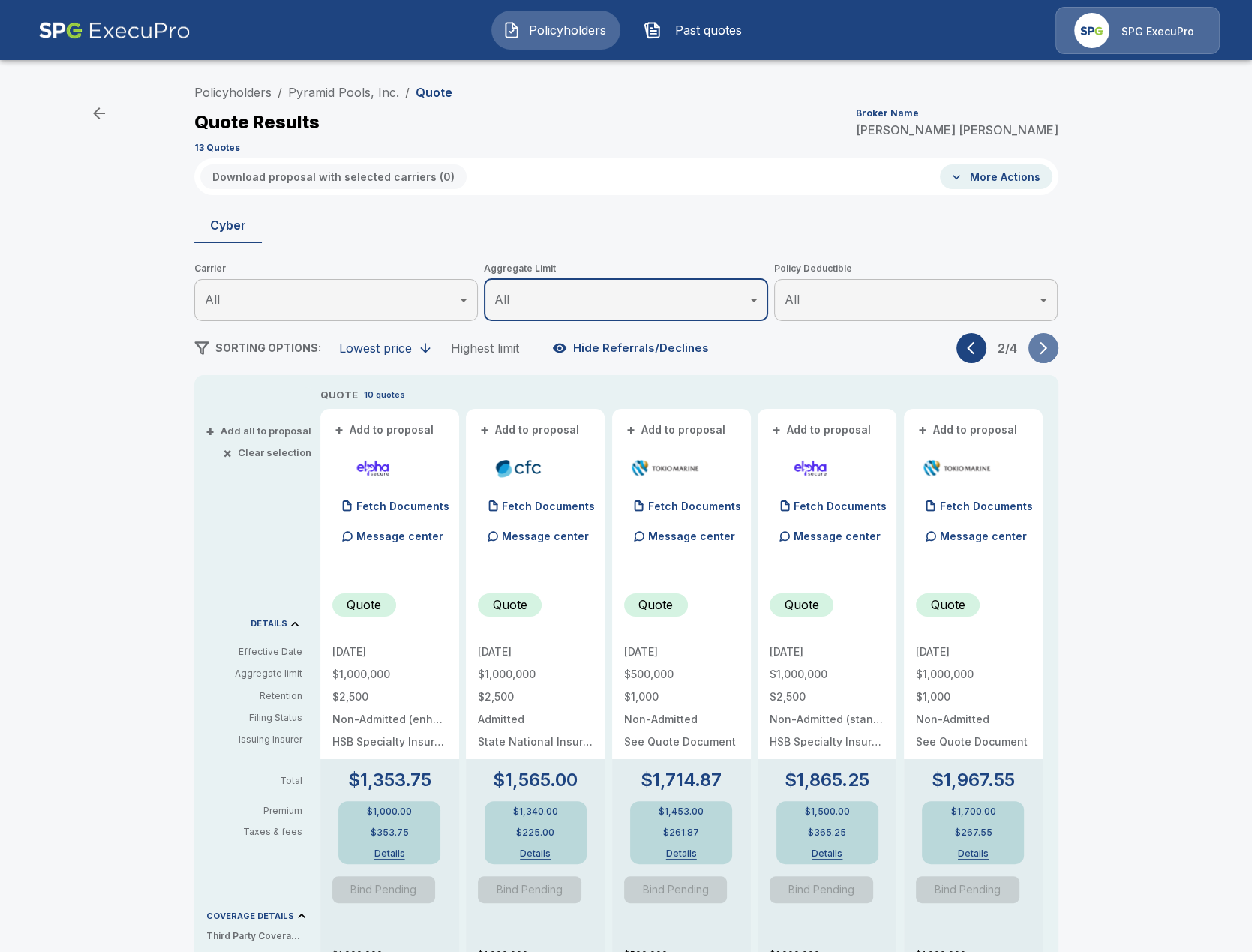
click at [1041, 357] on button "button" at bounding box center [1043, 348] width 30 height 30
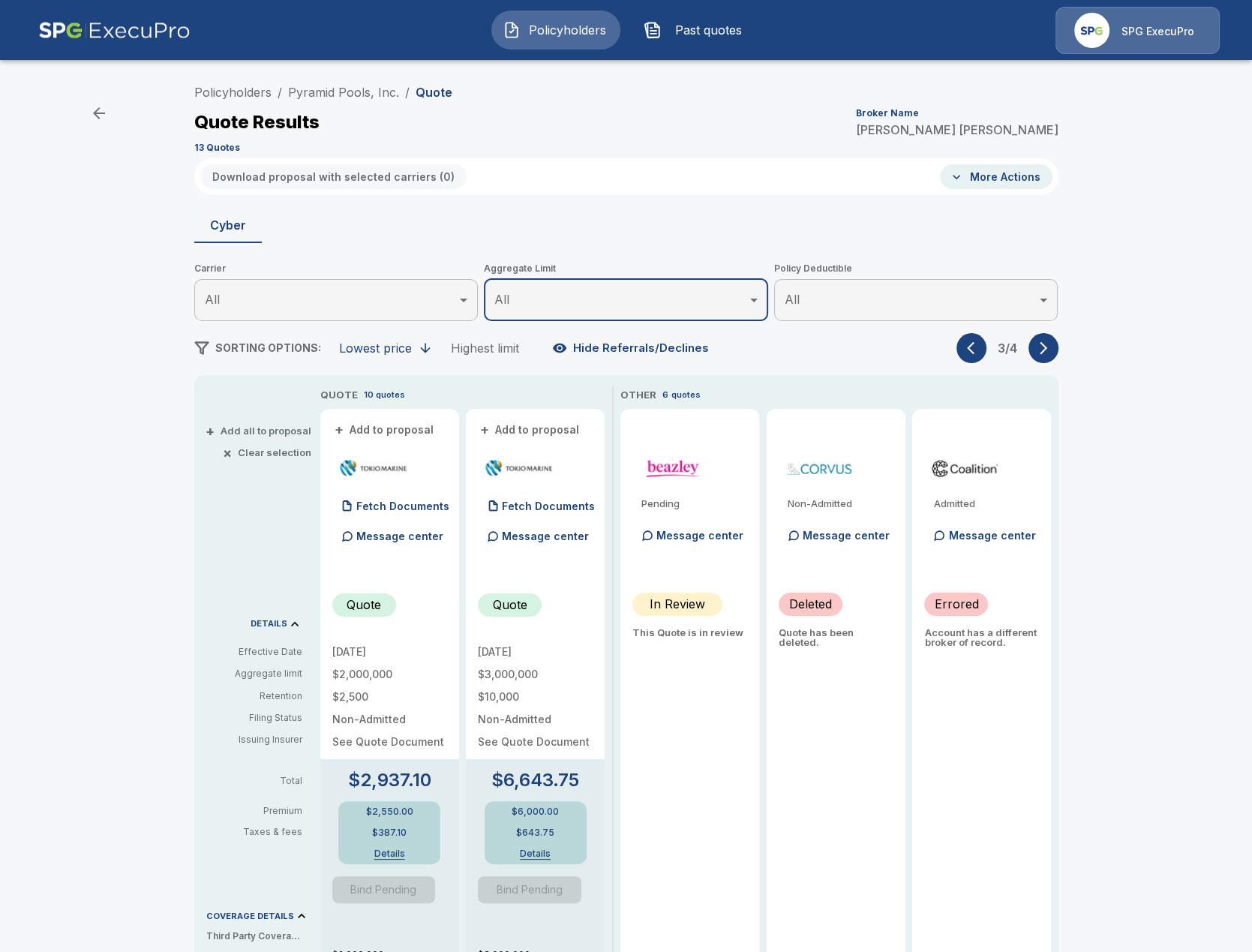
click at [1041, 357] on button "button" at bounding box center [1043, 348] width 30 height 30
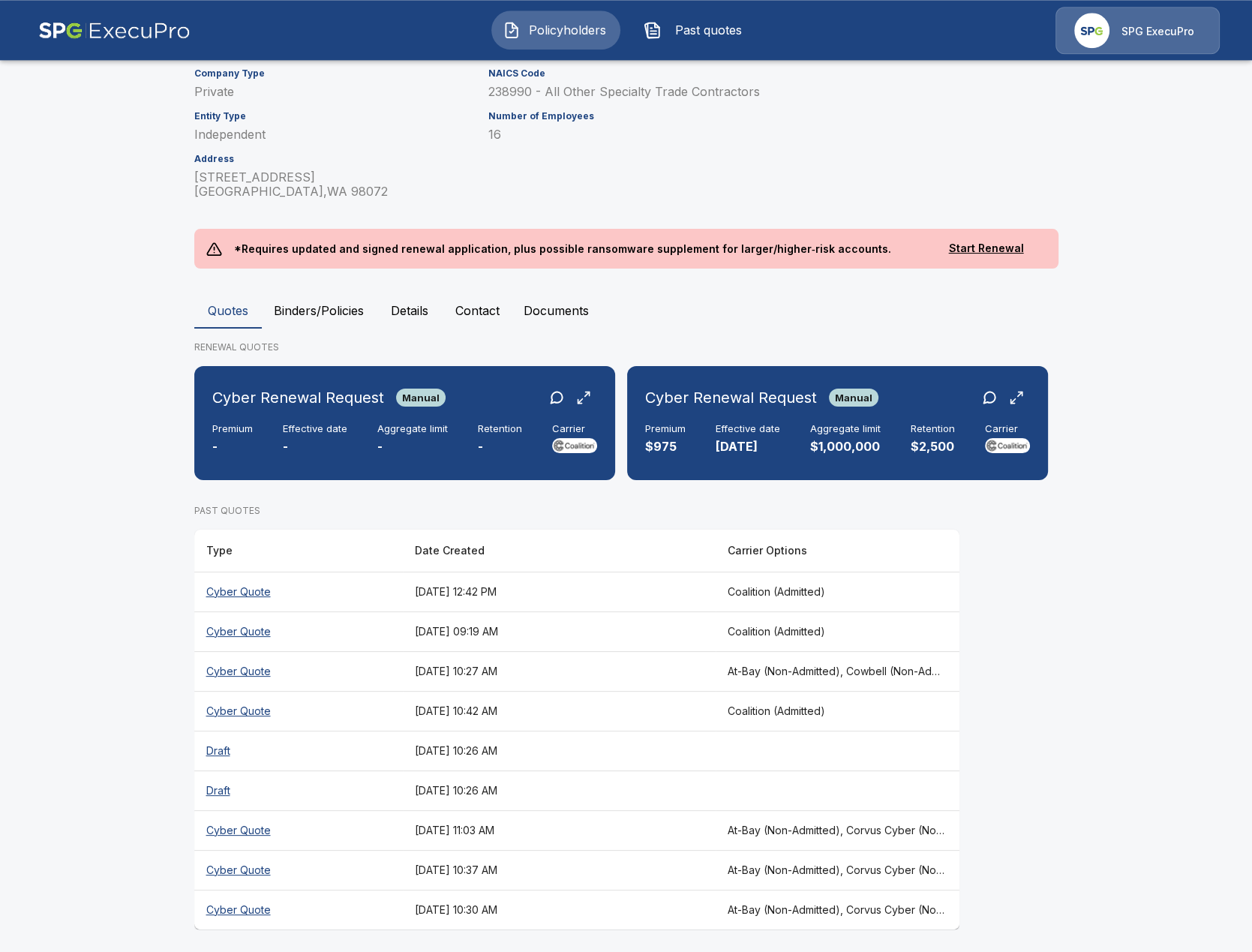
scroll to position [129, 0]
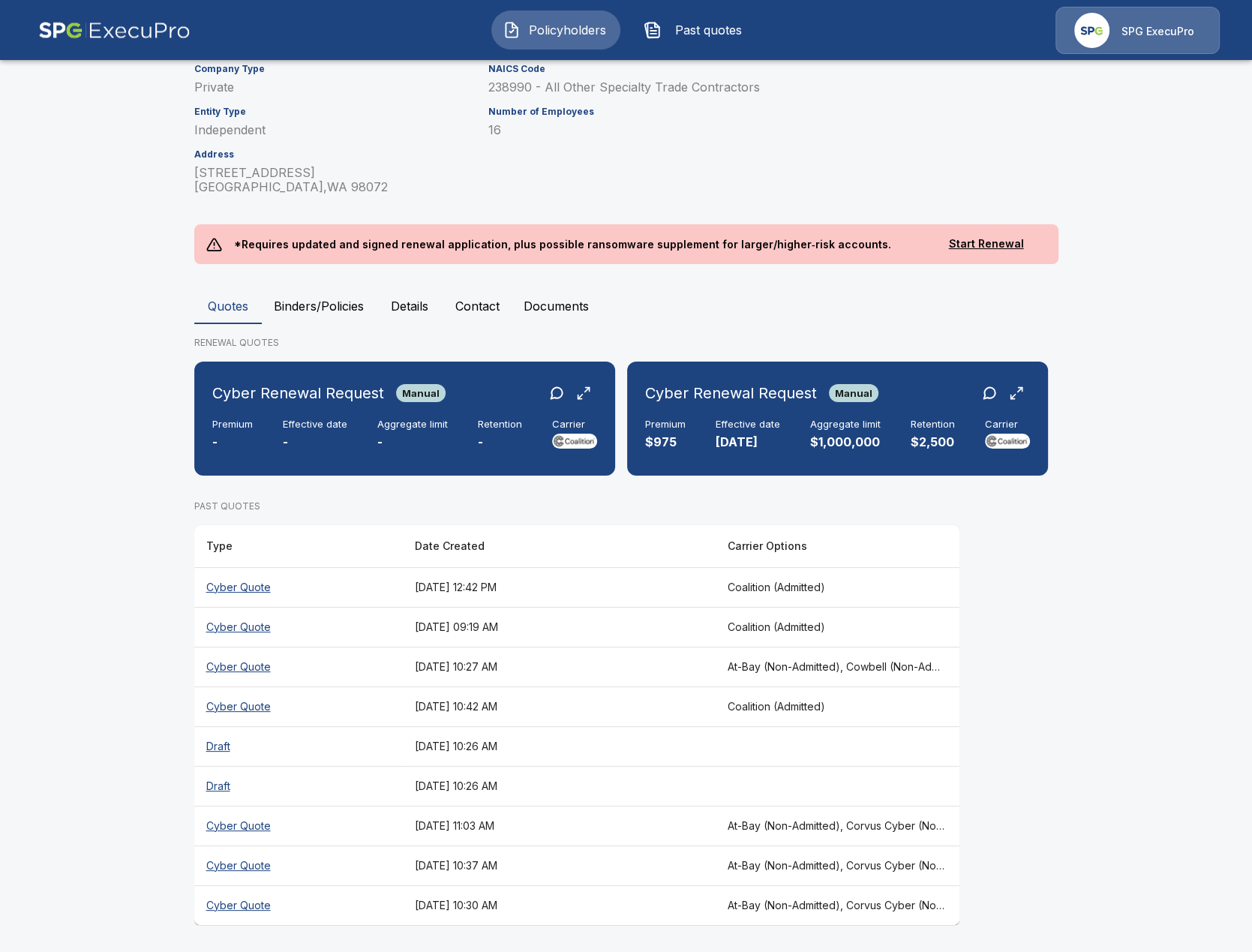
click at [99, 364] on main "Policyholders / Pyramid Pools, Inc. Pyramid Pools, Inc. Edit Quote Company Type…" at bounding box center [626, 412] width 1252 height 1082
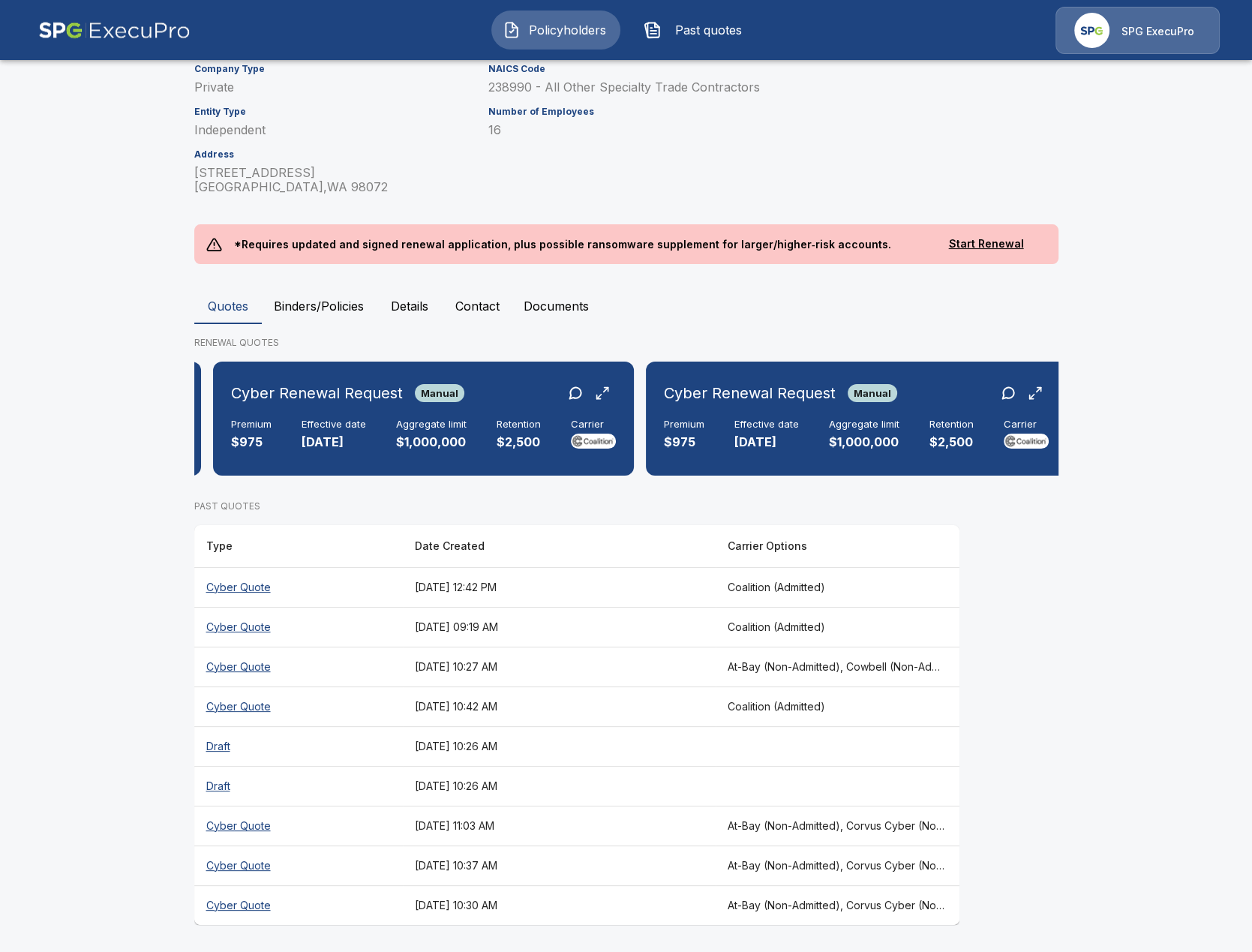
click at [821, 872] on th "At-Bay (Non-Admitted), Corvus Cyber (Non-Admitted), Tokio Marine TMHCC (Non-Adm…" at bounding box center [837, 865] width 244 height 40
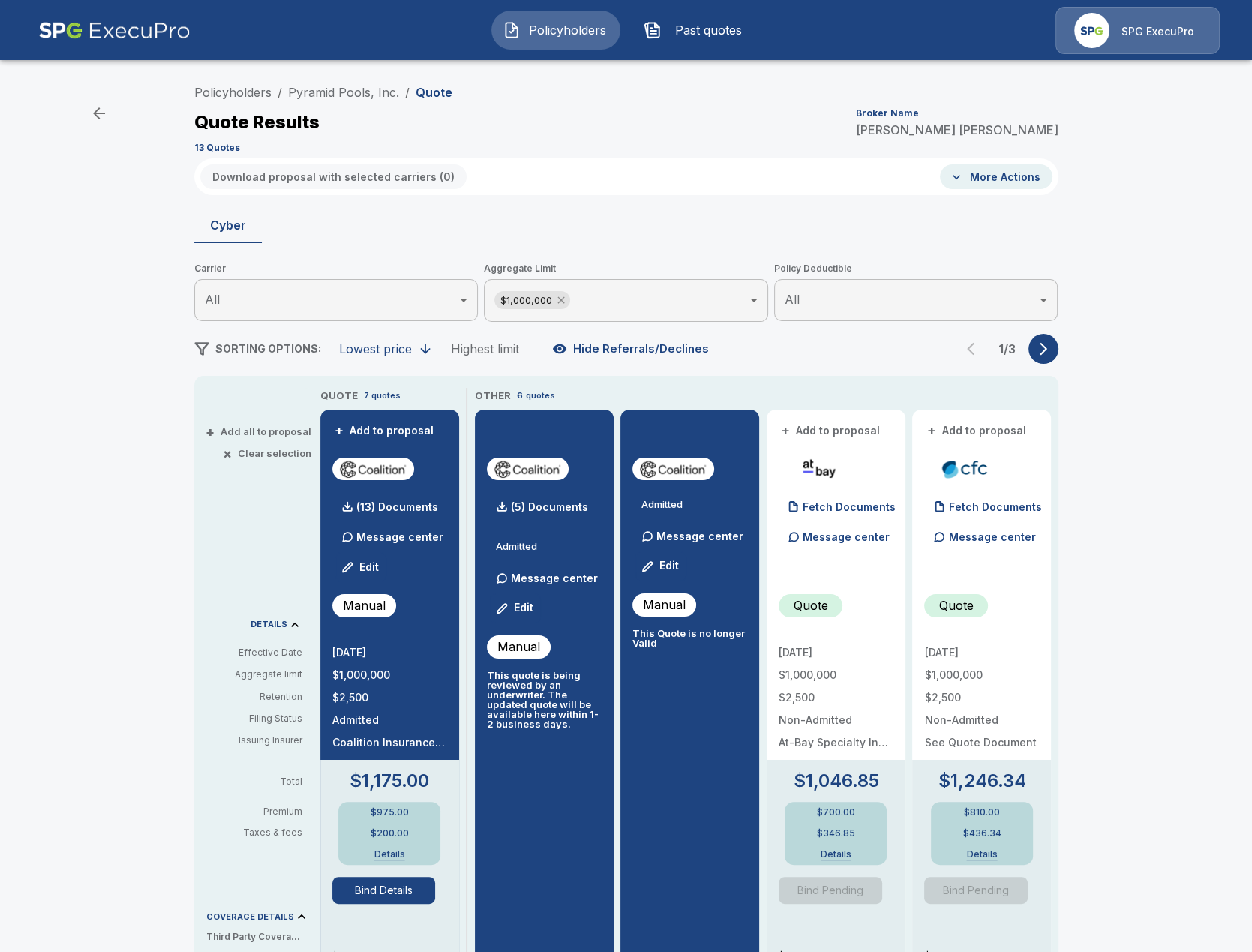
click at [565, 305] on icon at bounding box center [561, 300] width 12 height 12
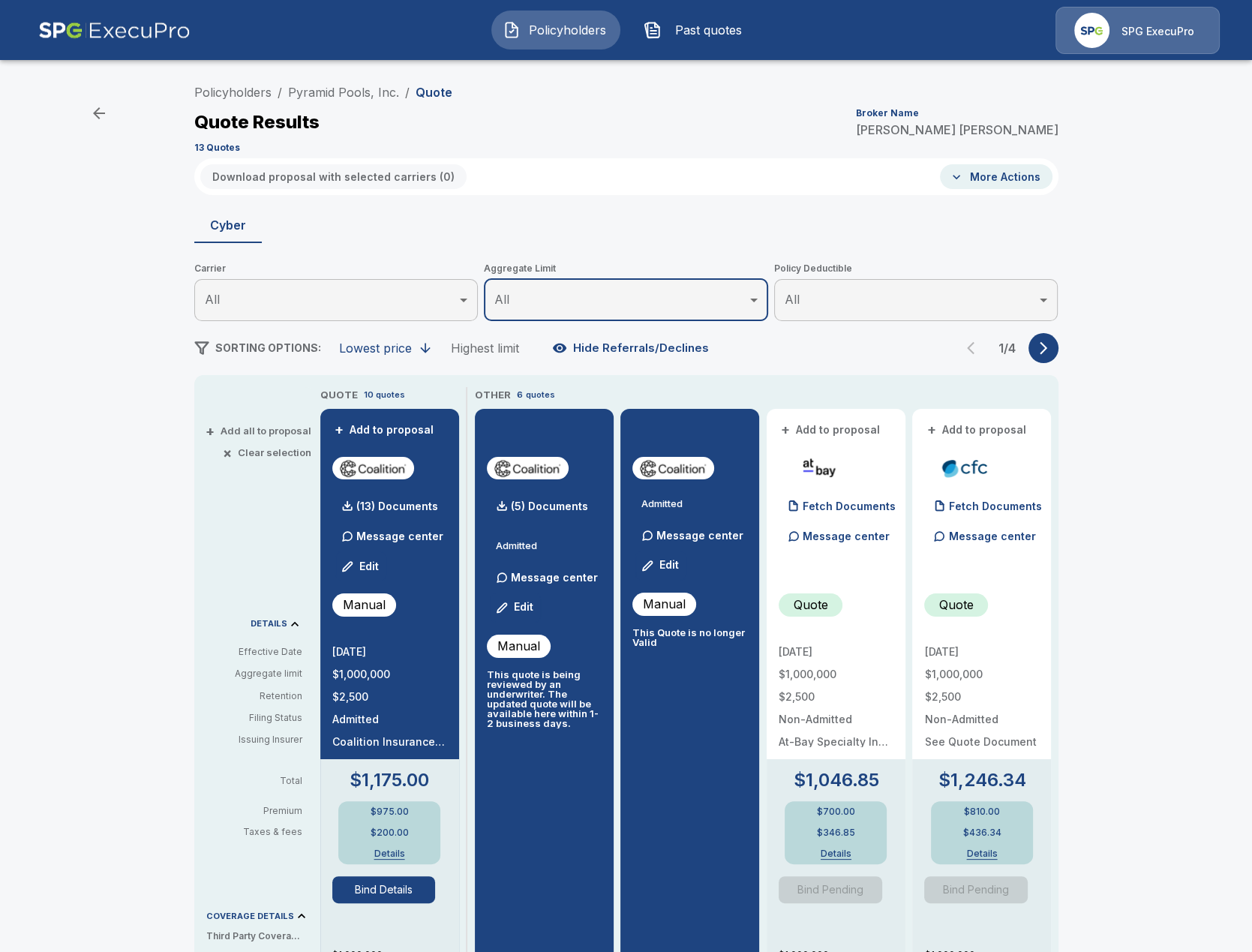
click at [1058, 355] on div "Policyholders / Pyramid Pools, Inc. / Quote Quote Results Broker Name Tricia Di…" at bounding box center [626, 792] width 901 height 1429
click at [1047, 349] on icon "button" at bounding box center [1043, 348] width 15 height 15
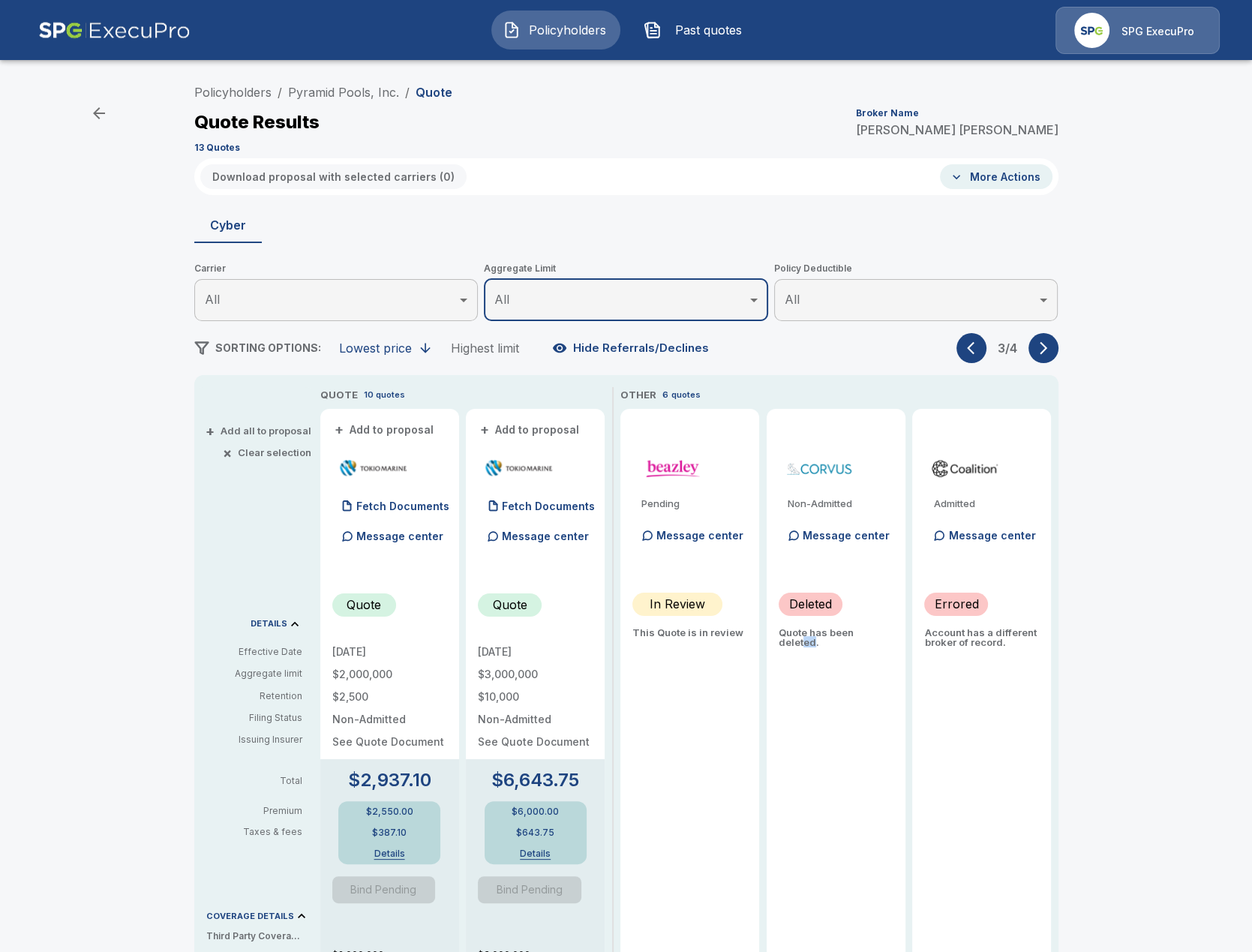
drag, startPoint x: 815, startPoint y: 645, endPoint x: 800, endPoint y: 641, distance: 15.5
click at [803, 642] on p "Quote has been deleted." at bounding box center [836, 637] width 115 height 20
click at [935, 642] on p "Account has a different broker of record." at bounding box center [981, 637] width 115 height 20
click at [701, 631] on p "This Quote is in review" at bounding box center [689, 632] width 115 height 9
click at [338, 98] on link "Pyramid Pools, Inc." at bounding box center [343, 92] width 111 height 15
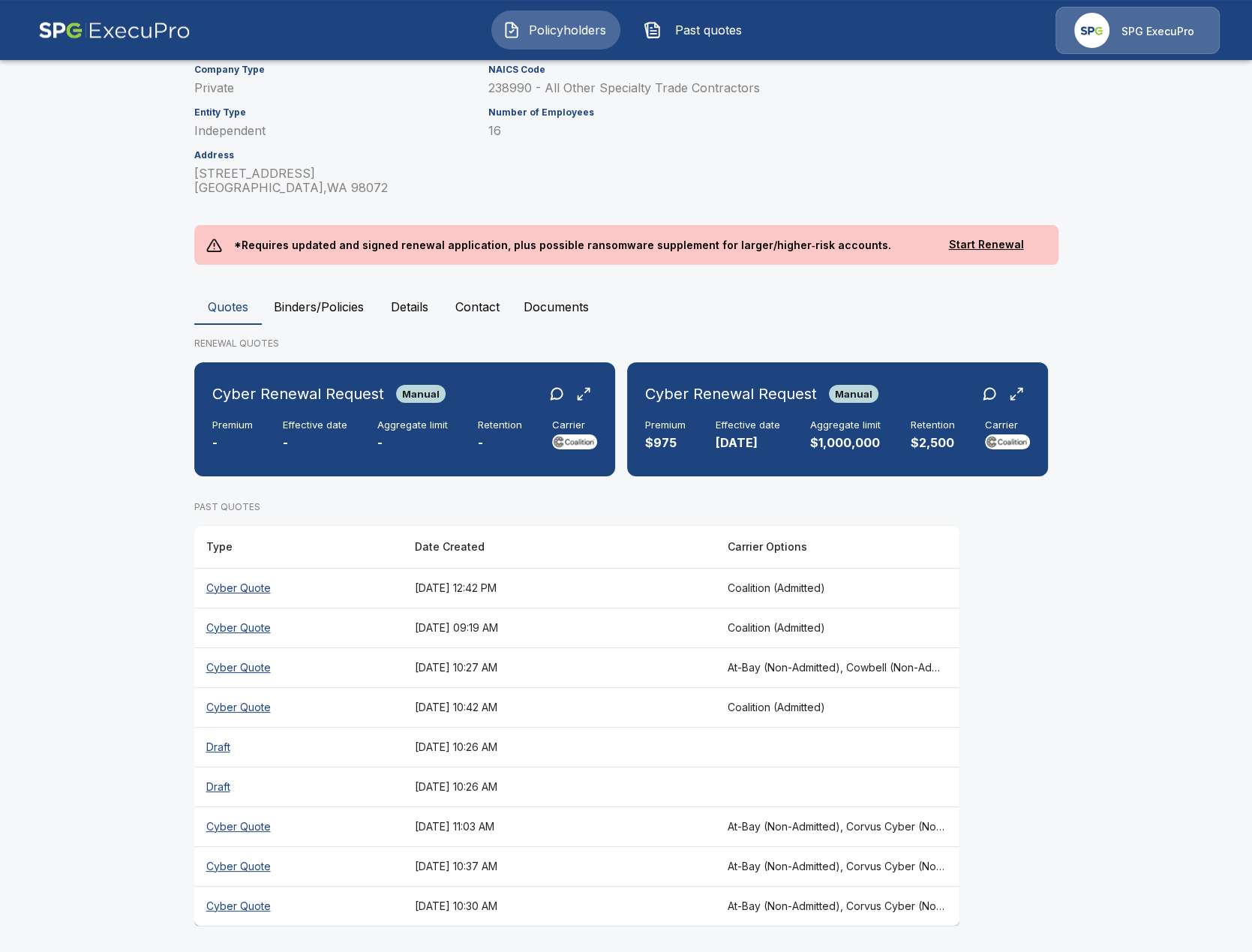
scroll to position [129, 0]
click at [844, 666] on th "At-Bay (Non-Admitted), Cowbell (Non-Admitted), Cowbell (Admitted), Corvus Cyber…" at bounding box center [837, 666] width 244 height 40
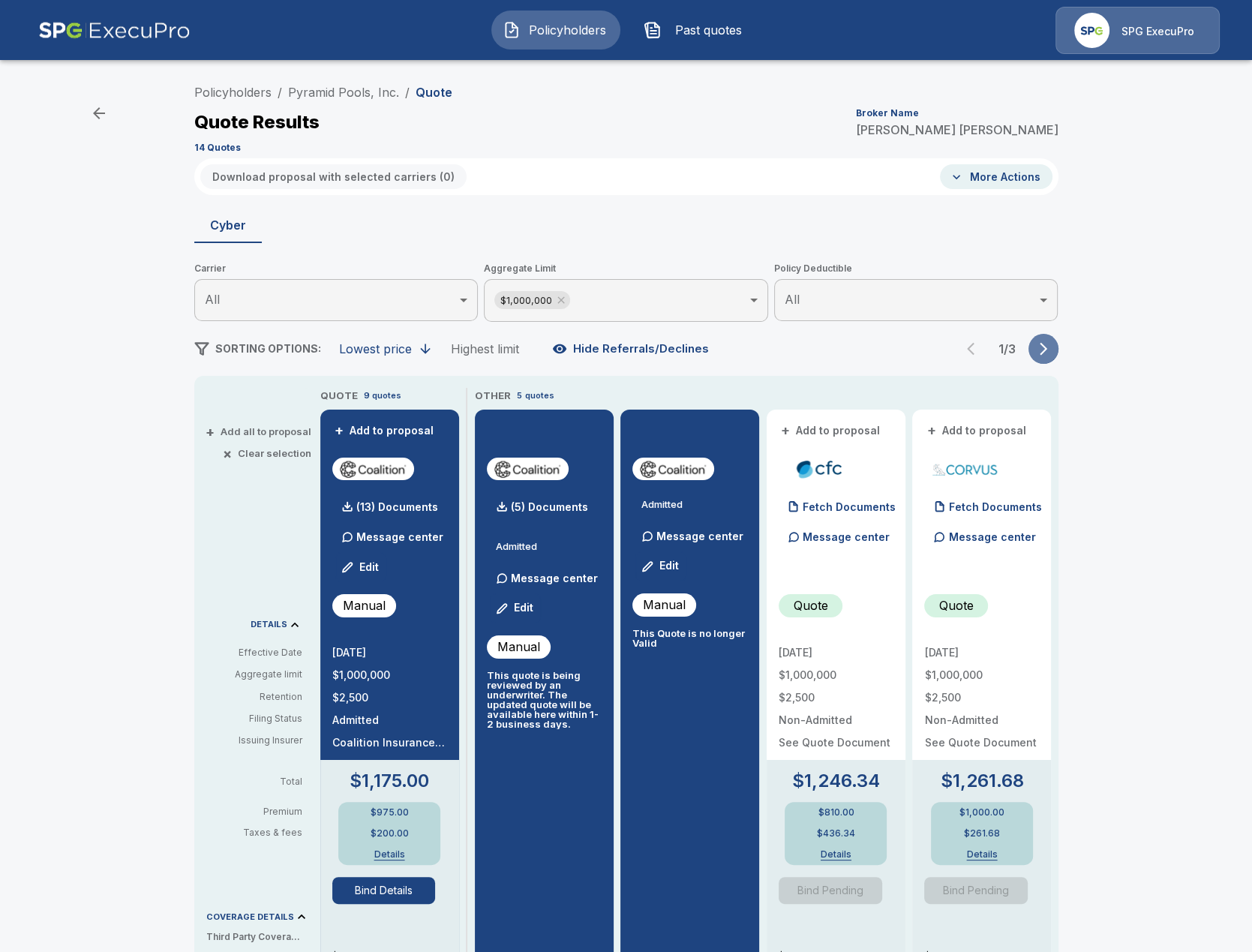
click at [1039, 353] on icon "button" at bounding box center [1043, 348] width 15 height 15
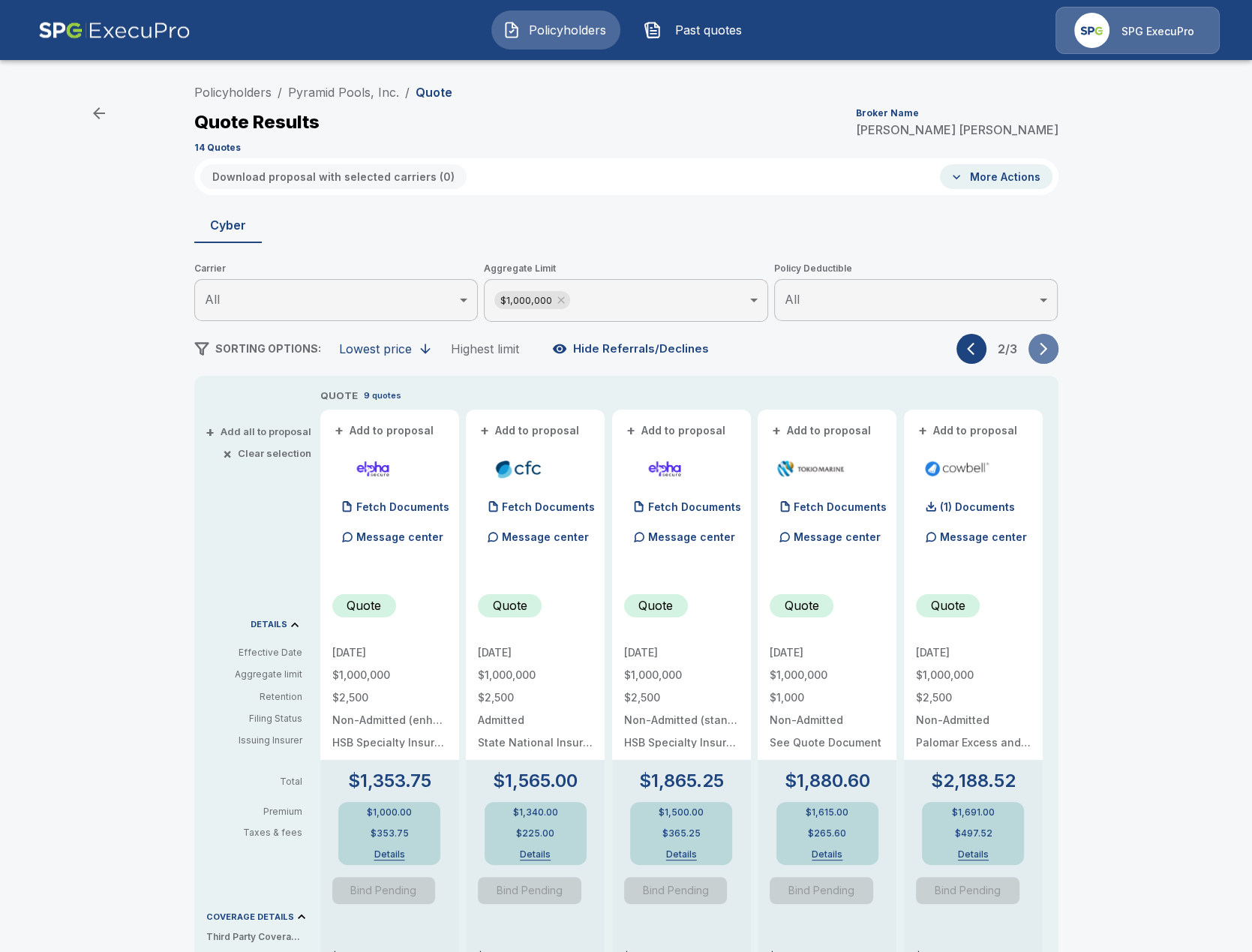
click at [1039, 353] on icon "button" at bounding box center [1043, 348] width 15 height 15
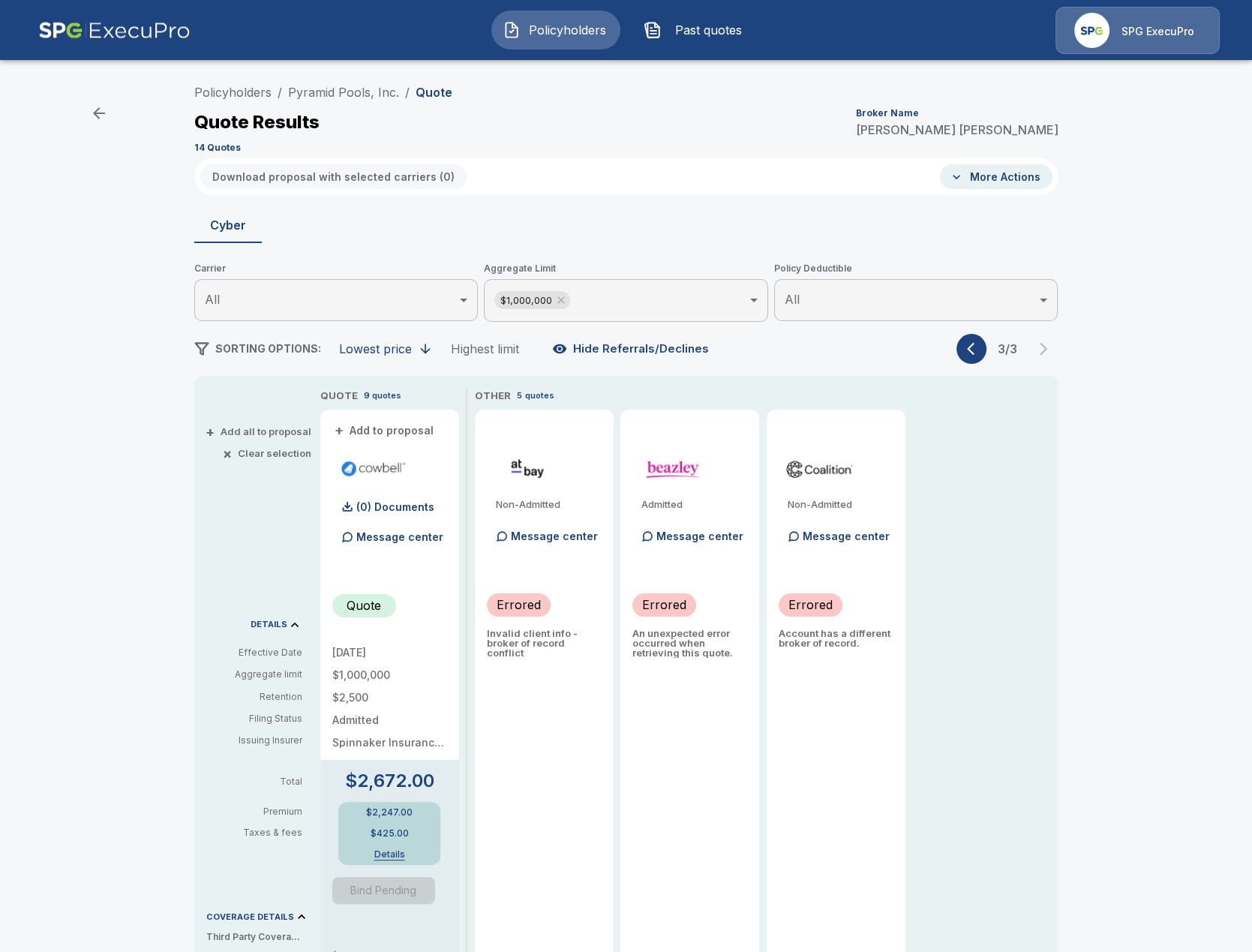
click at [703, 643] on p "An unexpected error occurred when retrieving this quote." at bounding box center [689, 643] width 115 height 29
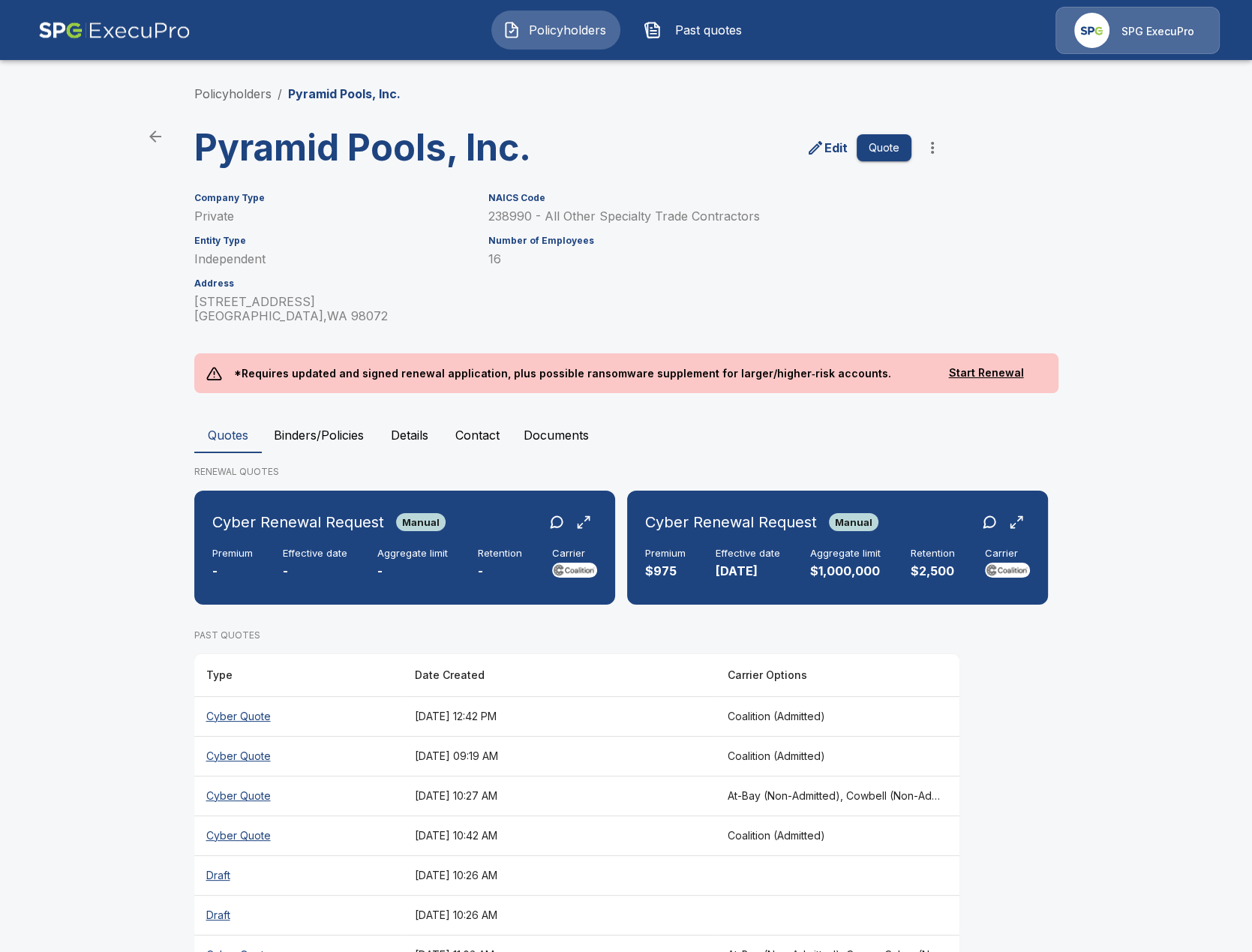
click at [133, 614] on main "Policyholders / Pyramid Pools, Inc. Pyramid Pools, Inc. Edit Quote Company Type…" at bounding box center [626, 541] width 1252 height 1082
click at [93, 307] on main "Policyholders / Pyramid Pools, Inc. Pyramid Pools, Inc. Edit Quote Company Type…" at bounding box center [626, 541] width 1252 height 1082
click at [252, 94] on link "Policyholders" at bounding box center [233, 94] width 77 height 15
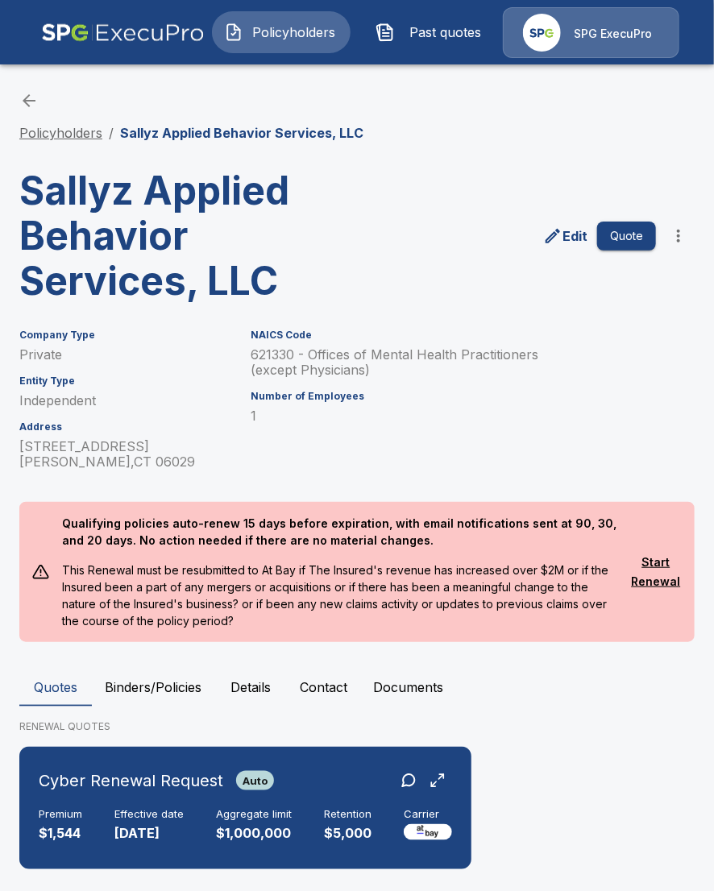
click at [79, 134] on link "Policyholders" at bounding box center [60, 133] width 83 height 16
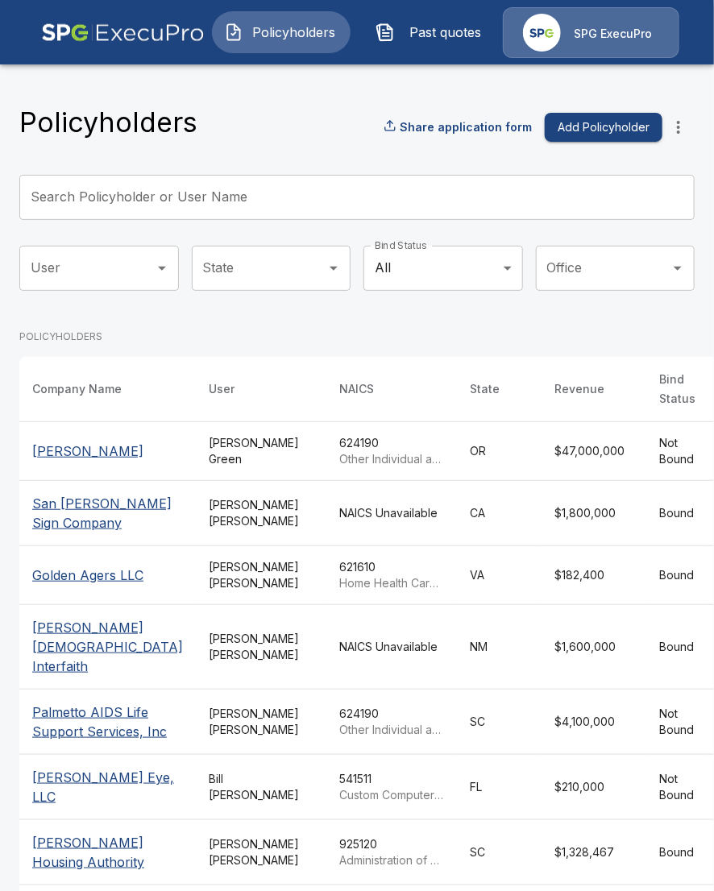
click at [195, 209] on input "Search Policyholder or User Name" at bounding box center [347, 197] width 657 height 45
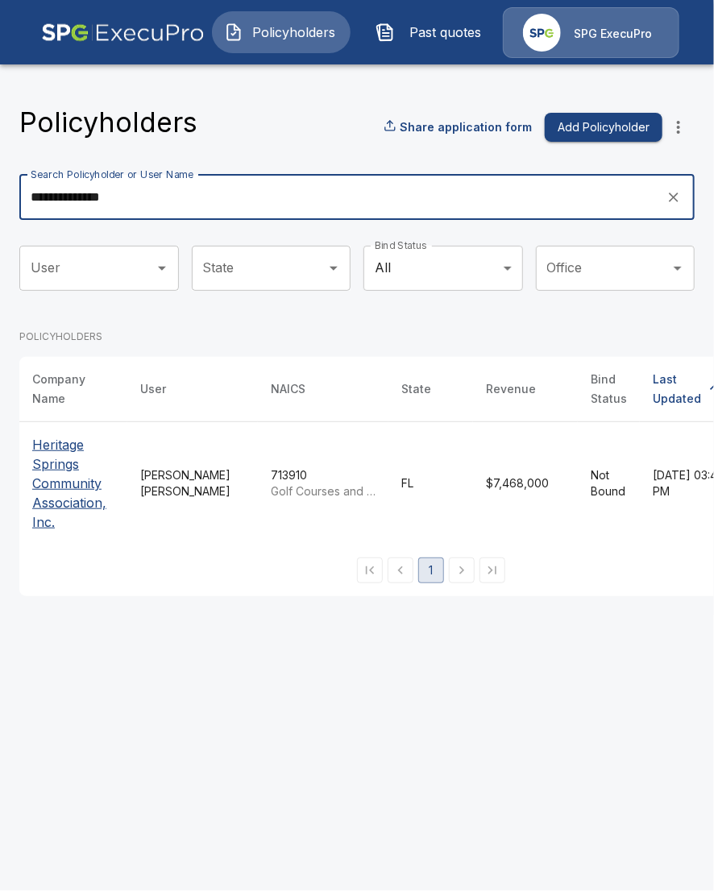
type input "**********"
click at [52, 497] on p "Heritage Springs Community Association, Inc." at bounding box center [73, 483] width 82 height 97
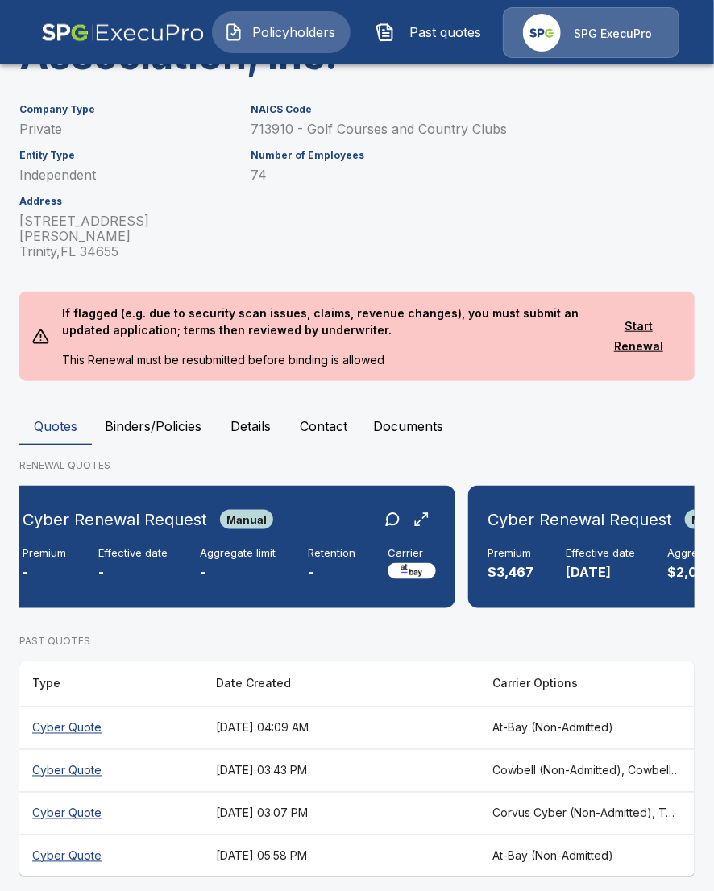
scroll to position [0, 15]
click at [536, 557] on div "Premium $3,467 Effective date [DATE] Aggregate limit $2,000,000 Retention $5,00…" at bounding box center [697, 564] width 418 height 35
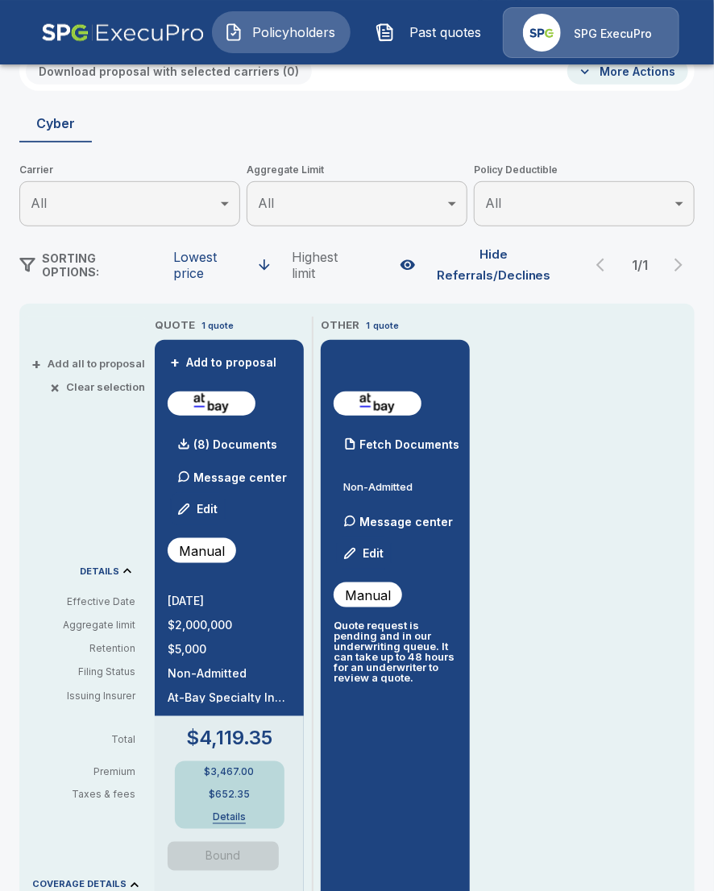
scroll to position [149, 0]
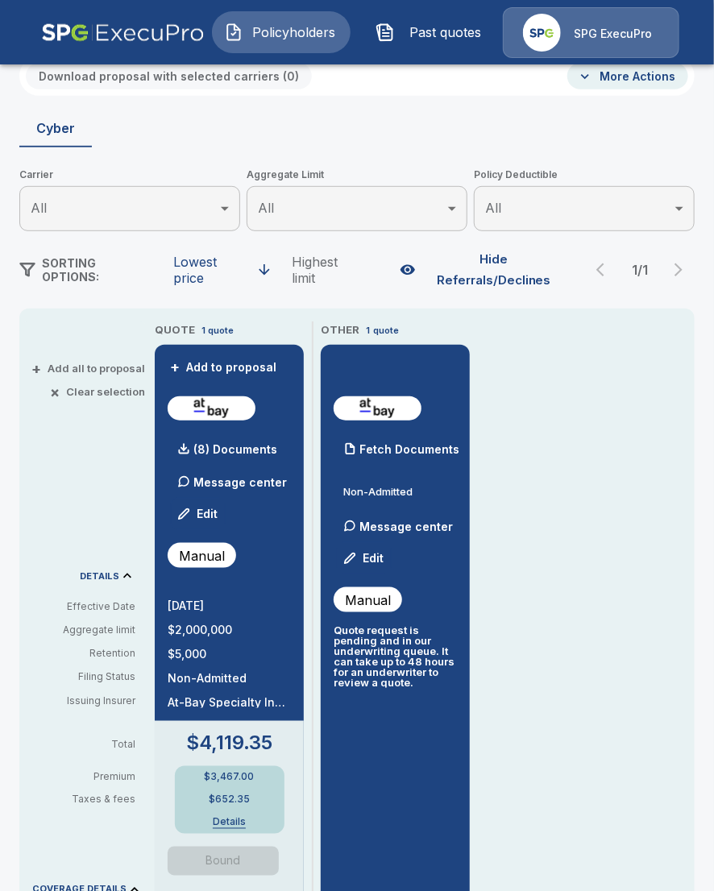
click at [536, 557] on div "QUOTE 1 quote + Add to proposal (8) Documents Message center Edit Manual [DATE]…" at bounding box center [425, 841] width 540 height 1040
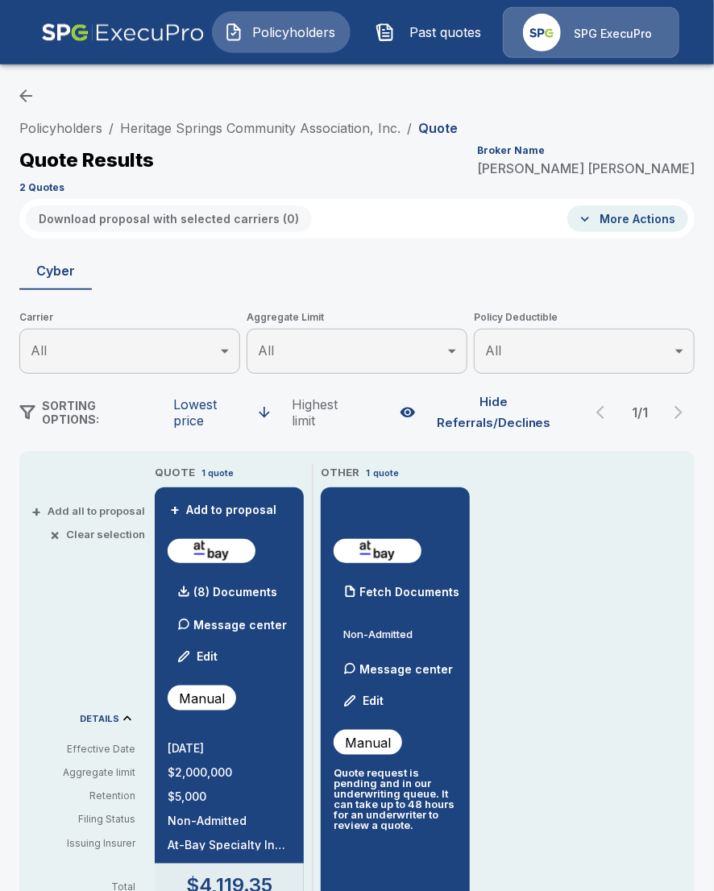
scroll to position [0, 0]
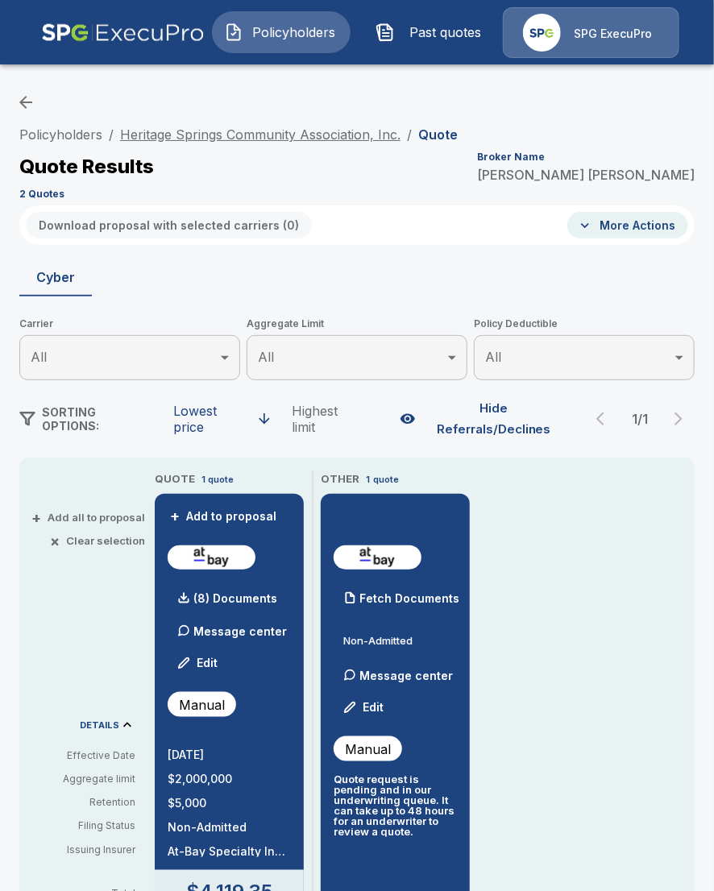
click at [262, 130] on link "Heritage Springs Community Association, Inc." at bounding box center [260, 134] width 280 height 16
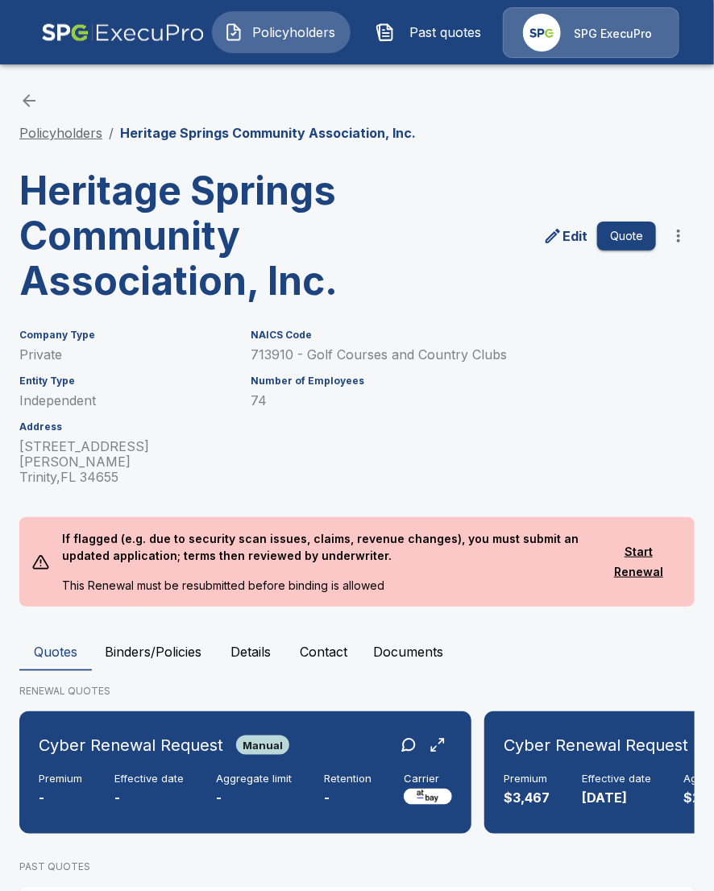
click at [72, 134] on link "Policyholders" at bounding box center [60, 133] width 83 height 16
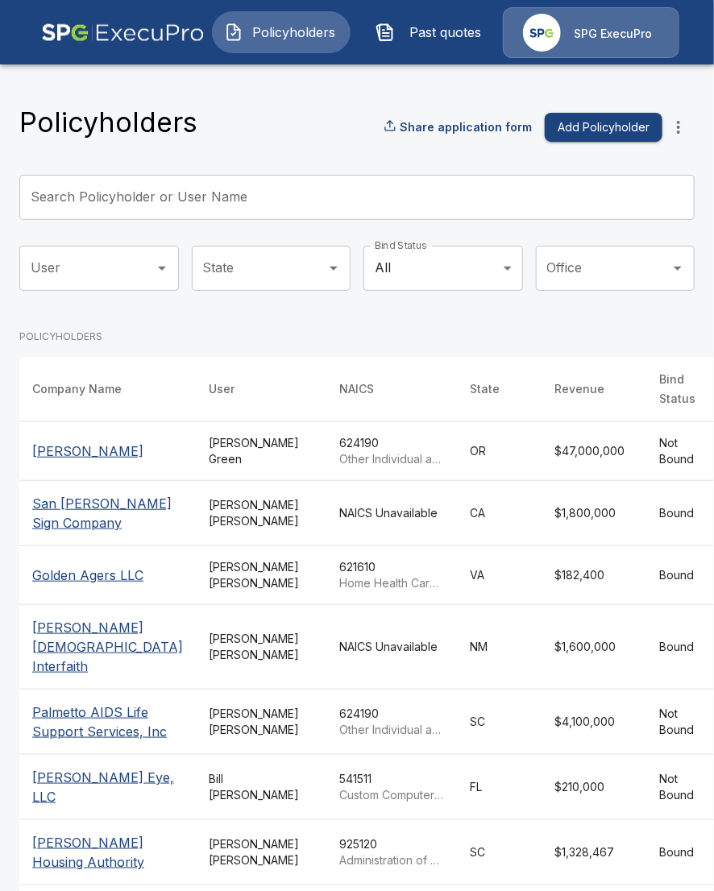
click at [201, 199] on input "Search Policyholder or User Name" at bounding box center [347, 197] width 657 height 45
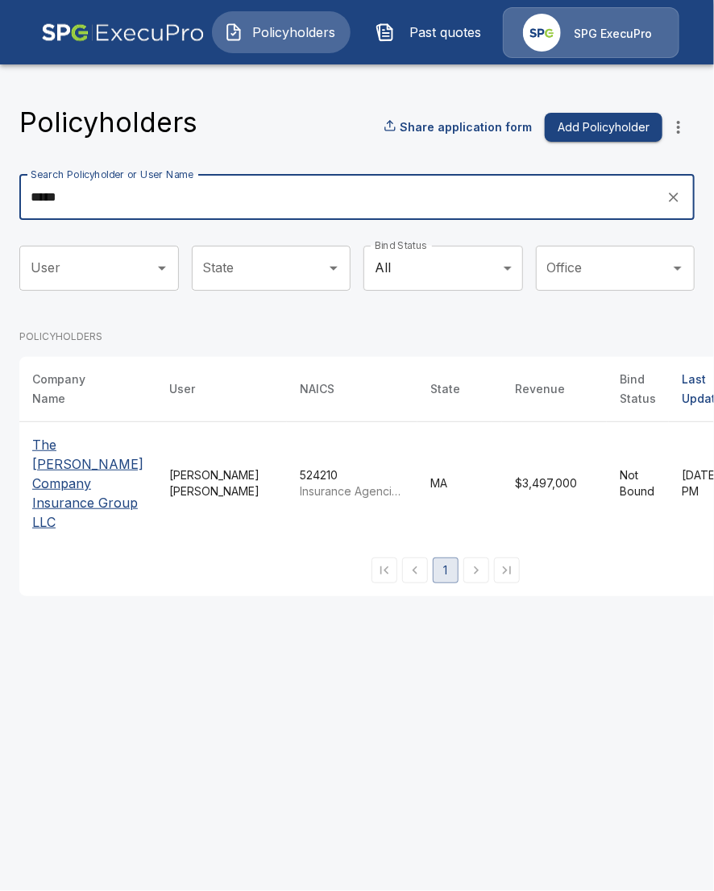
type input "*****"
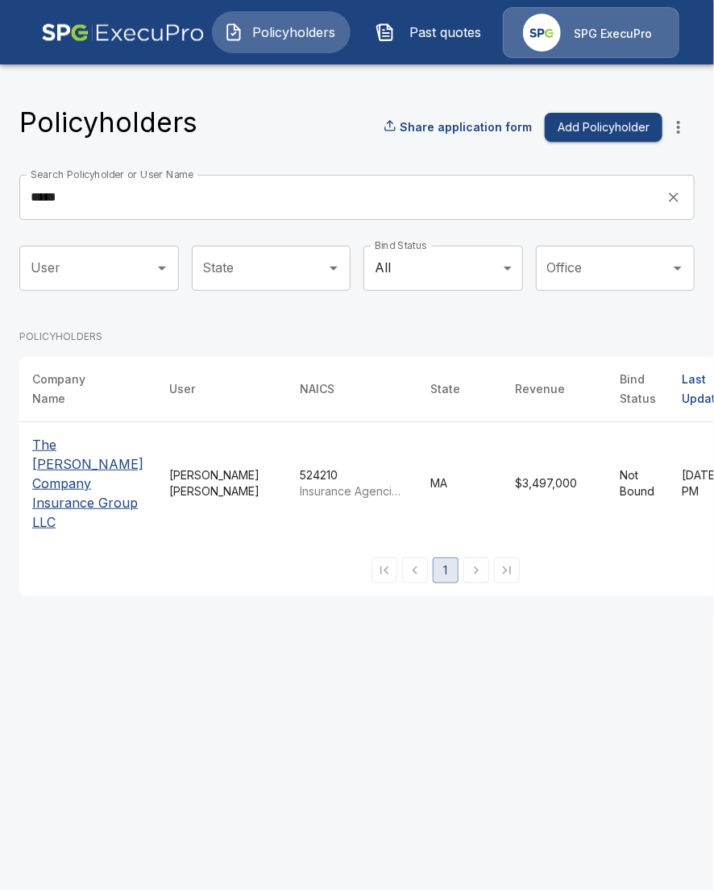
click at [263, 588] on div "Policyholders Share application form Add Policyholder Search Policyholder or Us…" at bounding box center [357, 337] width 714 height 555
click at [73, 494] on p "The [PERSON_NAME] Company Insurance Group LLC" at bounding box center [87, 483] width 111 height 97
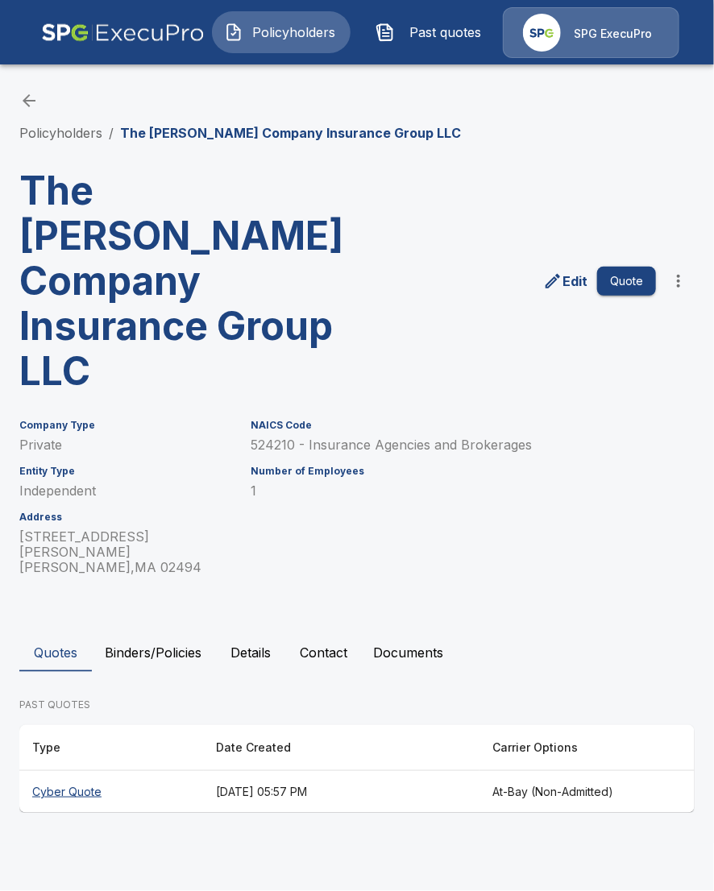
click at [271, 771] on th "[DATE] 05:57 PM" at bounding box center [342, 792] width 276 height 43
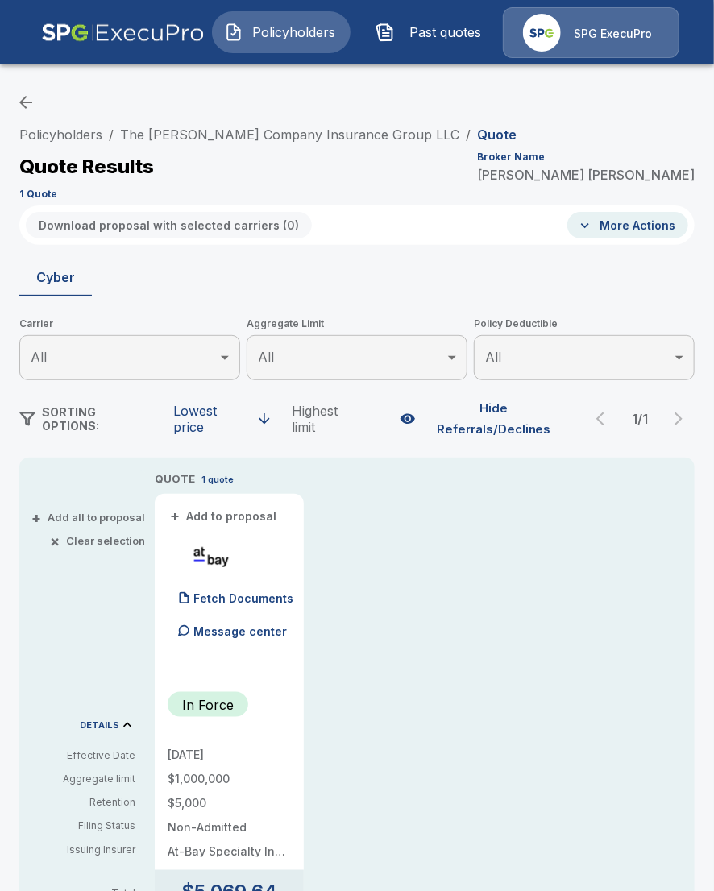
click at [212, 147] on div "Policyholders / The Coyle Company Insurance Group LLC / Quote Quote Results Bro…" at bounding box center [356, 161] width 675 height 87
click at [221, 137] on link "The [PERSON_NAME] Company Insurance Group LLC" at bounding box center [289, 134] width 339 height 16
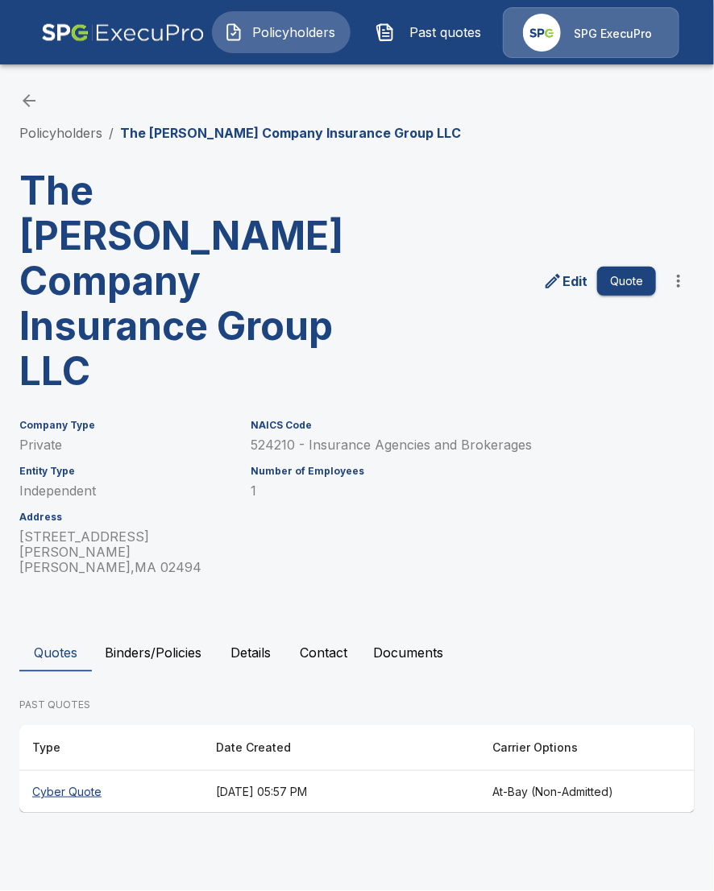
click at [166, 633] on button "Binders/Policies" at bounding box center [153, 652] width 122 height 39
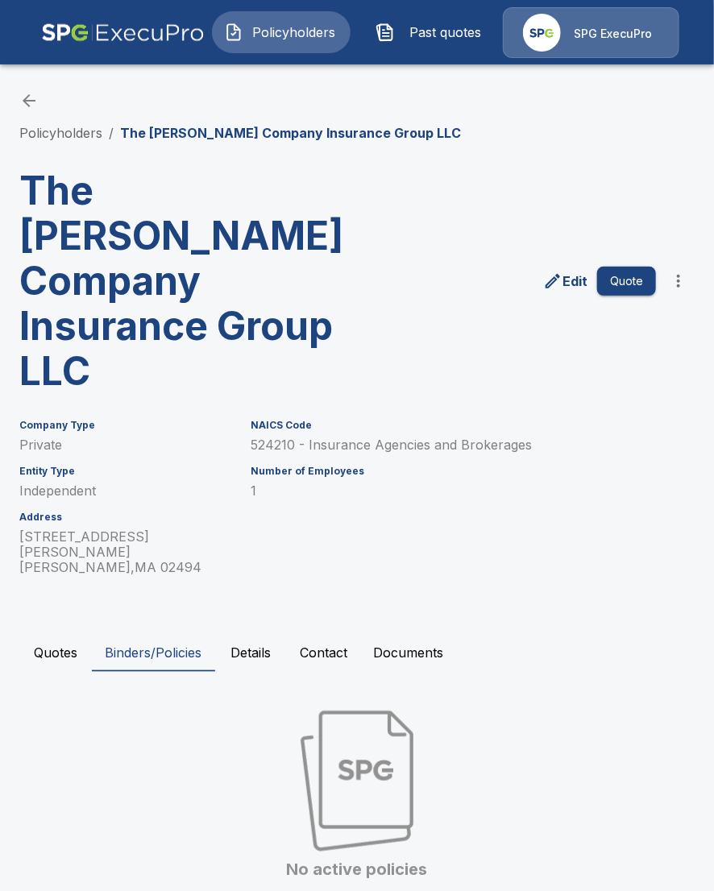
click at [56, 633] on button "Quotes" at bounding box center [55, 652] width 72 height 39
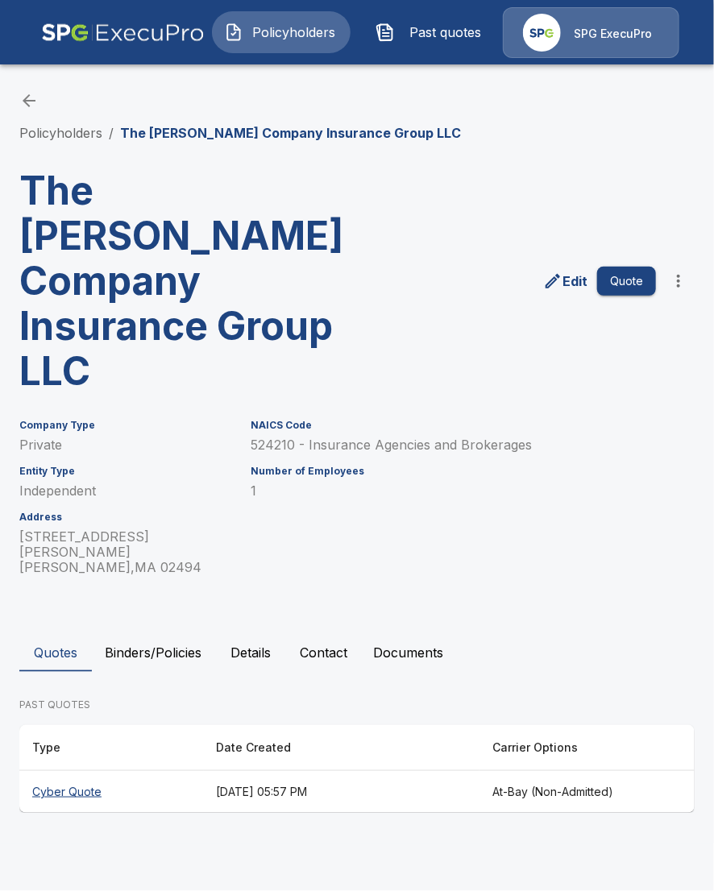
click at [335, 771] on th "July 9, 2025 at 05:57 PM" at bounding box center [342, 792] width 276 height 43
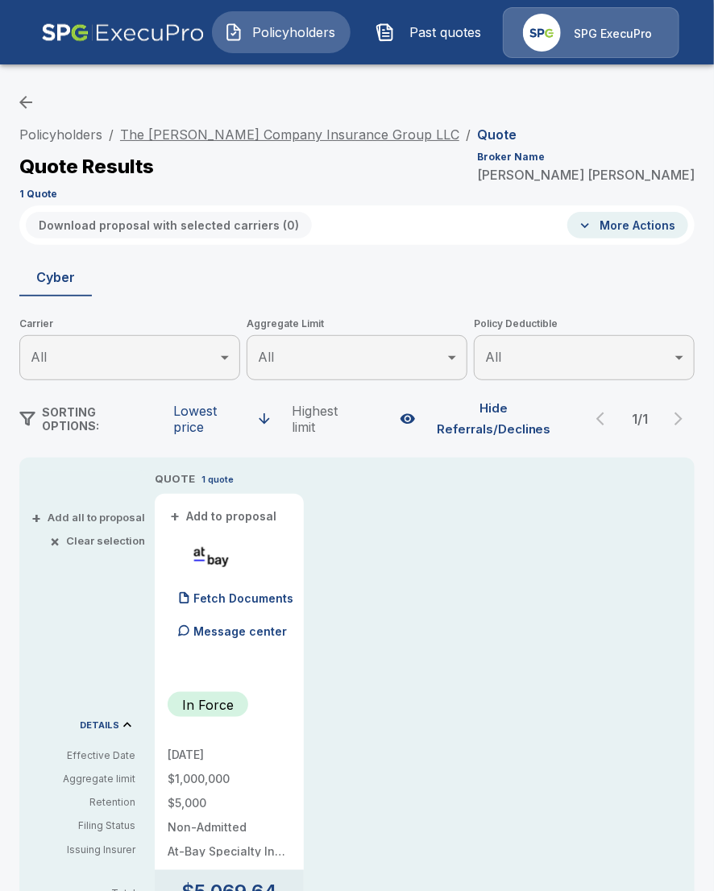
click at [201, 137] on link "The Coyle Company Insurance Group LLC" at bounding box center [289, 134] width 339 height 16
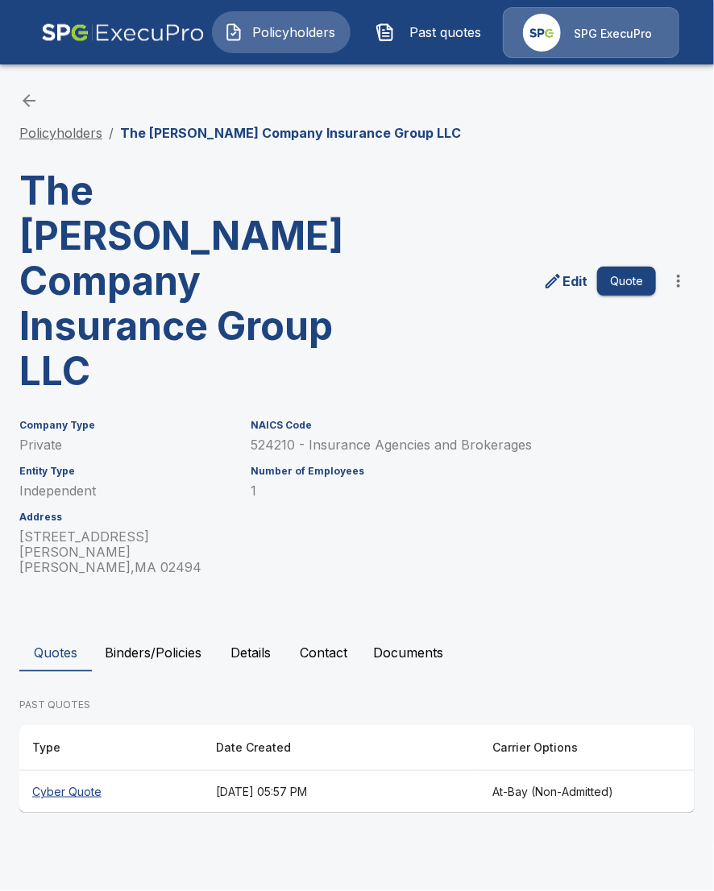
click at [63, 130] on link "Policyholders" at bounding box center [60, 133] width 83 height 16
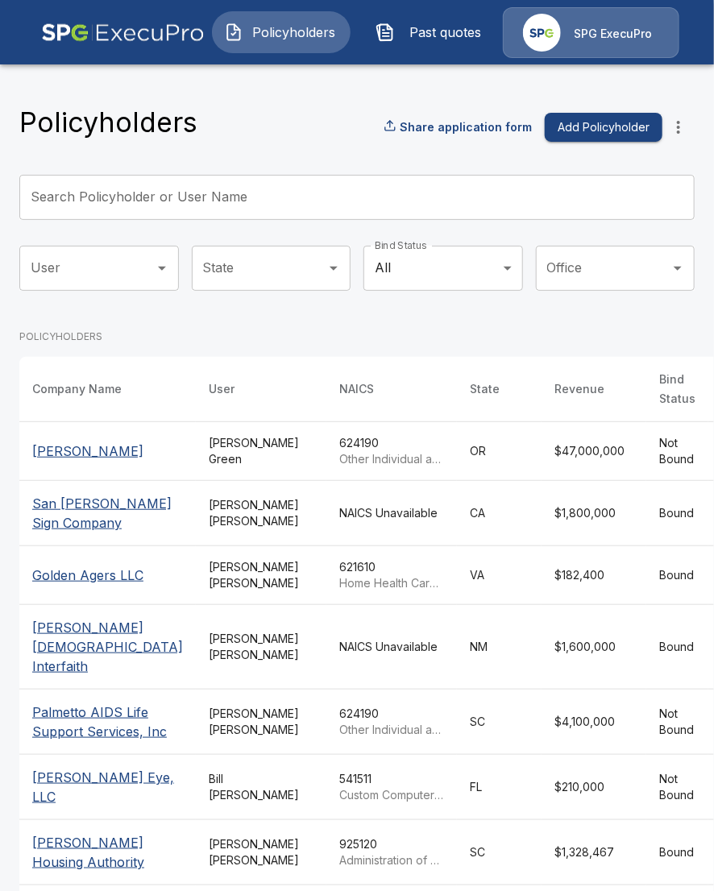
click at [262, 209] on input "Search Policyholder or User Name" at bounding box center [347, 197] width 657 height 45
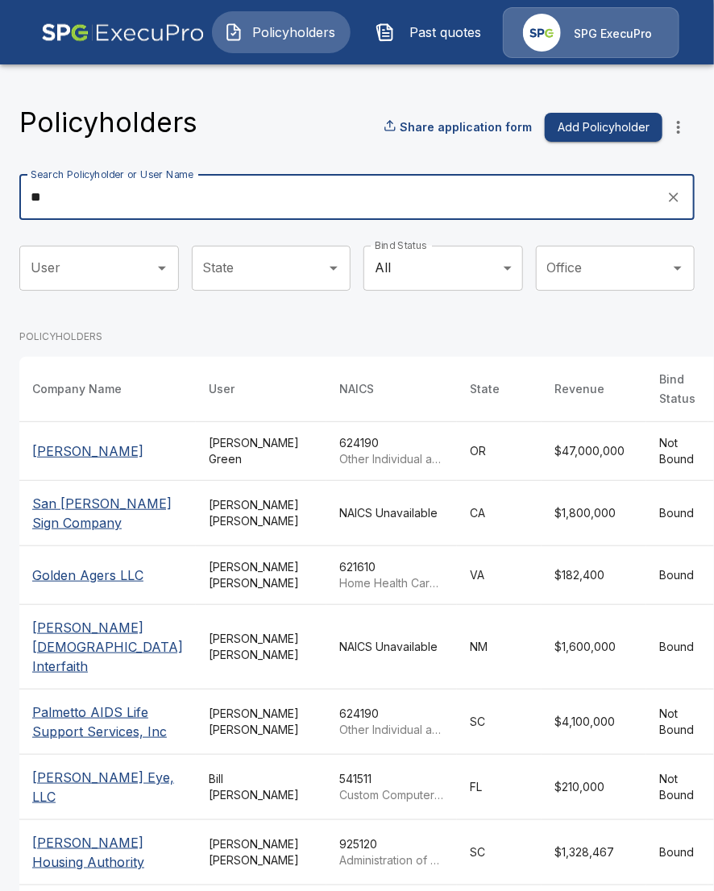
type input "*"
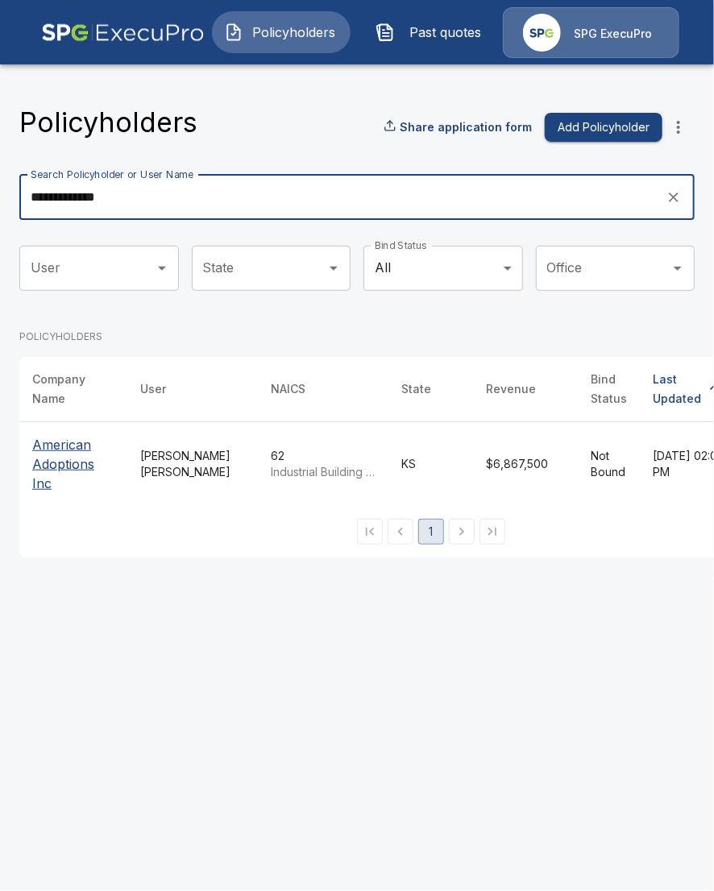
type input "**********"
click at [69, 462] on p "American Adoptions Inc" at bounding box center [73, 464] width 82 height 58
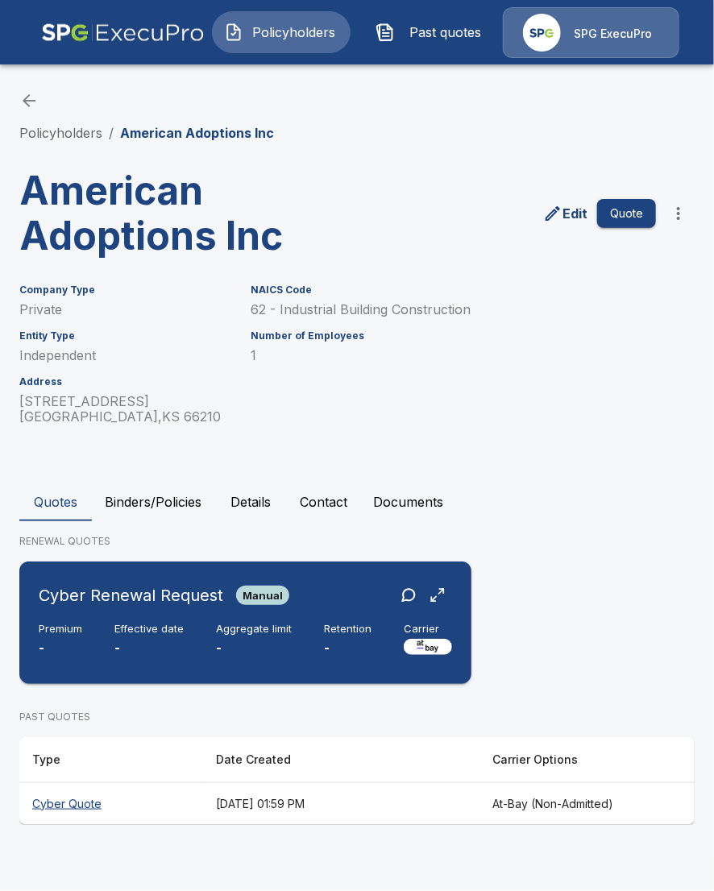
click at [332, 661] on div "Cyber Renewal Request Manual Premium - Effective date - Aggregate limit - Reten…" at bounding box center [245, 623] width 439 height 110
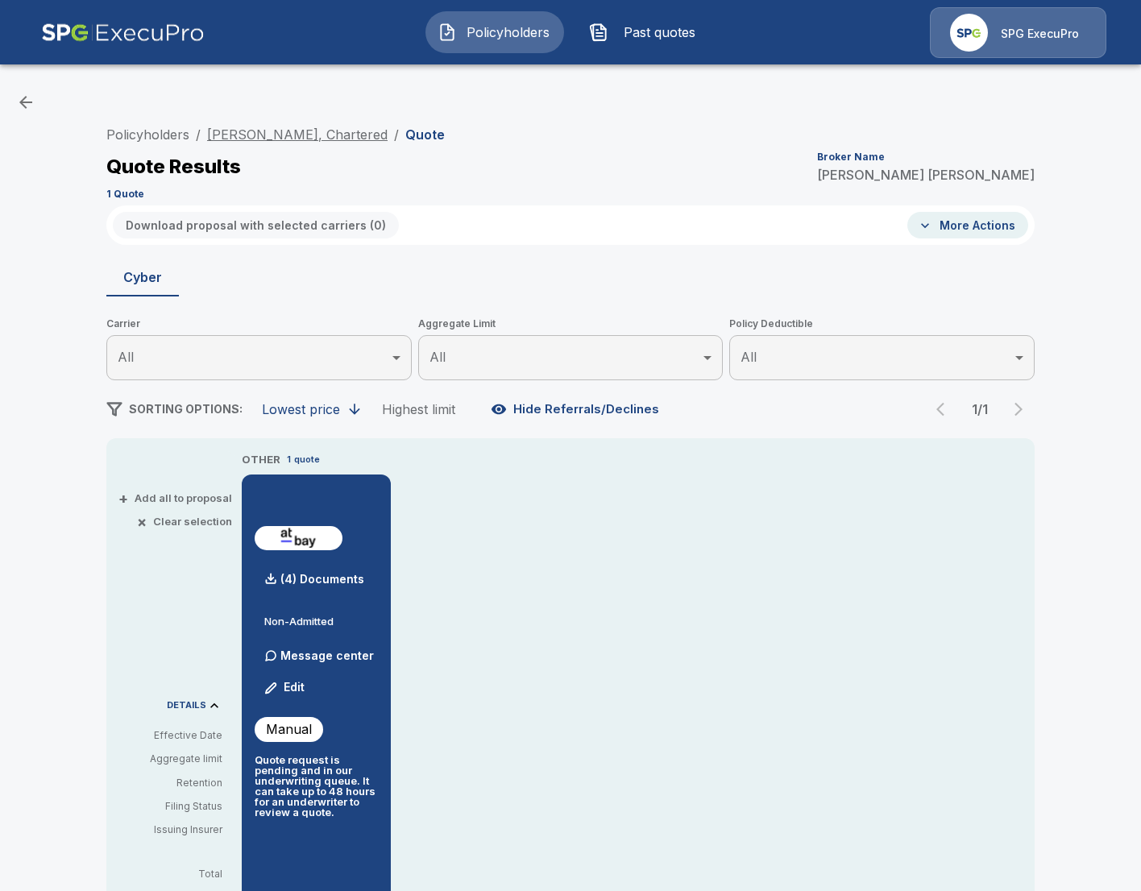
click at [298, 130] on link "Wallace Saunders, Chartered" at bounding box center [297, 134] width 180 height 16
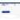
scroll to position [59, 0]
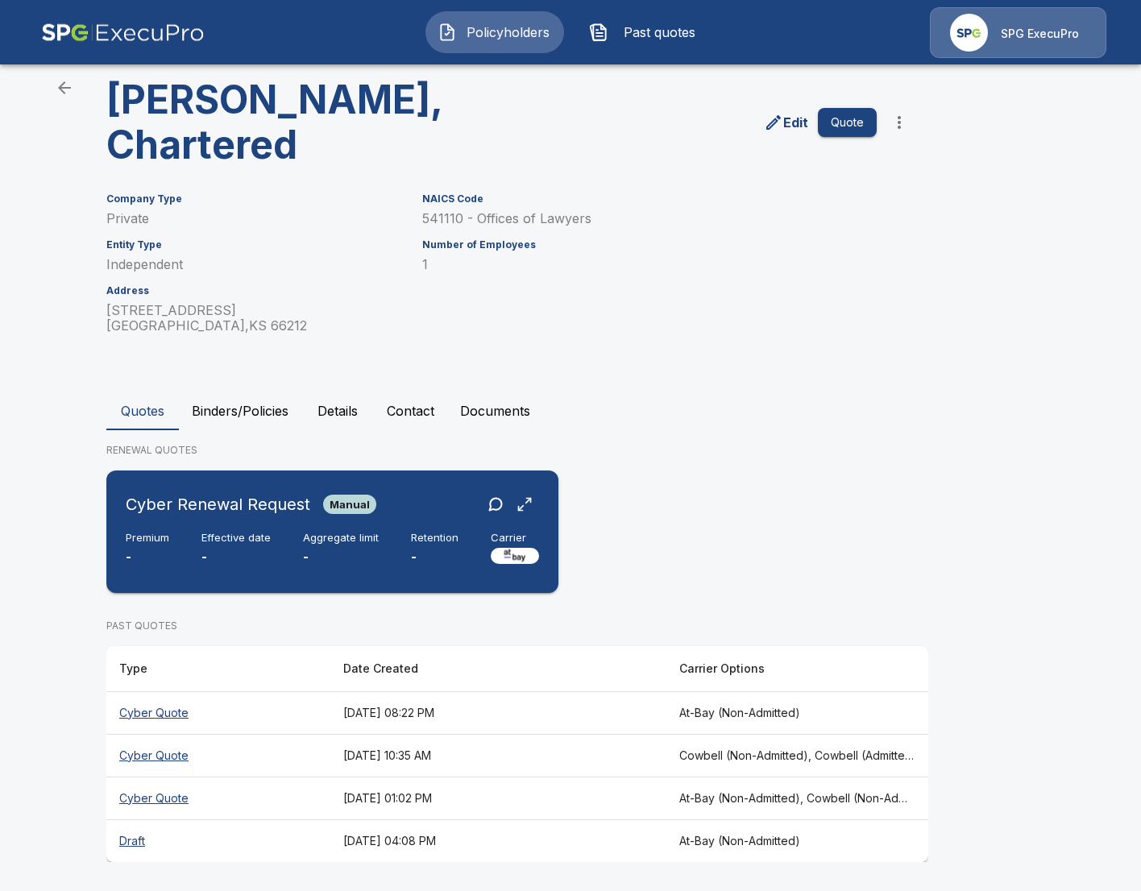
click at [321, 556] on p "-" at bounding box center [341, 557] width 76 height 19
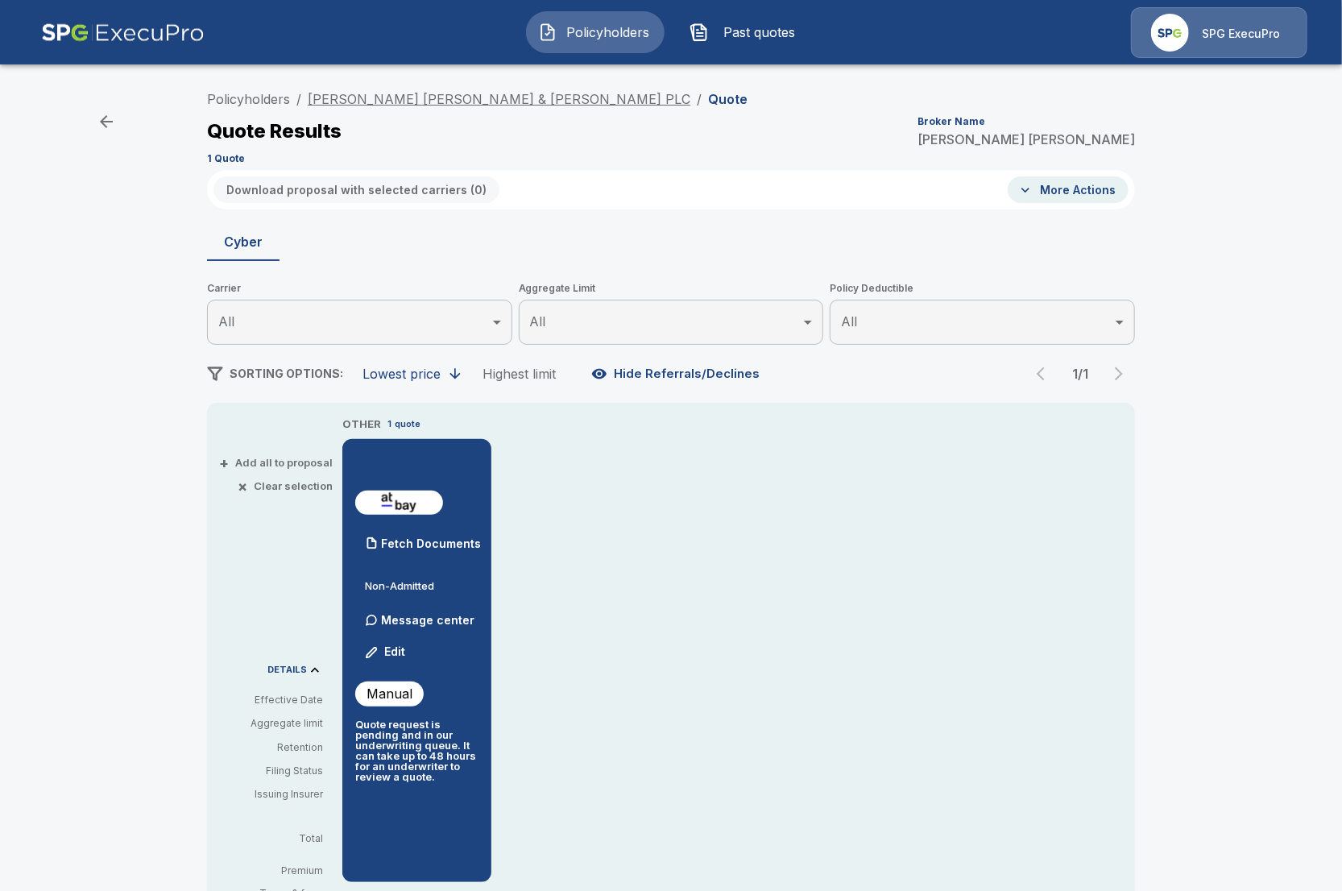
click at [416, 106] on link "[PERSON_NAME] [PERSON_NAME] & [PERSON_NAME] PLC" at bounding box center [499, 99] width 383 height 16
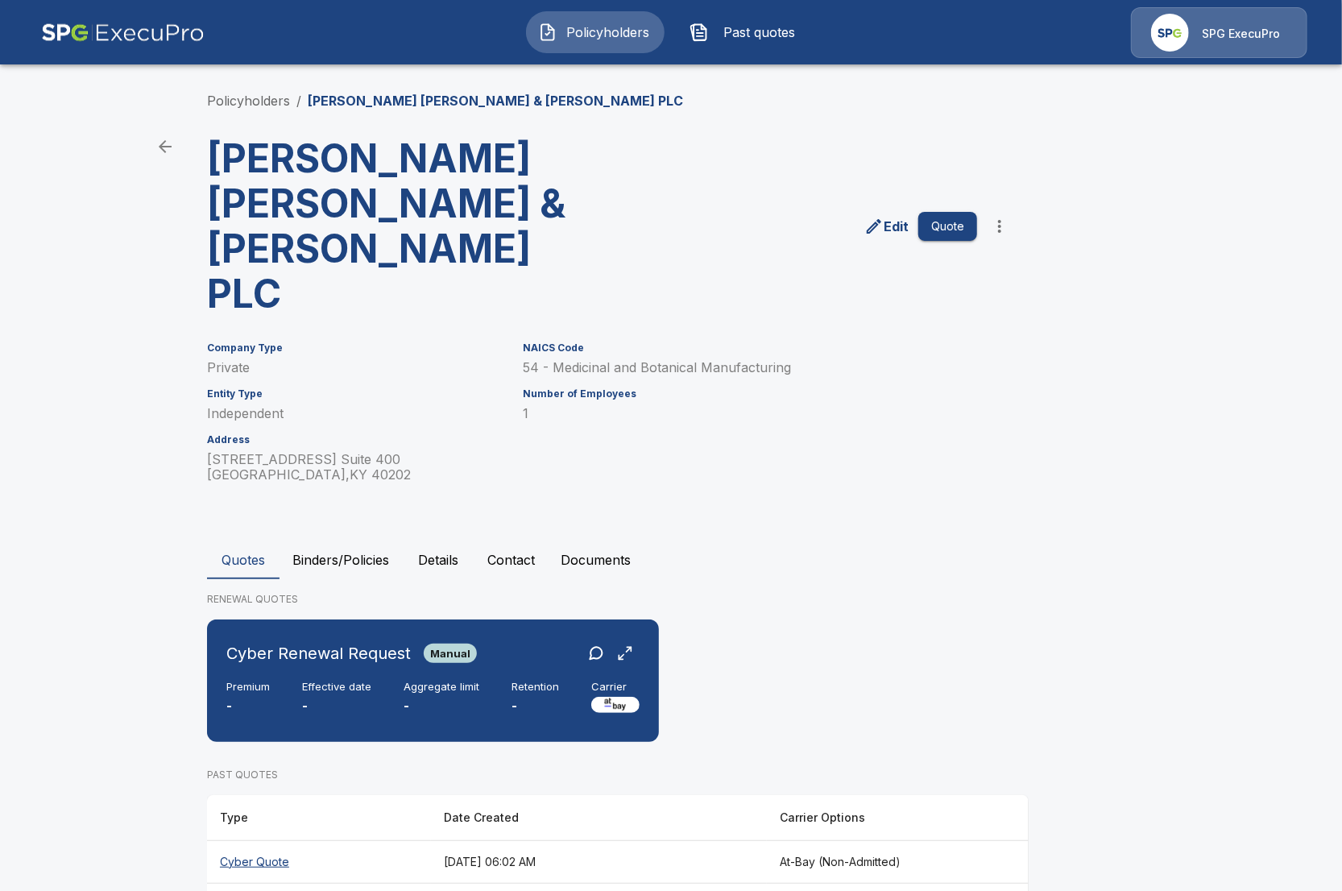
click at [341, 540] on button "Binders/Policies" at bounding box center [340, 559] width 122 height 39
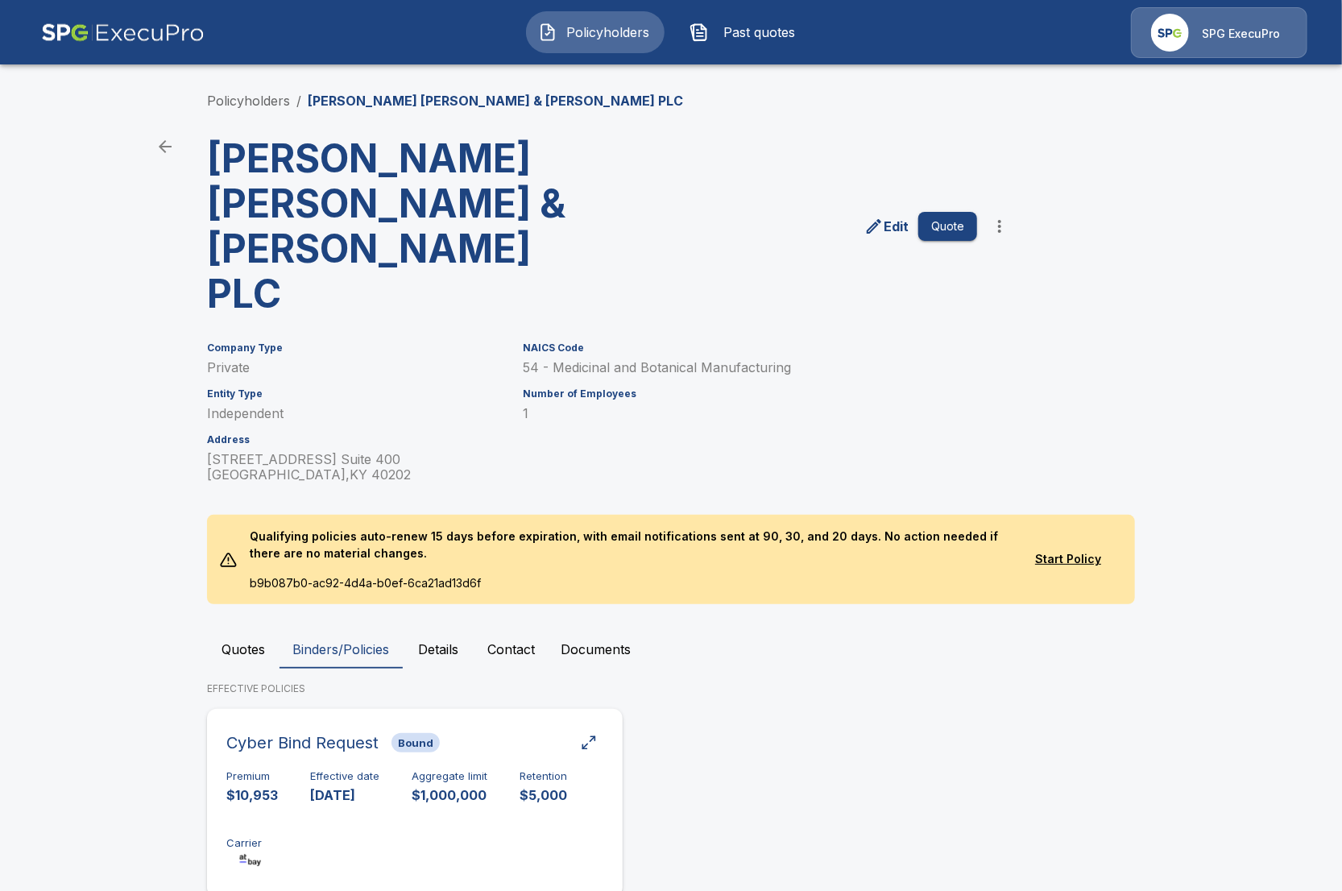
click at [507, 770] on div "Premium $10,953 Effective date 11/21/2024 Aggregate limit $1,000,000 Retention …" at bounding box center [414, 820] width 377 height 101
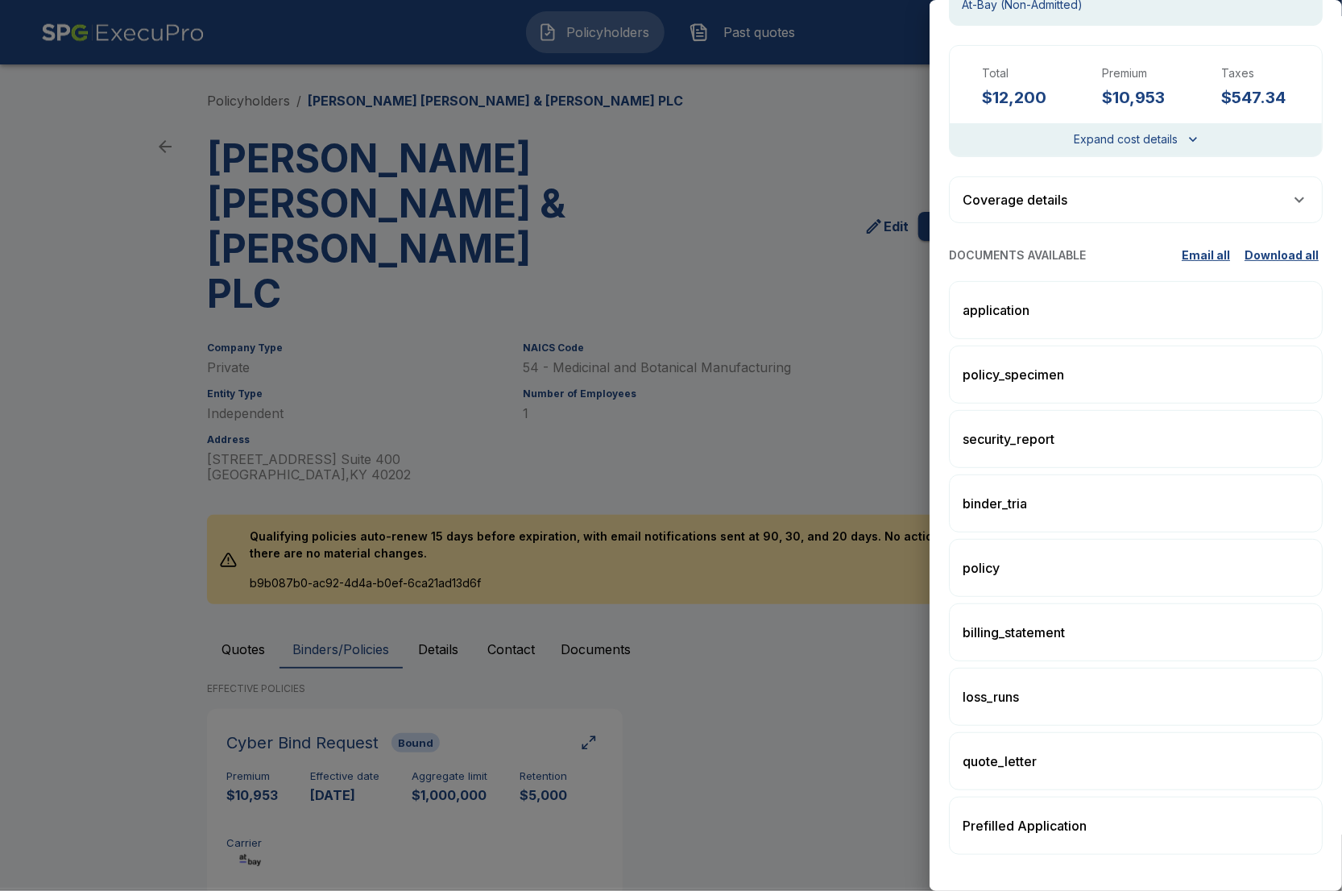
scroll to position [190, 0]
click at [1002, 318] on div "application" at bounding box center [1136, 309] width 374 height 58
